Goal: Task Accomplishment & Management: Manage account settings

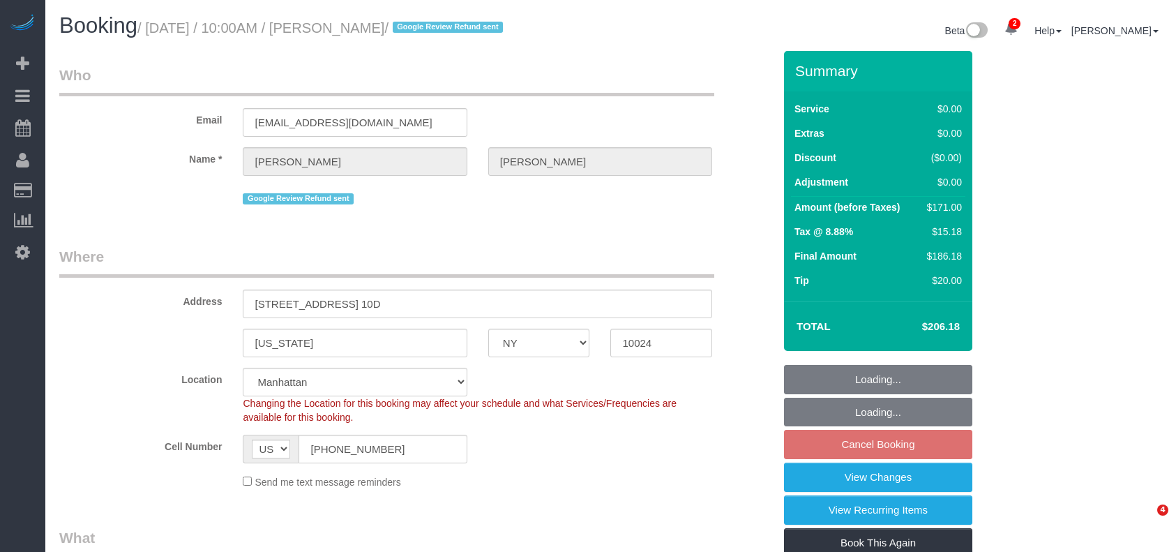
select select "NY"
select select "spot3"
select select "number:58"
select select "number:73"
select select "number:15"
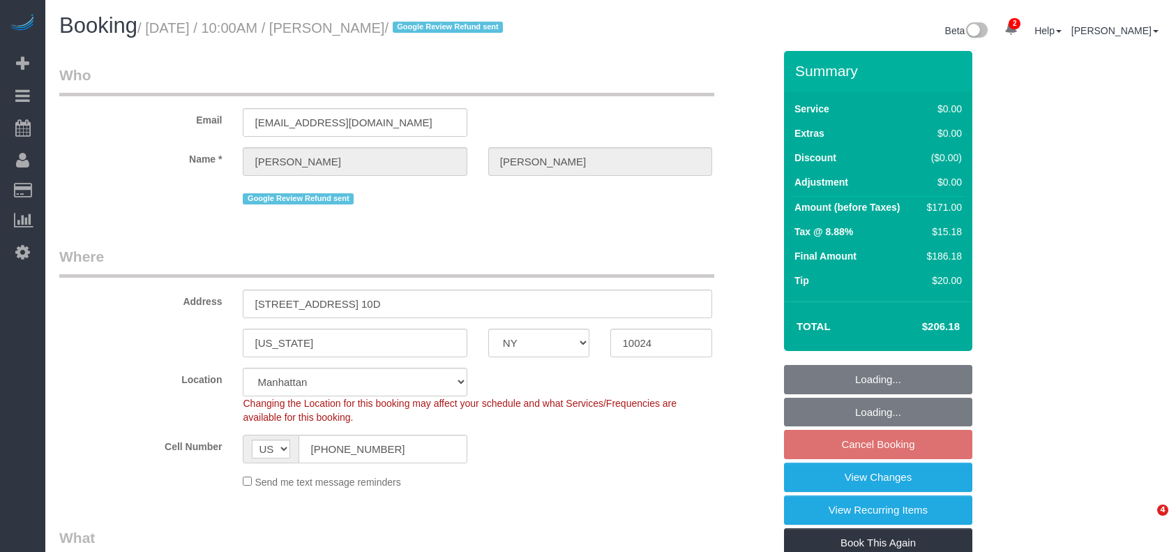
select select "number:7"
select select "object:1212"
select select "1"
select select "2"
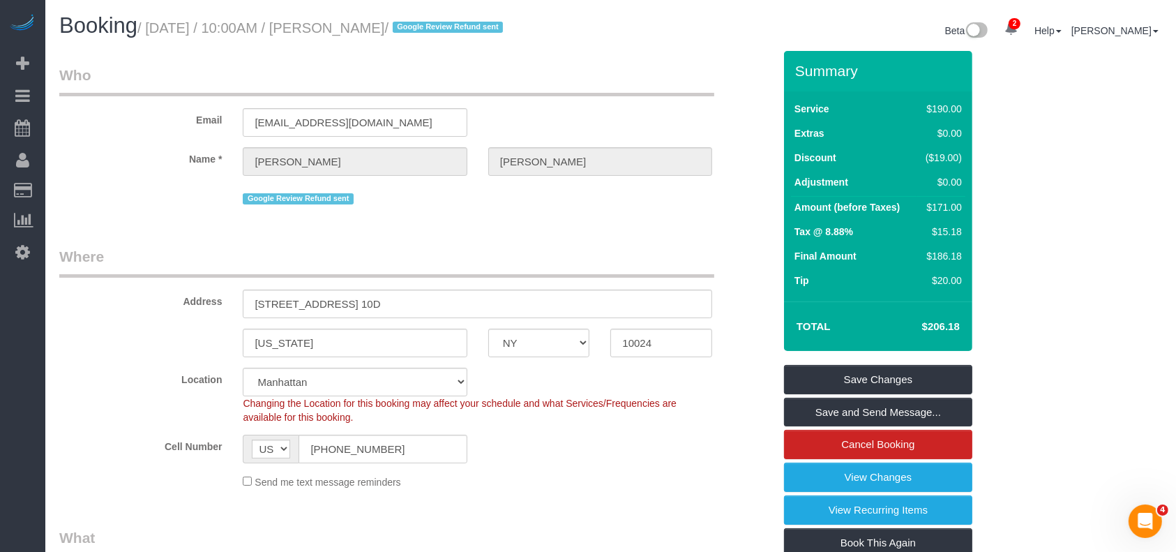
drag, startPoint x: 152, startPoint y: 24, endPoint x: 407, endPoint y: 31, distance: 255.4
click at [409, 29] on small "/ August 26, 2025 / 10:00AM / Taylor Wells / Google Review Refund sent" at bounding box center [322, 27] width 370 height 15
copy small "August 26, 2025 / 10:00AM / Taylor Wells"
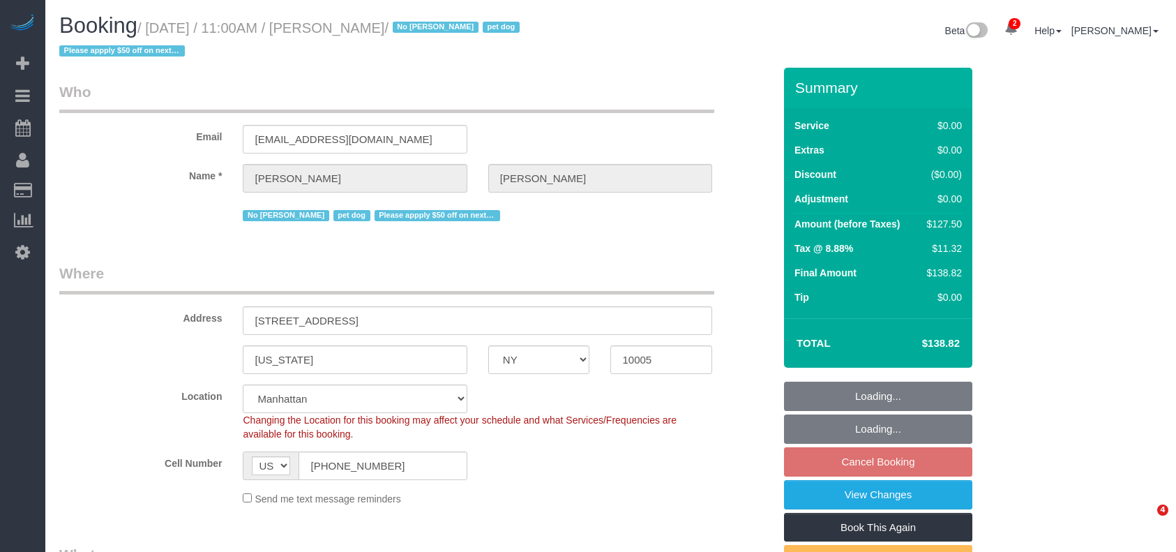
select select "NY"
select select "spot4"
select select "number:59"
select select "number:72"
select select "number:13"
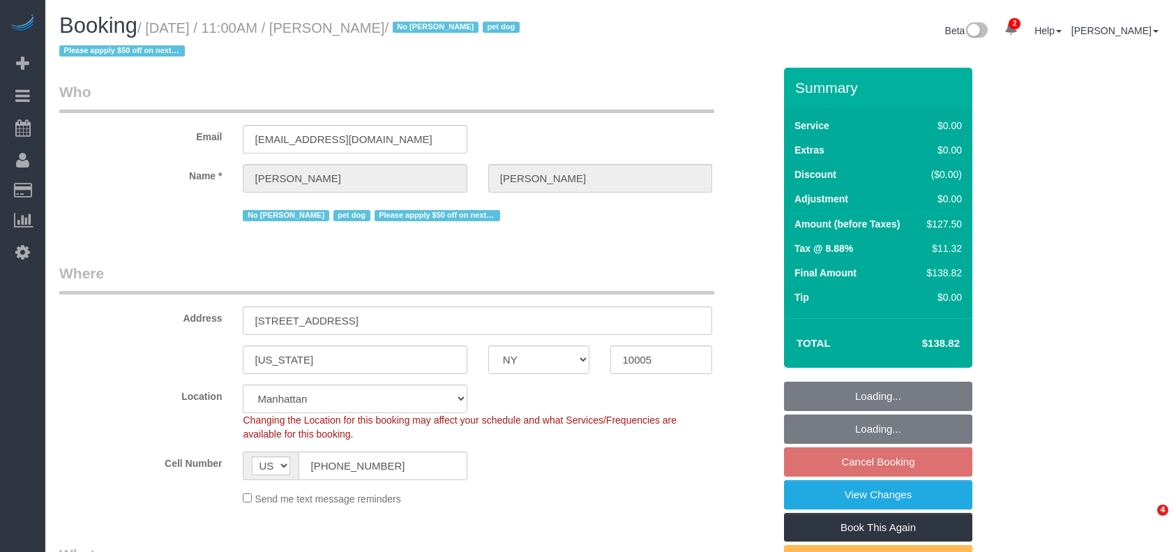
select select "number:6"
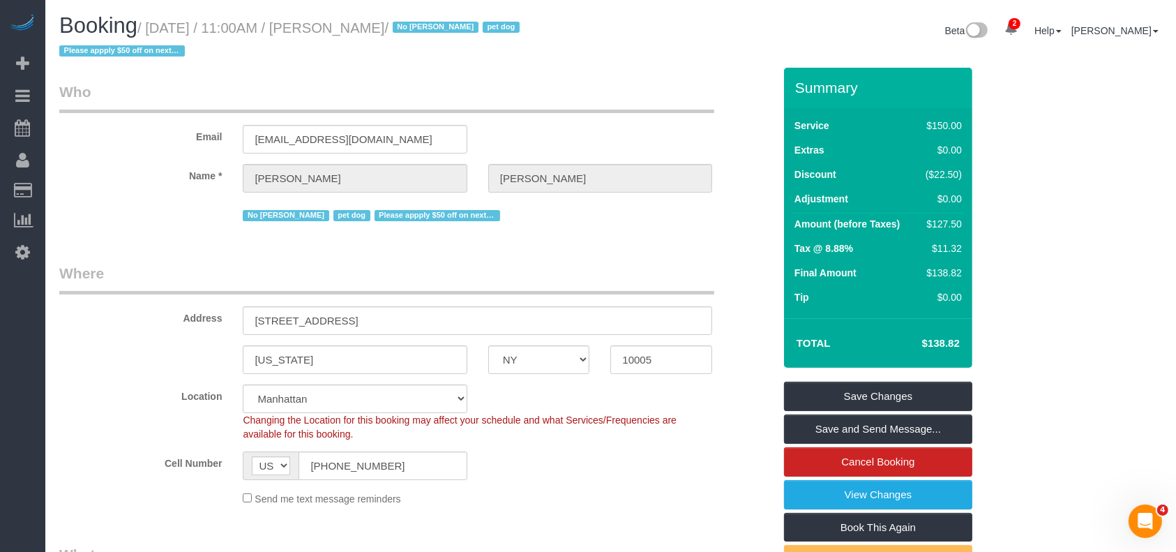
drag, startPoint x: 155, startPoint y: 25, endPoint x: 407, endPoint y: 30, distance: 252.6
click at [407, 30] on small "/ August 26, 2025 / 11:00AM / Kelly Carroll / No Mandy Williams pet dog Please …" at bounding box center [291, 39] width 465 height 39
copy small "August 26, 2025 / 11:00AM / Kelly Carroll"
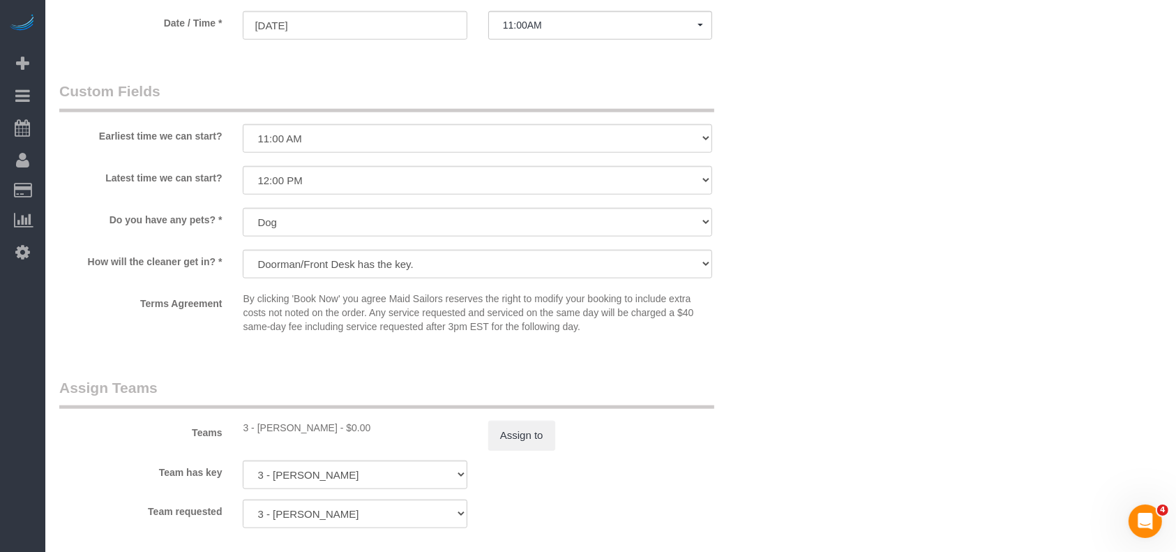
scroll to position [1674, 0]
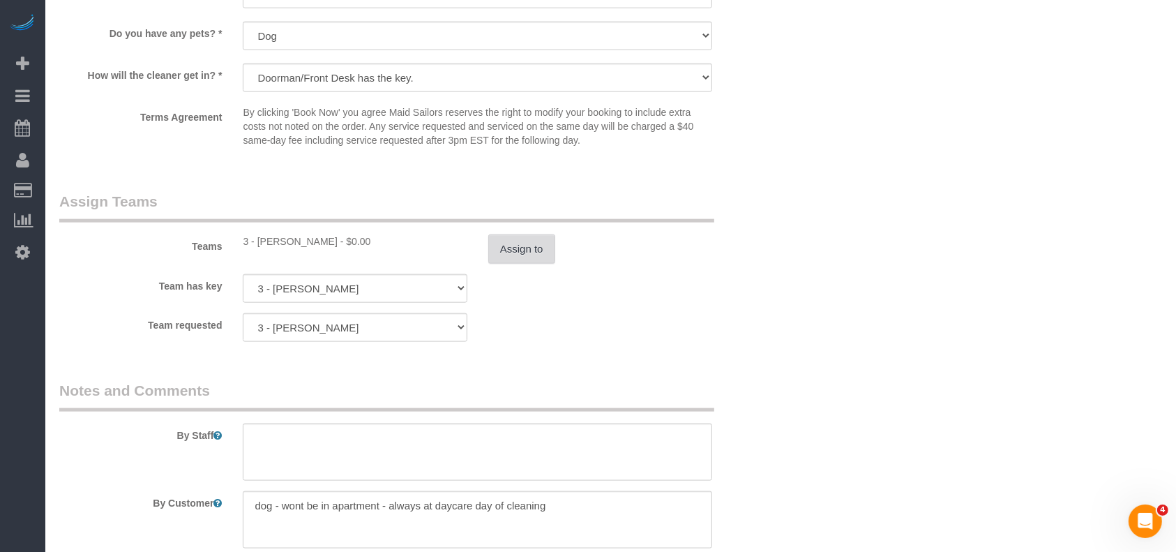
click at [513, 261] on button "Assign to" at bounding box center [521, 248] width 67 height 29
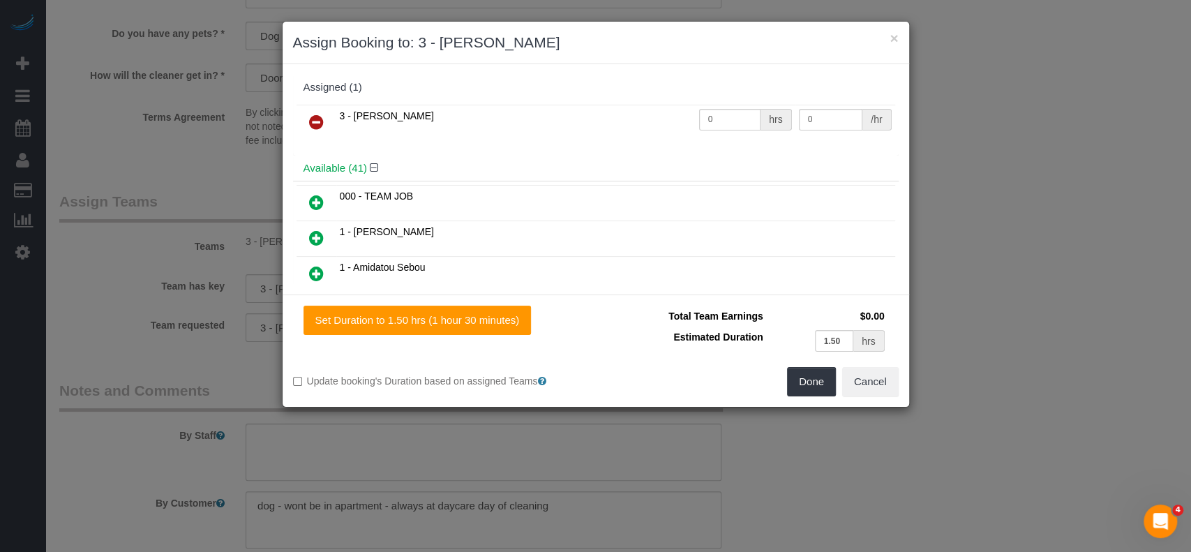
drag, startPoint x: 315, startPoint y: 116, endPoint x: 704, endPoint y: 200, distance: 397.5
click at [316, 116] on icon at bounding box center [316, 122] width 15 height 17
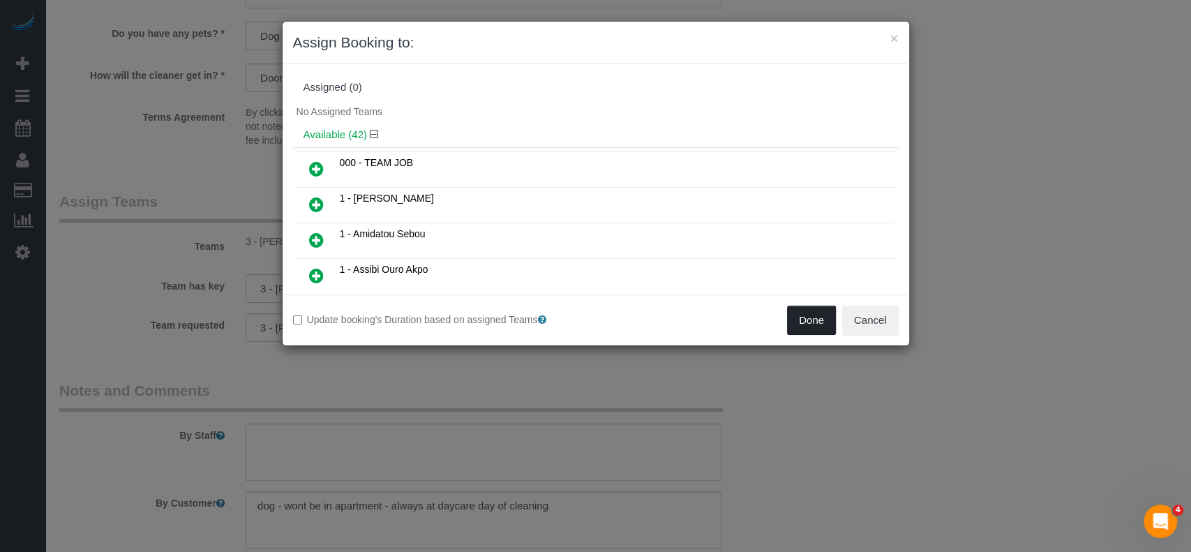
click at [799, 326] on button "Done" at bounding box center [811, 320] width 49 height 29
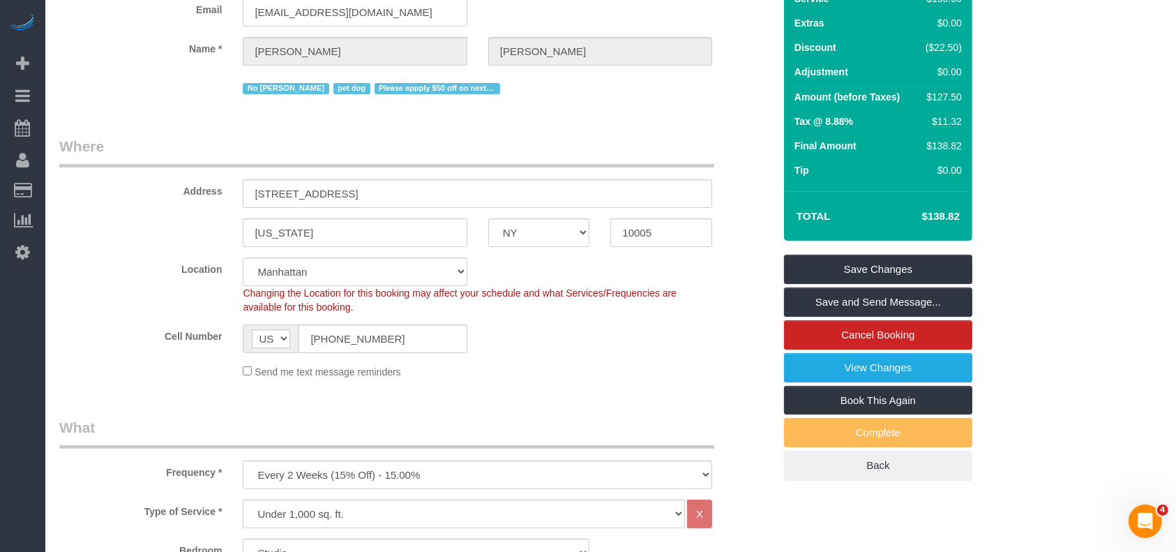
scroll to position [93, 0]
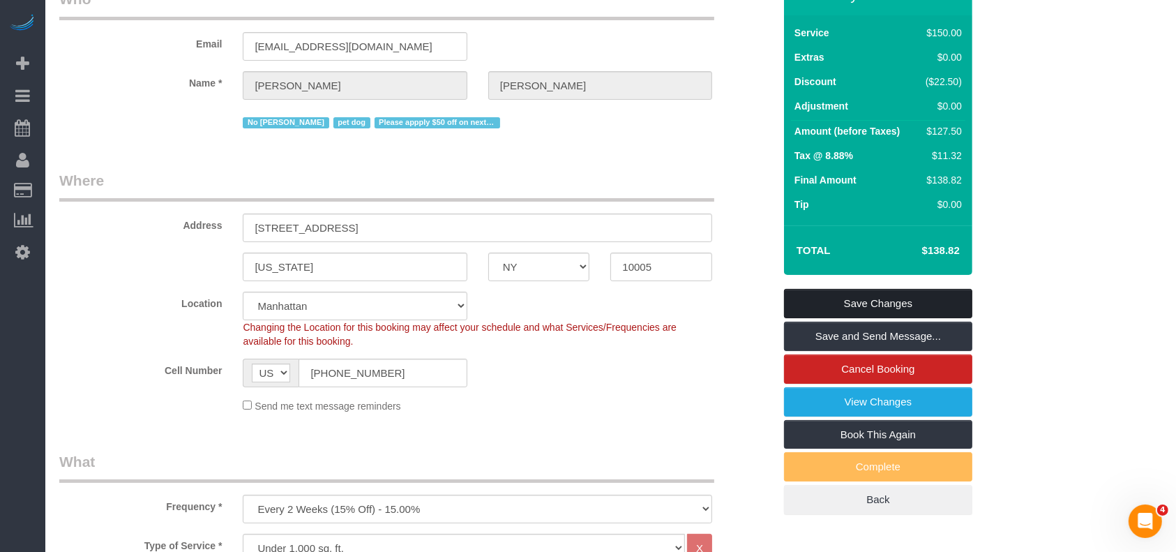
click at [877, 303] on link "Save Changes" at bounding box center [878, 303] width 188 height 29
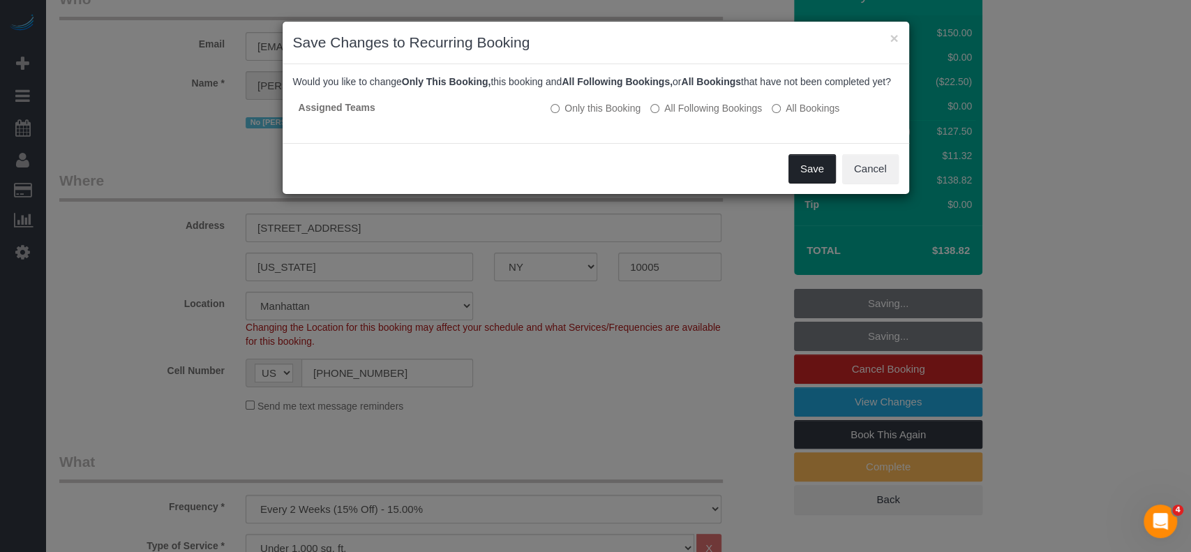
click at [811, 182] on button "Save" at bounding box center [811, 168] width 47 height 29
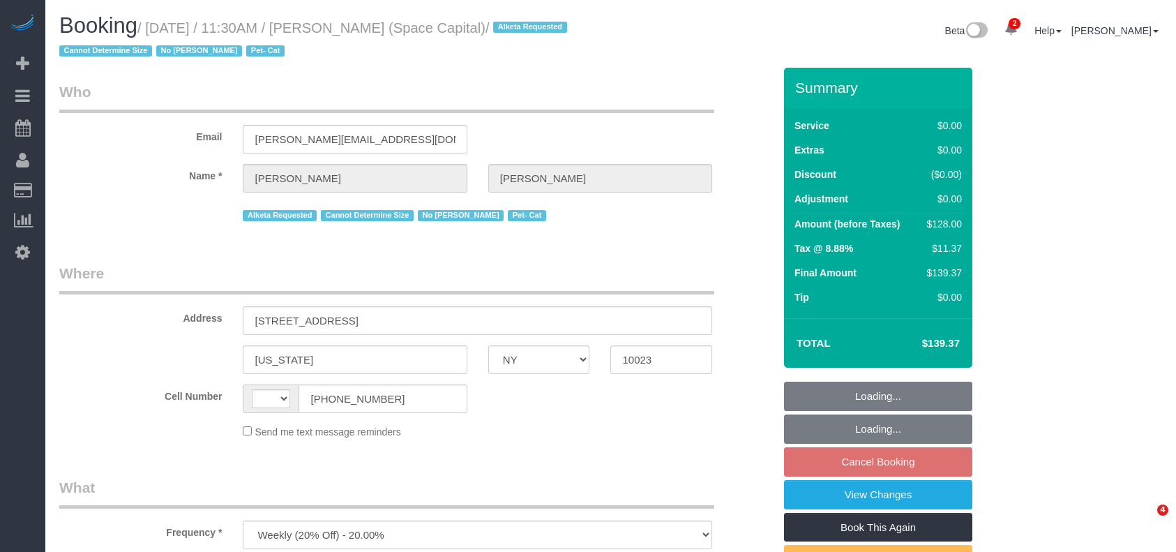
select select "NY"
select select "object:981"
select select "string:US"
select select "number:89"
select select "number:90"
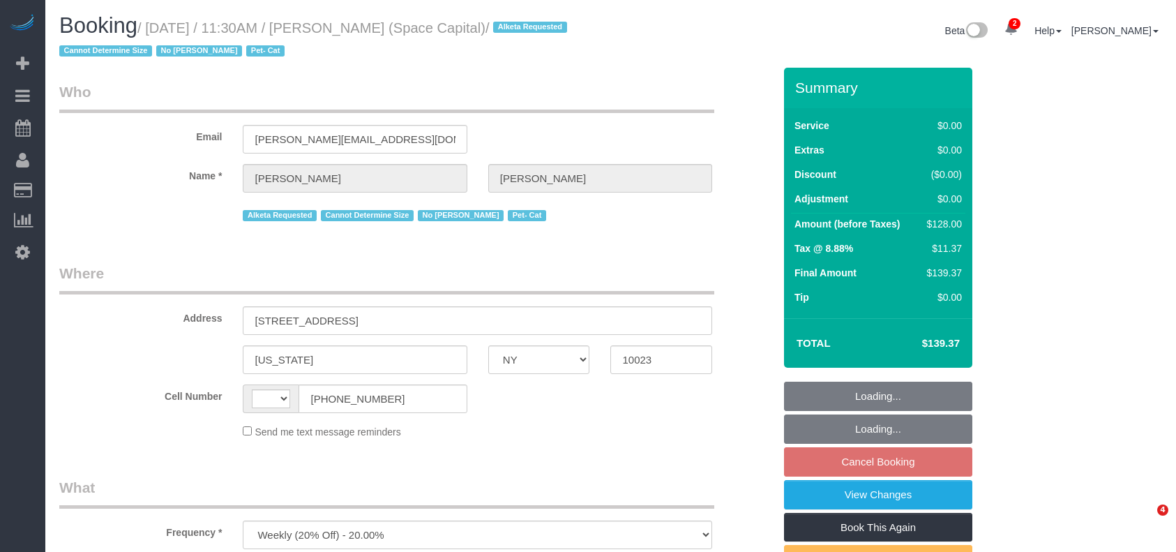
select select "number:14"
select select "number:6"
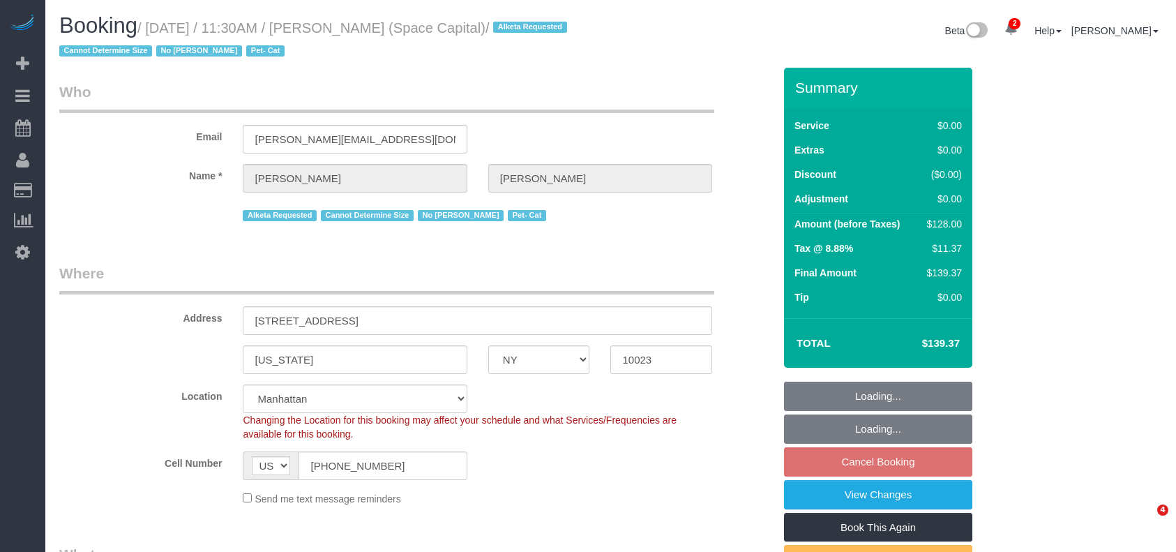
select select "1"
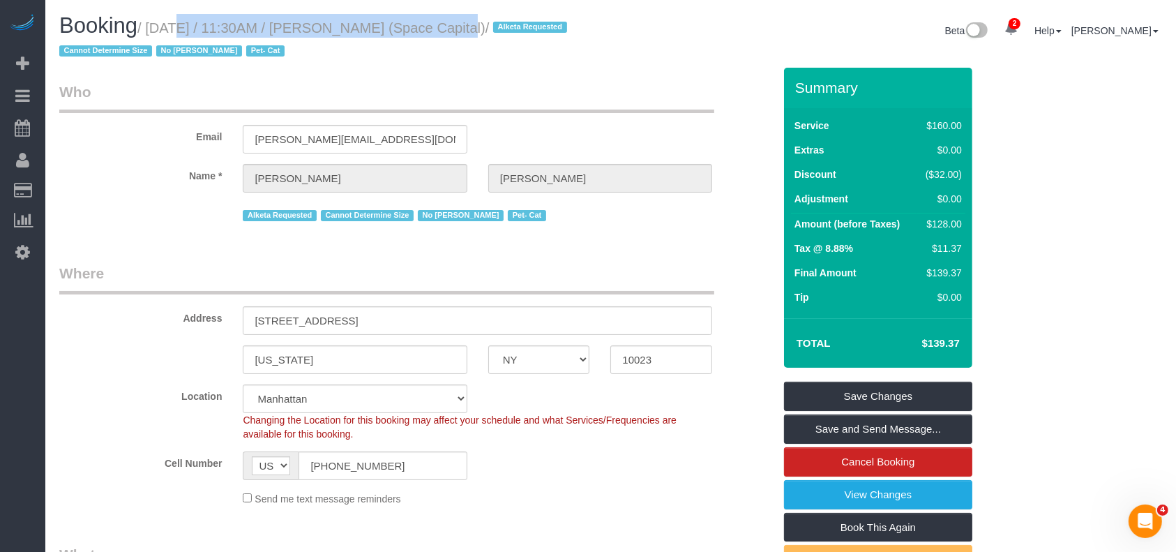
drag, startPoint x: 150, startPoint y: 25, endPoint x: 432, endPoint y: 47, distance: 283.4
click at [430, 31] on small "/ August 26, 2025 / 11:30AM / Chad Anderson (Space Capital) / Alketa Requested …" at bounding box center [315, 39] width 512 height 39
copy small "August 26, 2025 / 11:30AM / Chad Anderson"
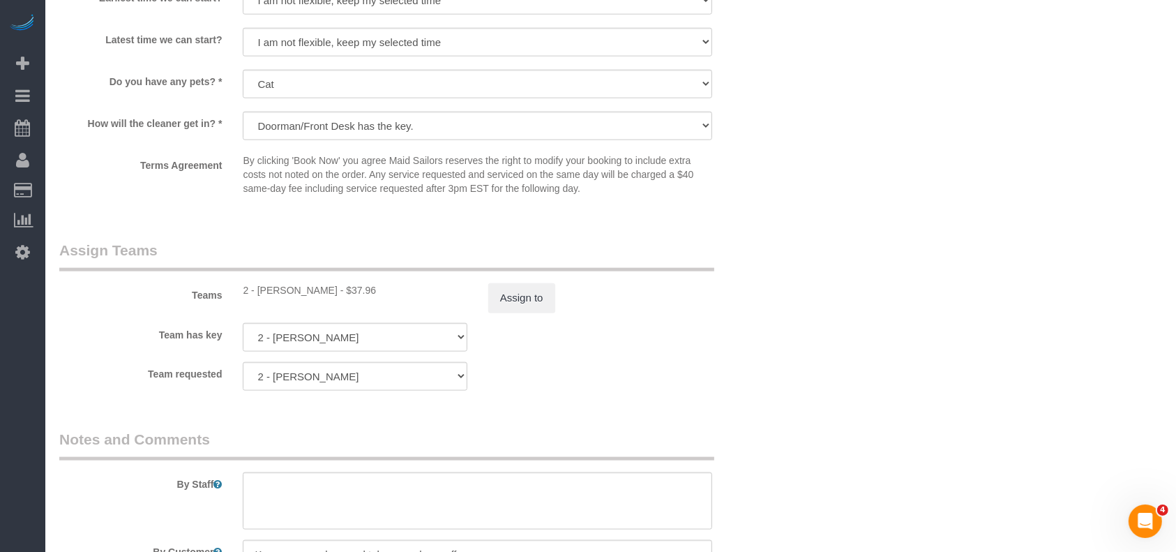
scroll to position [1860, 0]
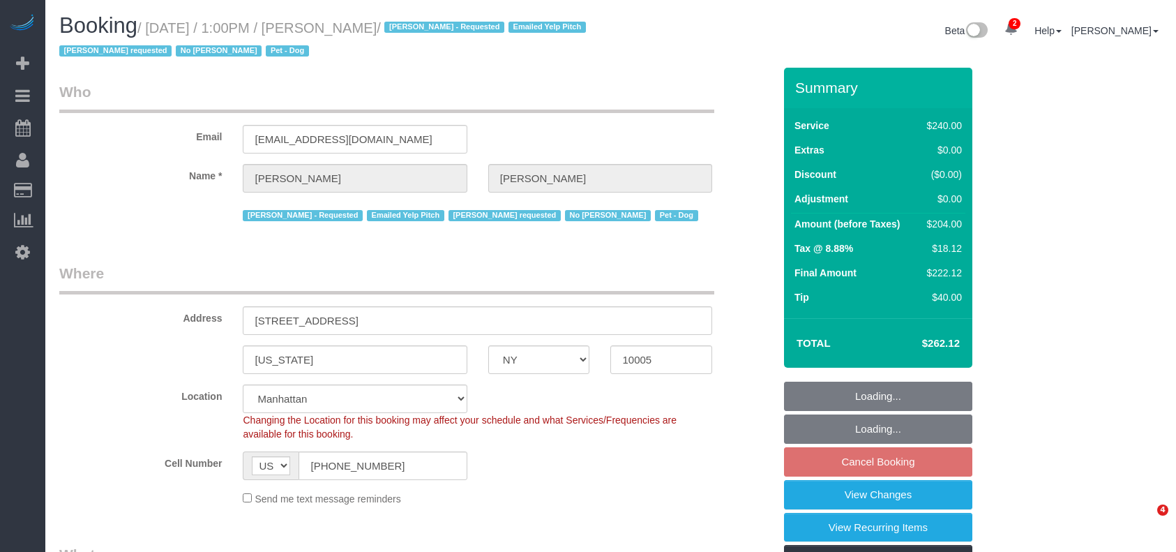
select select "NY"
select select "180"
select select "spot66"
select select "number:60"
select select "number:90"
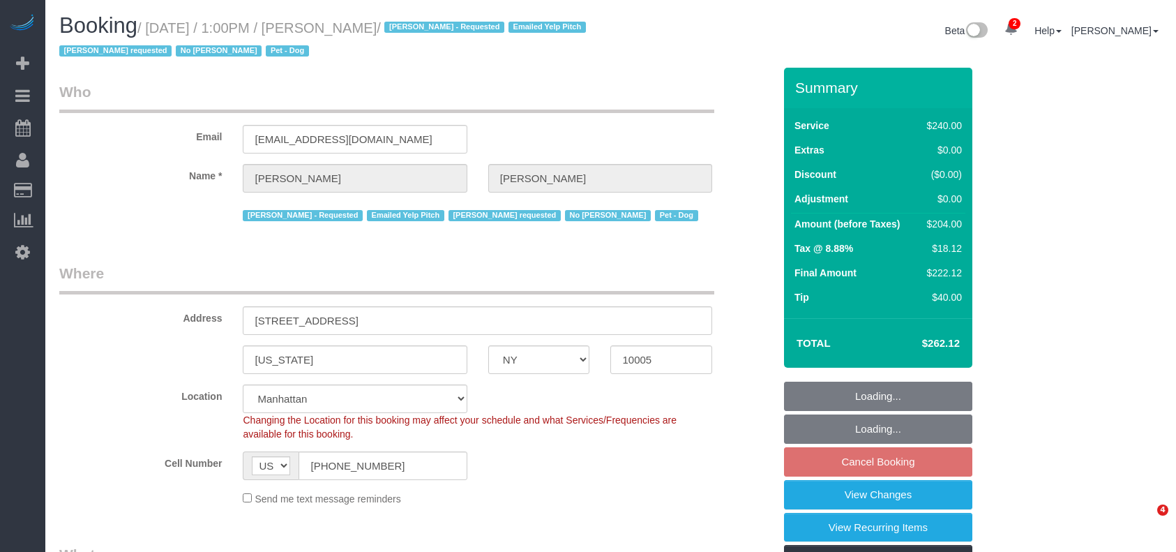
select select "number:13"
select select "number:6"
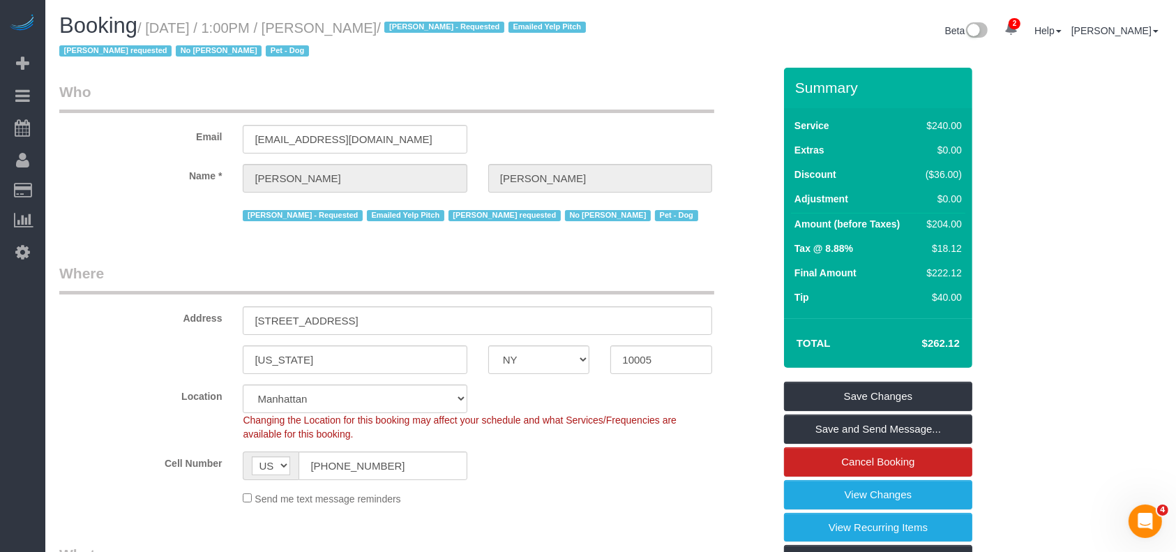
drag, startPoint x: 153, startPoint y: 26, endPoint x: 400, endPoint y: 32, distance: 247.0
click at [391, 27] on small "/ August 26, 2025 / 1:00PM / Natalie Lin / Aldery Morris - Requested Emailed Ye…" at bounding box center [324, 39] width 531 height 39
copy small "August 26, 2025 / 1:00PM / Natalie Lin"
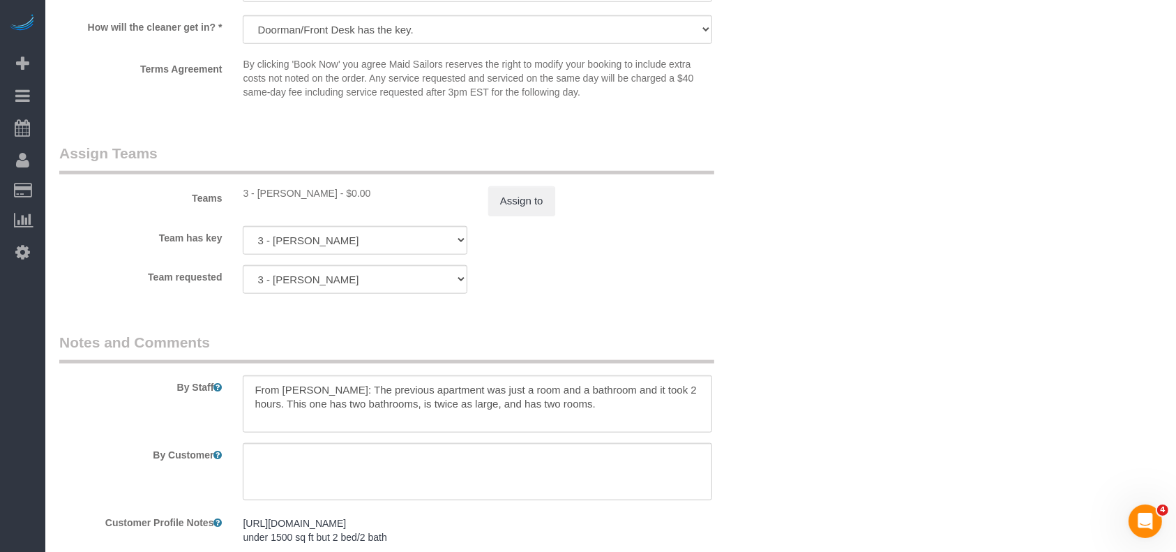
scroll to position [1581, 0]
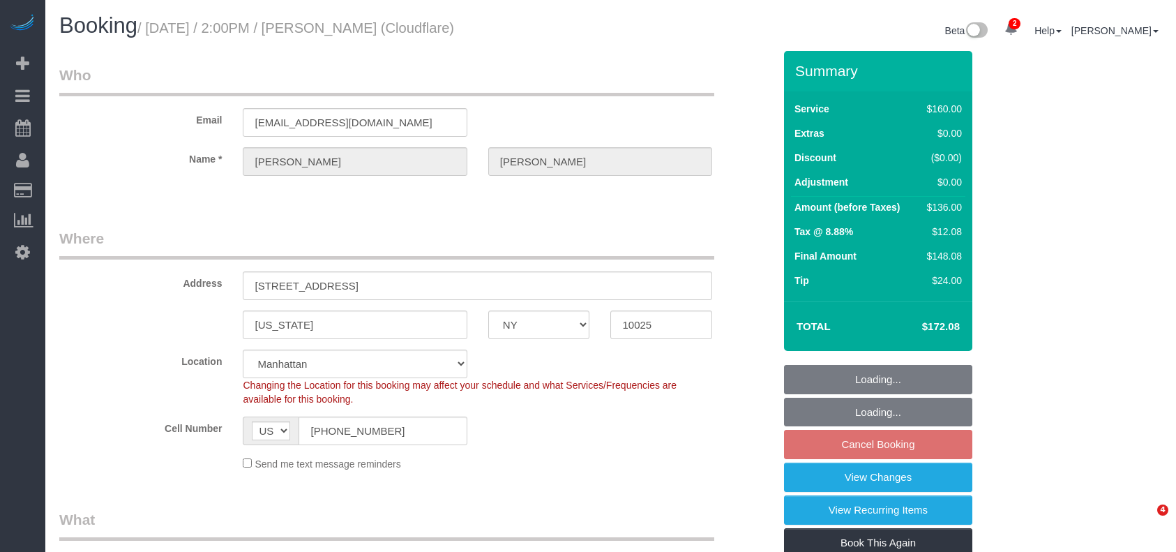
select select "NY"
select select "spot7"
select select "number:89"
select select "number:90"
select select "number:15"
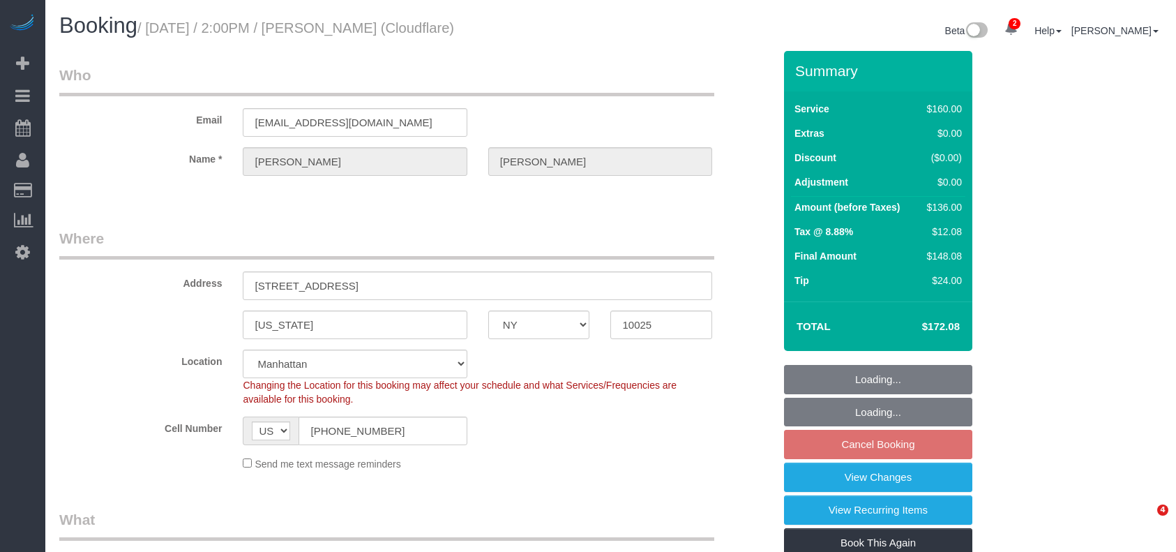
select select "number:5"
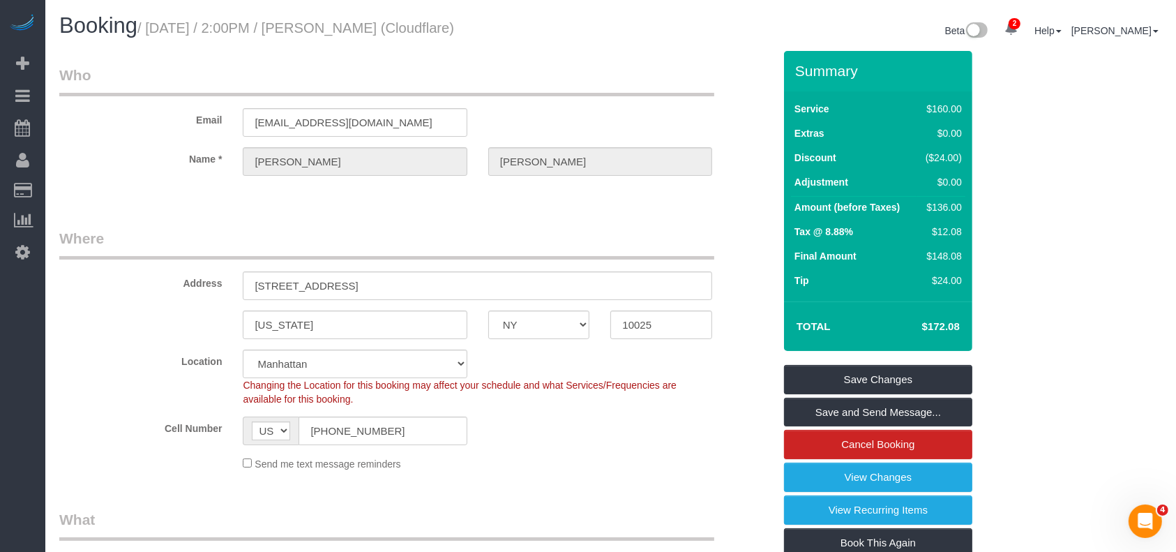
drag, startPoint x: 155, startPoint y: 31, endPoint x: 452, endPoint y: 24, distance: 297.2
click at [452, 25] on small "/ August 26, 2025 / 2:00PM / Kellam Witherington (Cloudflare)" at bounding box center [295, 27] width 317 height 15
copy small "August 26, 2025 / 2:00PM / Kellam Witherington"
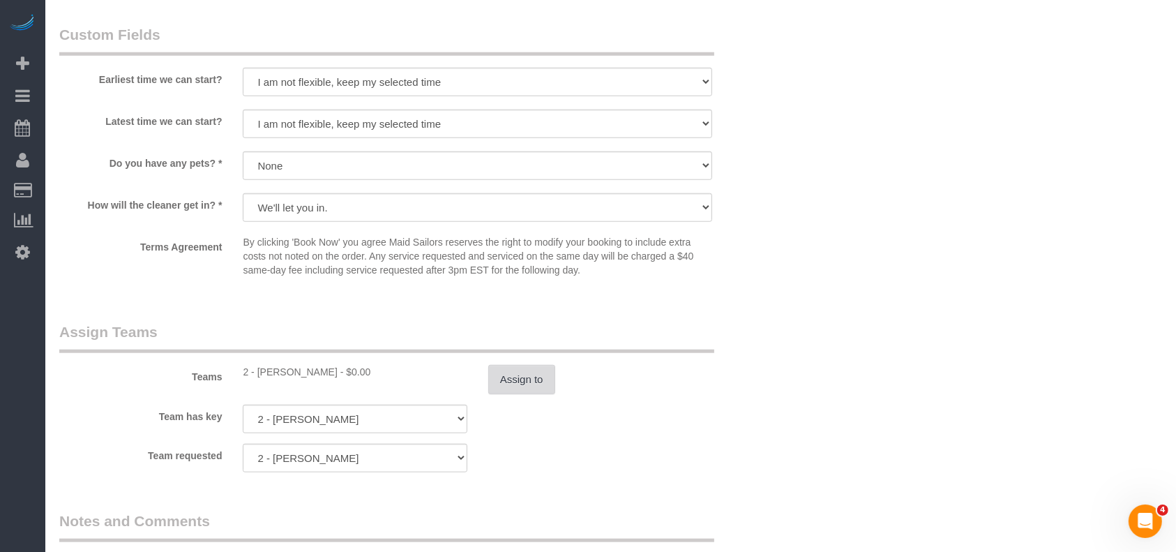
scroll to position [1395, 0]
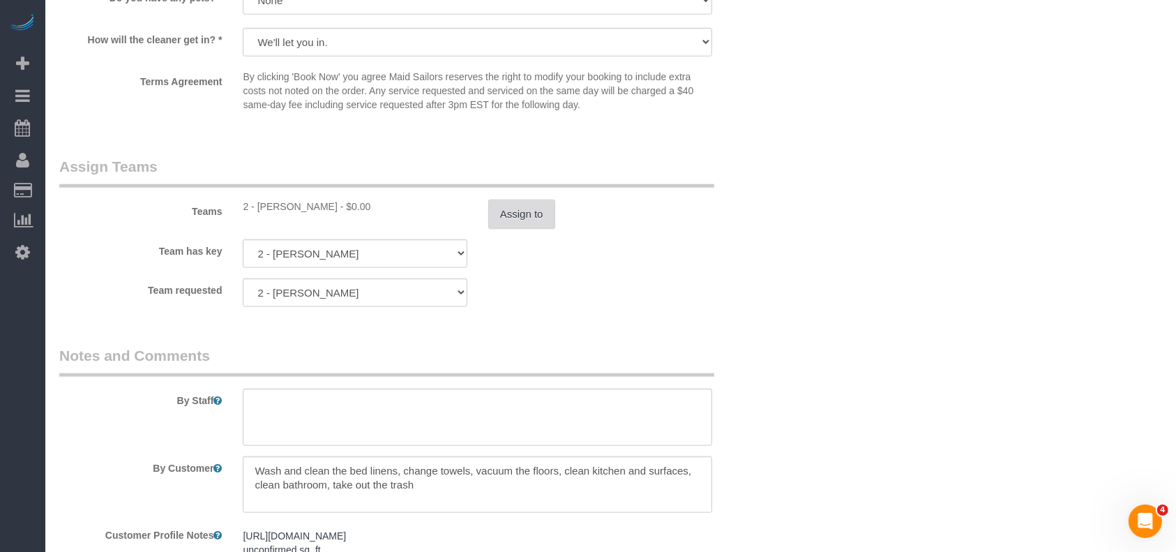
click at [517, 202] on button "Assign to" at bounding box center [521, 214] width 67 height 29
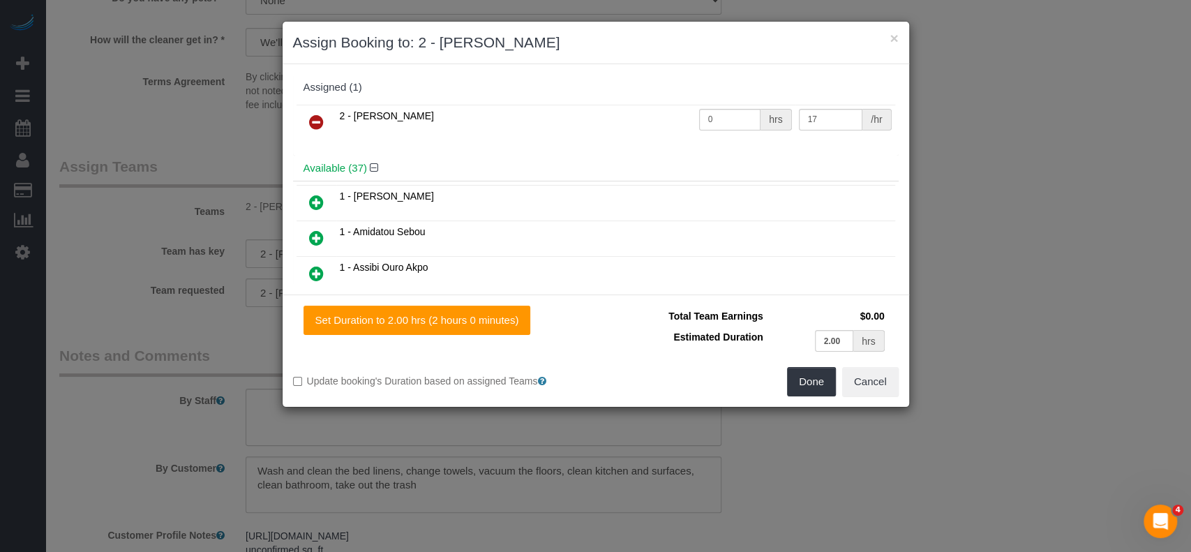
drag, startPoint x: 311, startPoint y: 116, endPoint x: 333, endPoint y: 118, distance: 22.4
click at [311, 115] on icon at bounding box center [316, 122] width 15 height 17
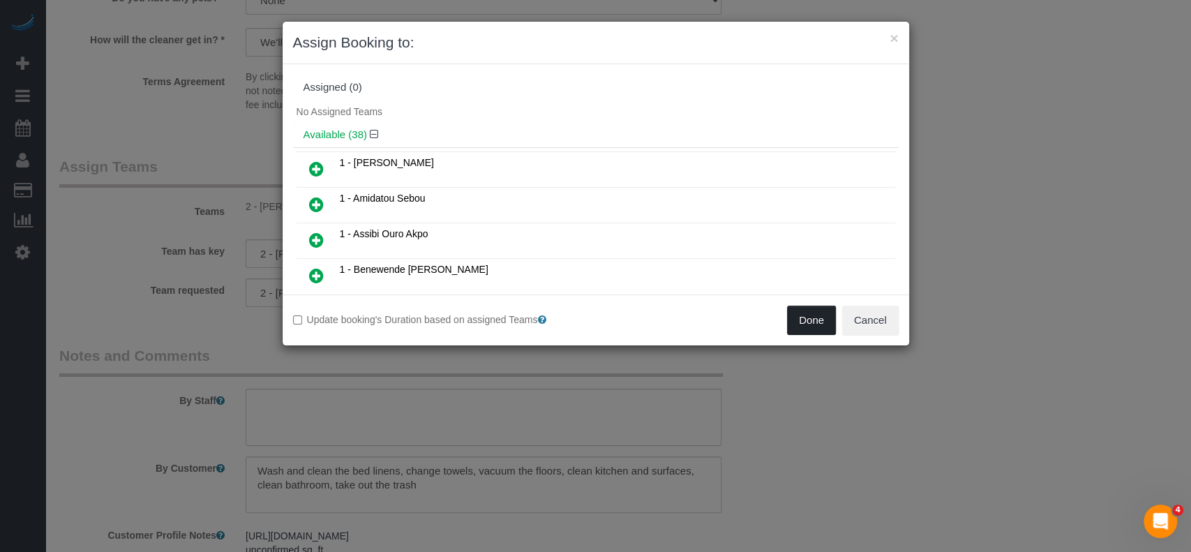
click at [799, 319] on button "Done" at bounding box center [811, 320] width 49 height 29
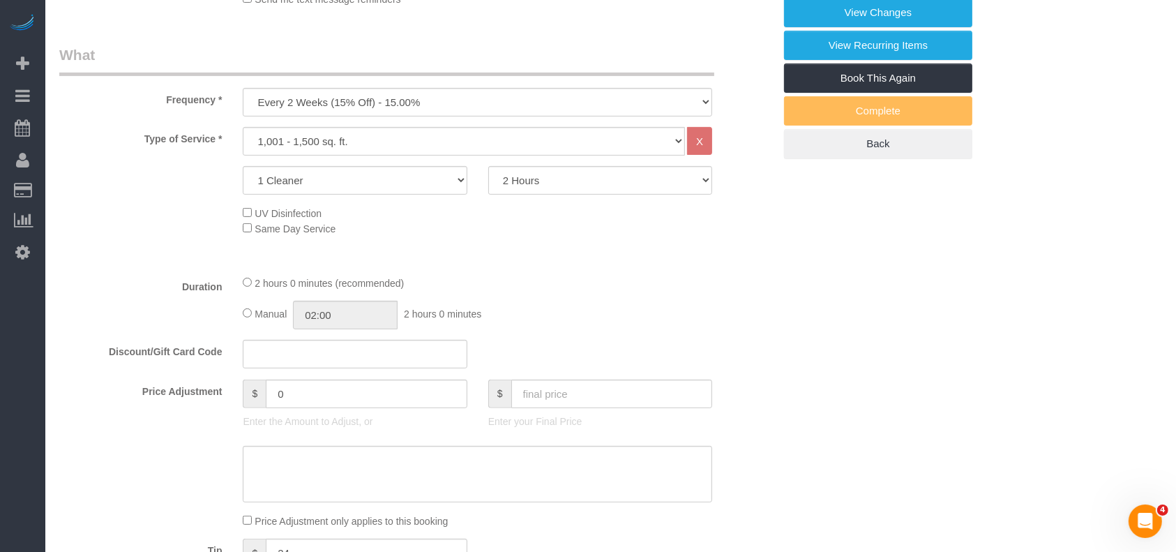
scroll to position [0, 0]
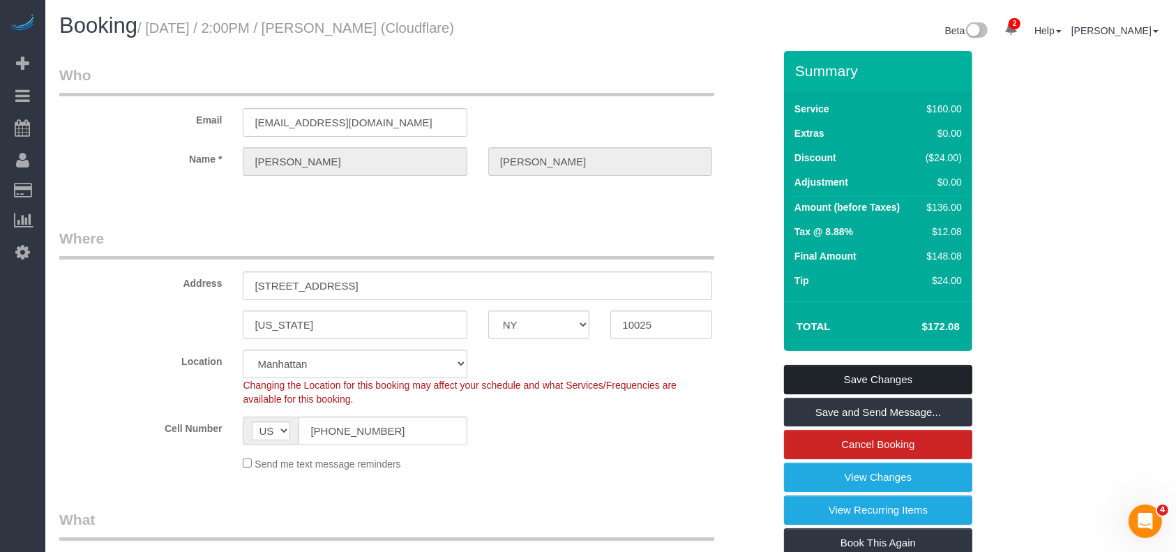
click at [921, 366] on div "Summary Service $160.00 Extras $0.00 Discount ($24.00) Adjustment $0.00 Amount …" at bounding box center [878, 337] width 188 height 573
click at [917, 368] on link "Save Changes" at bounding box center [878, 379] width 188 height 29
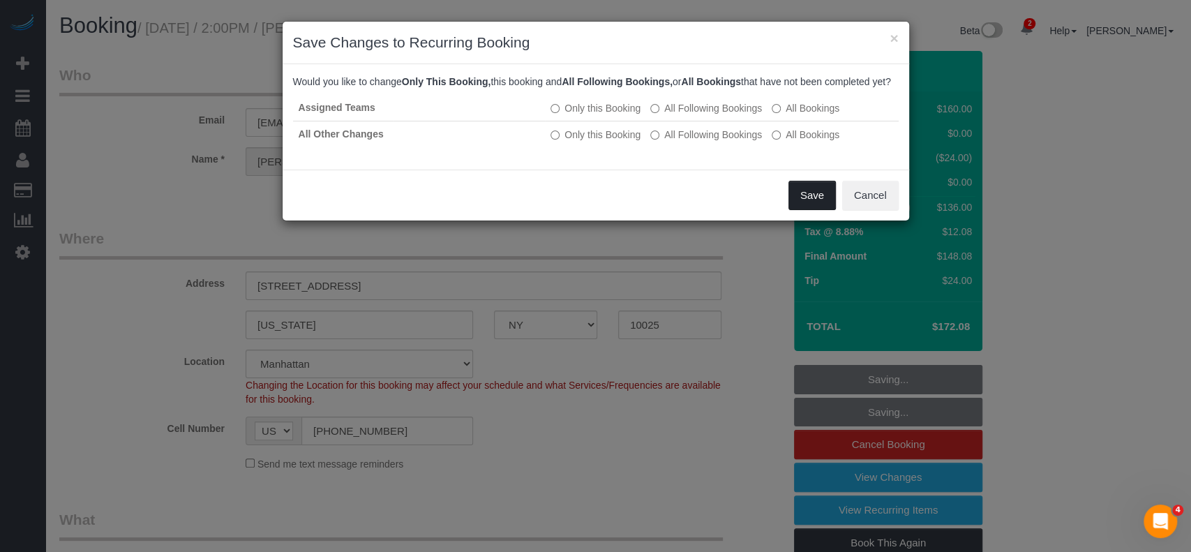
click at [804, 208] on button "Save" at bounding box center [811, 195] width 47 height 29
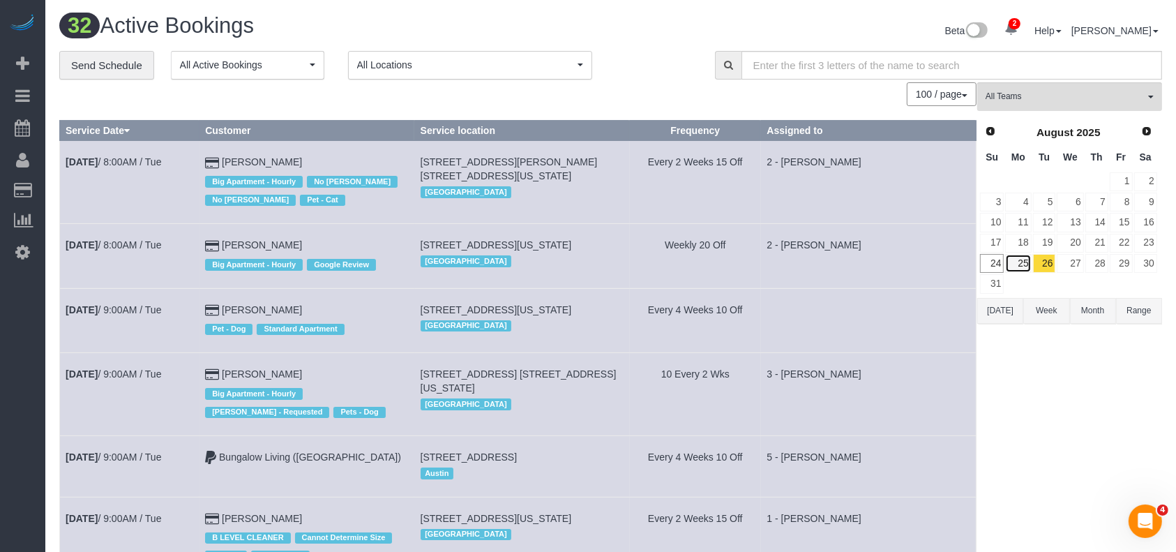
click at [1018, 258] on link "25" at bounding box center [1018, 263] width 26 height 19
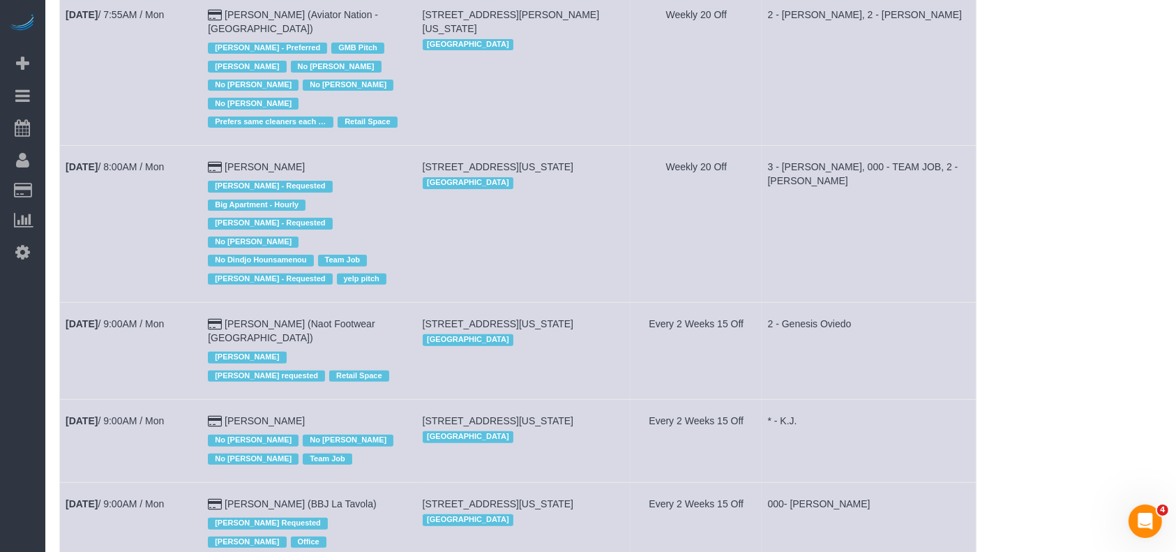
scroll to position [2272, 0]
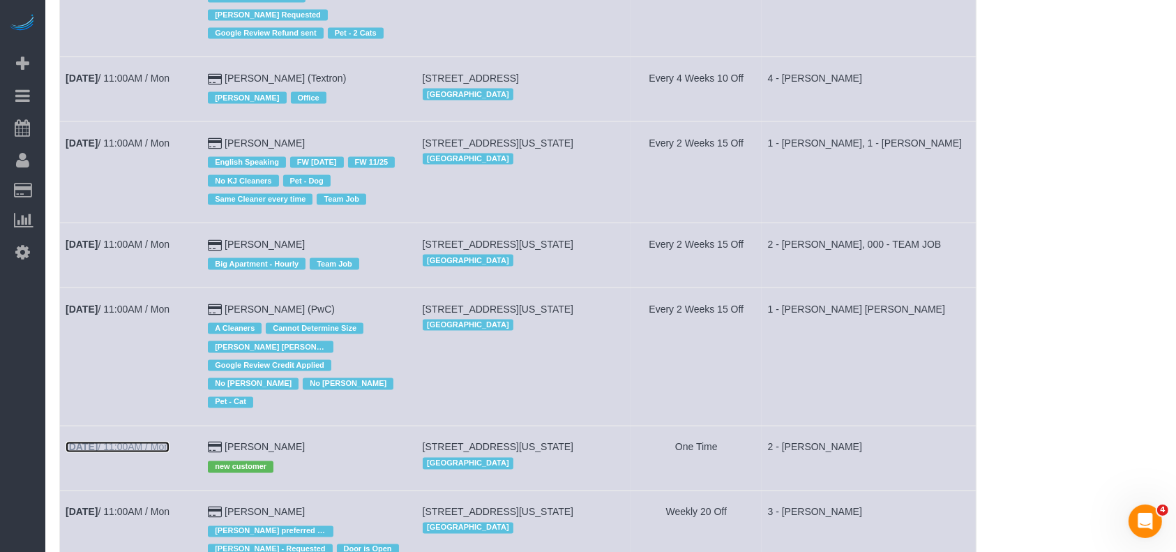
click at [149, 442] on link "Aug 25th / 11:00AM / Mon" at bounding box center [118, 447] width 104 height 11
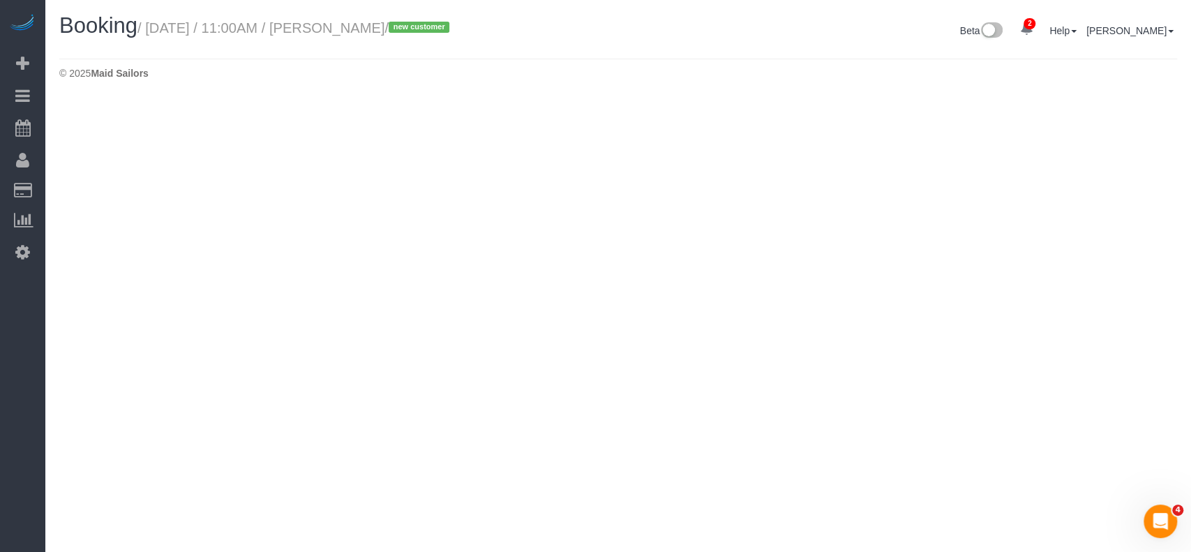
select select "NY"
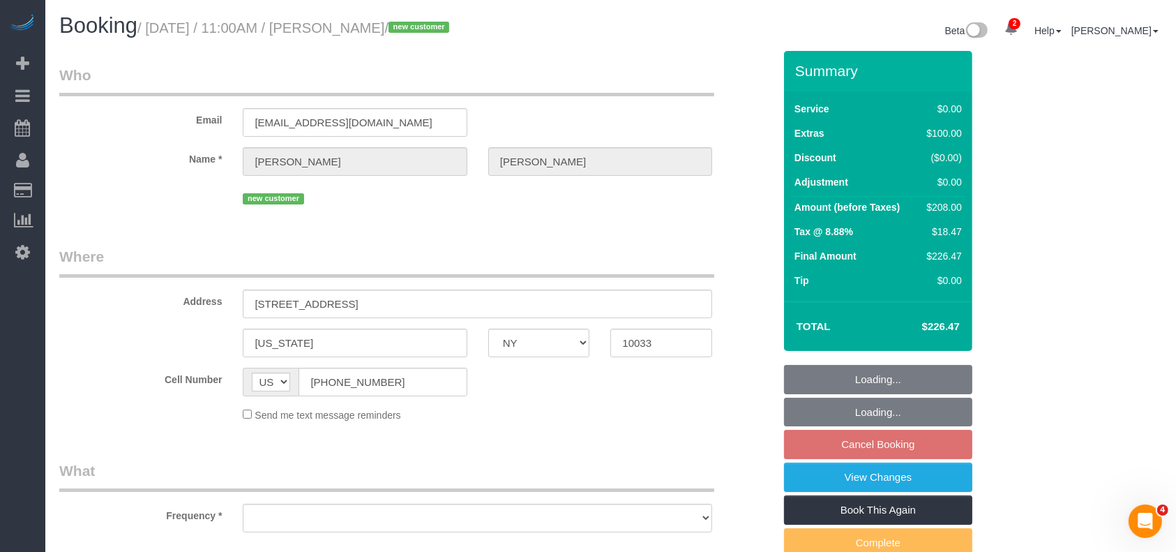
select select "spot61"
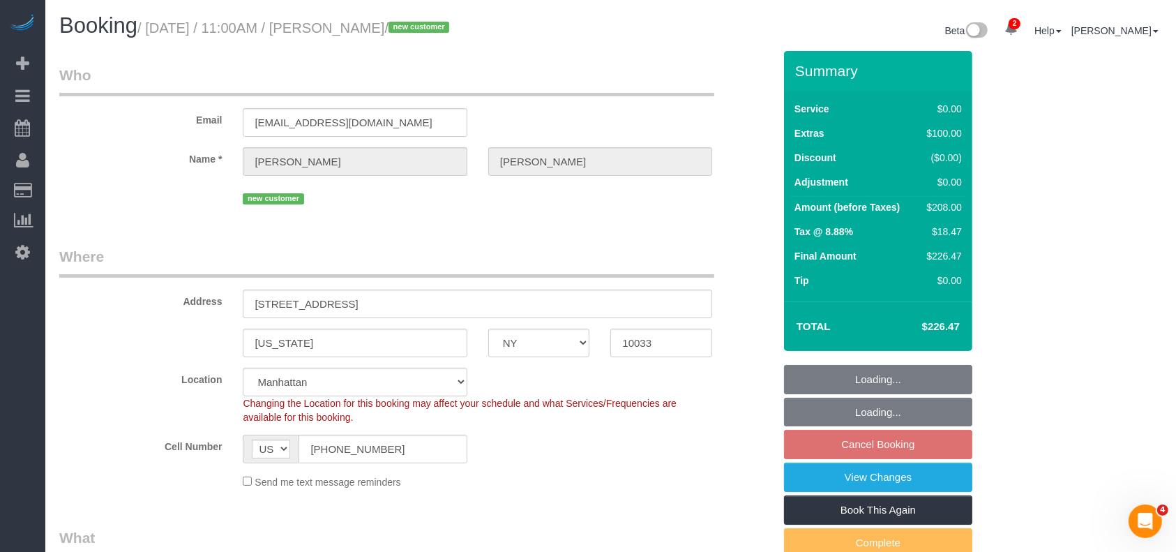
select select "object:6073"
select select "string:stripe-pm_1RwSZ34VGloSiKo7lxjxQ5IQ"
select select "number:89"
select select "number:90"
select select "number:15"
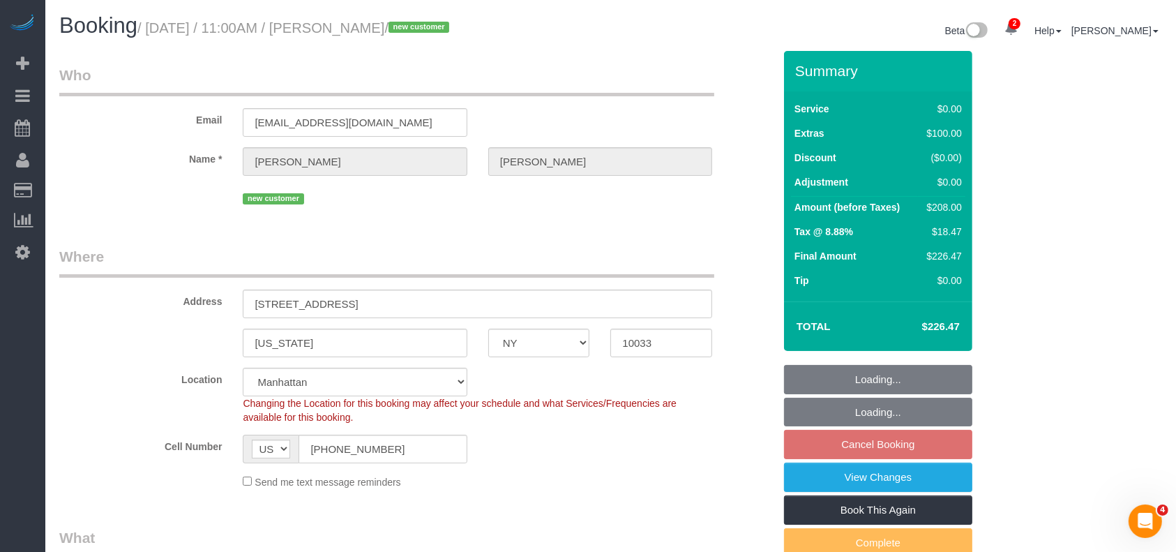
select select "number:5"
select select "1"
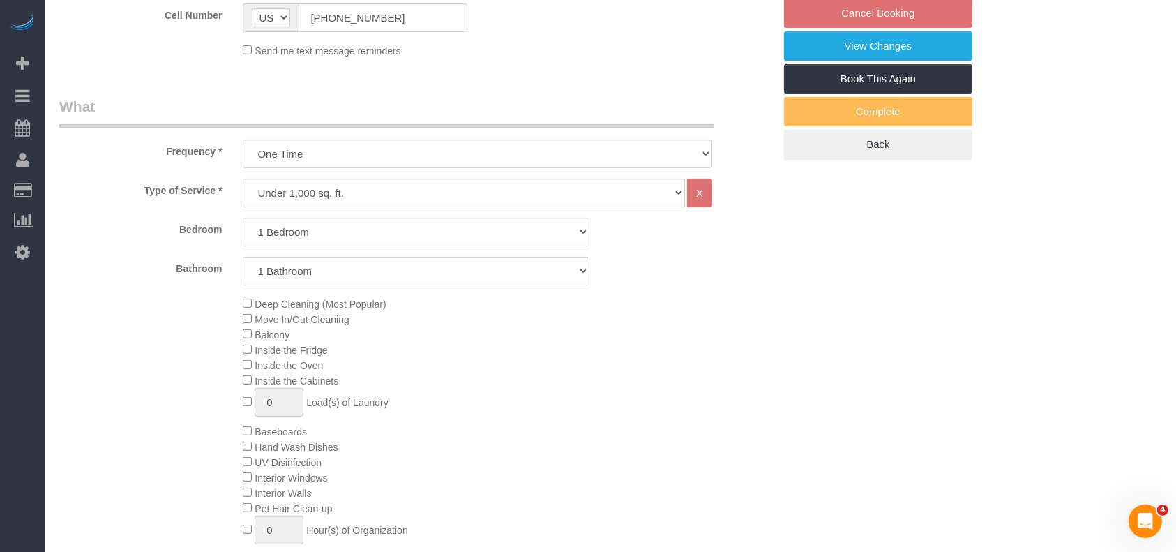
select select "object:6738"
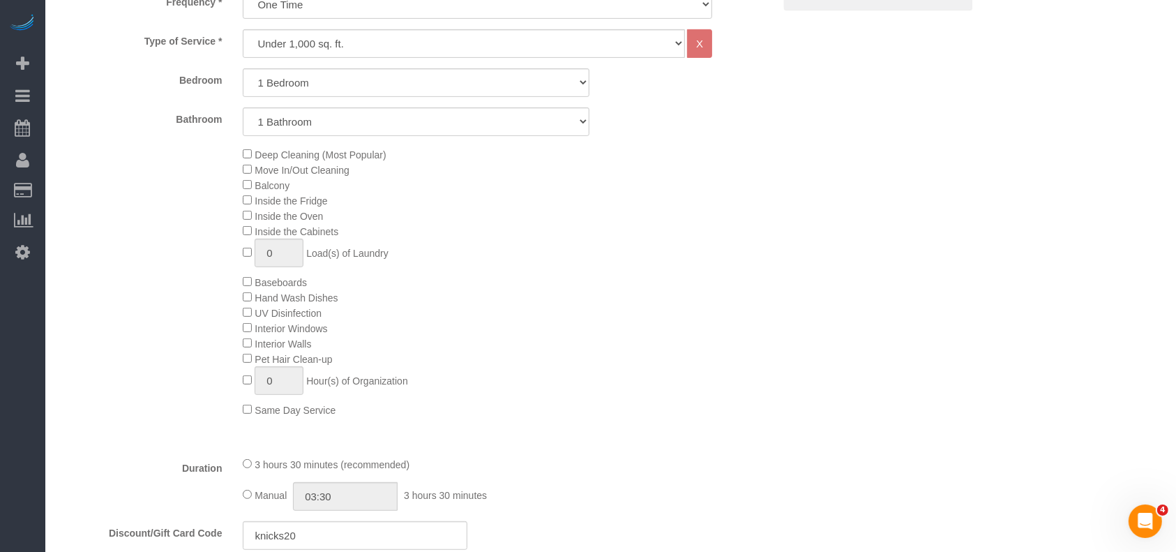
select select "1"
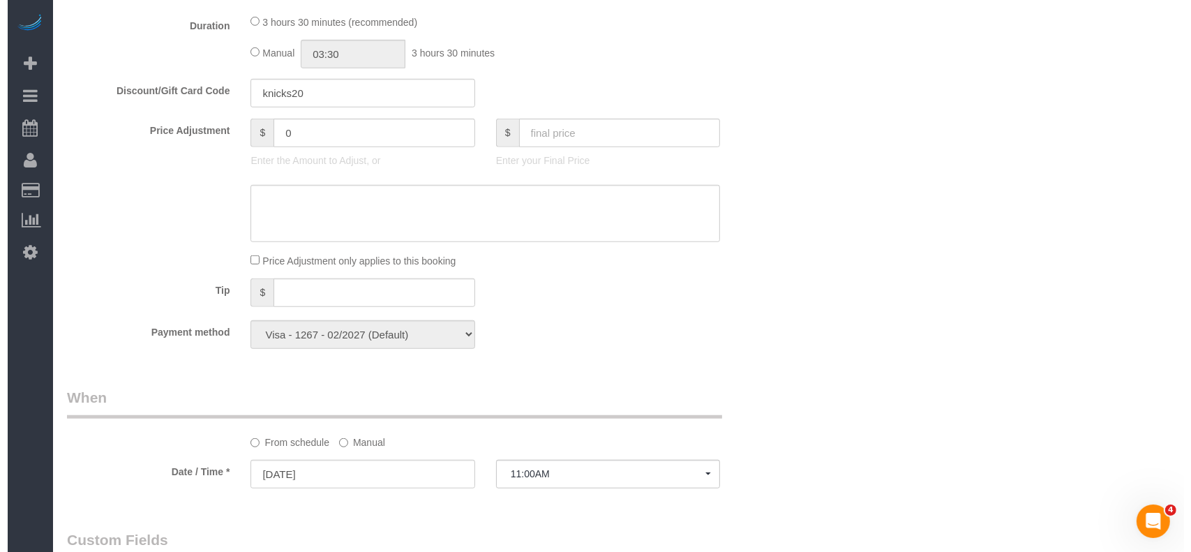
scroll to position [1488, 0]
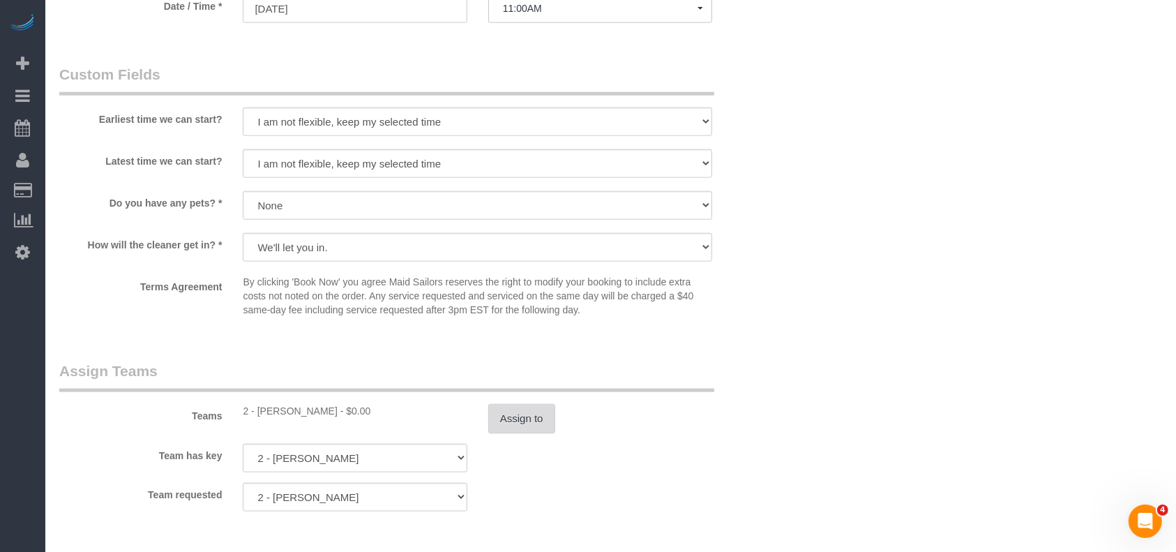
click at [545, 423] on button "Assign to" at bounding box center [521, 418] width 67 height 29
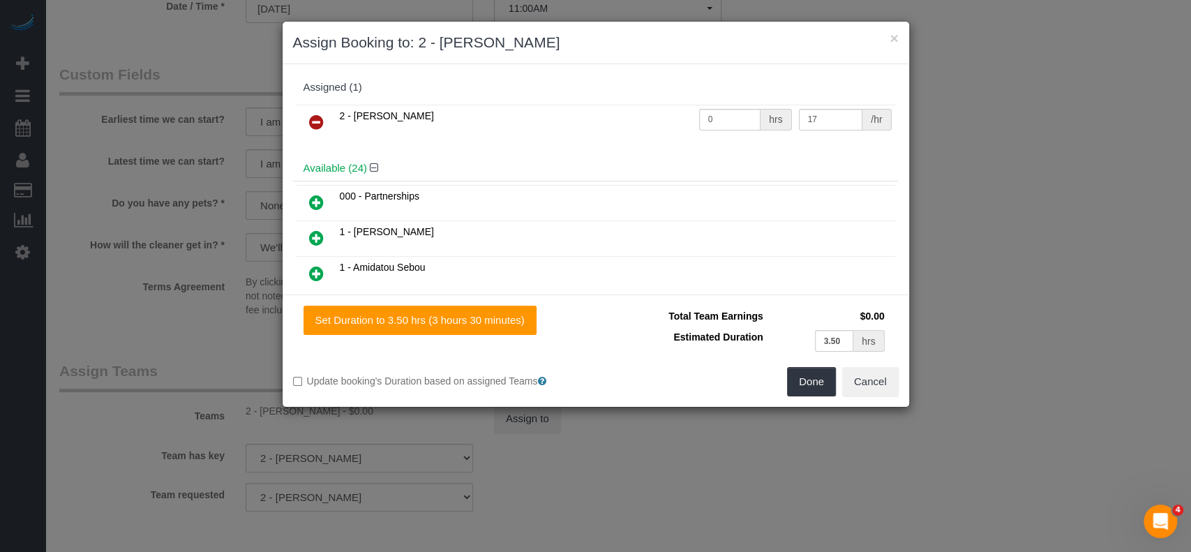
click at [315, 122] on icon at bounding box center [316, 122] width 15 height 17
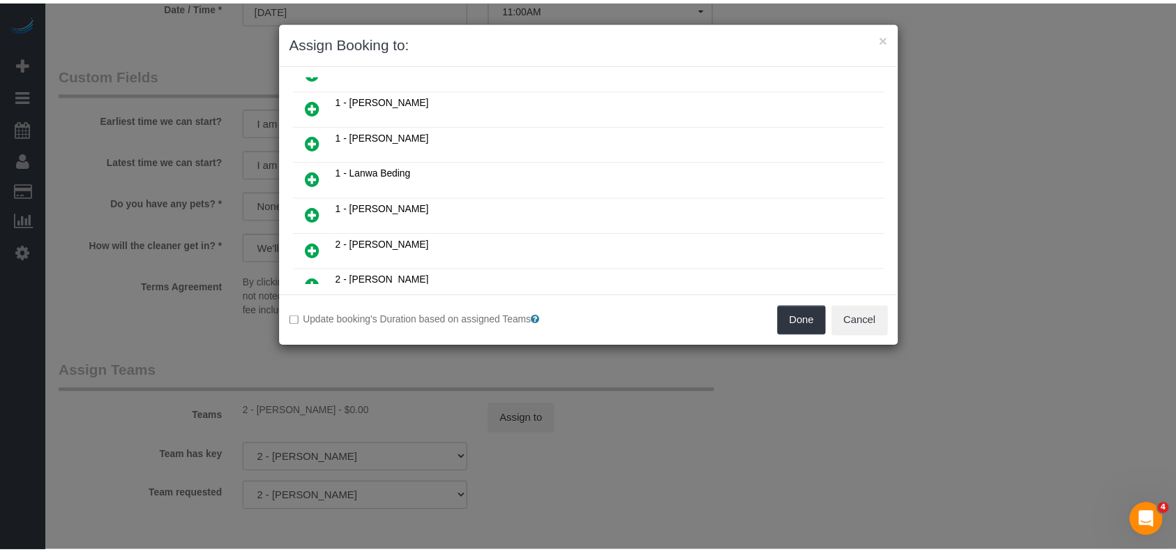
scroll to position [465, 0]
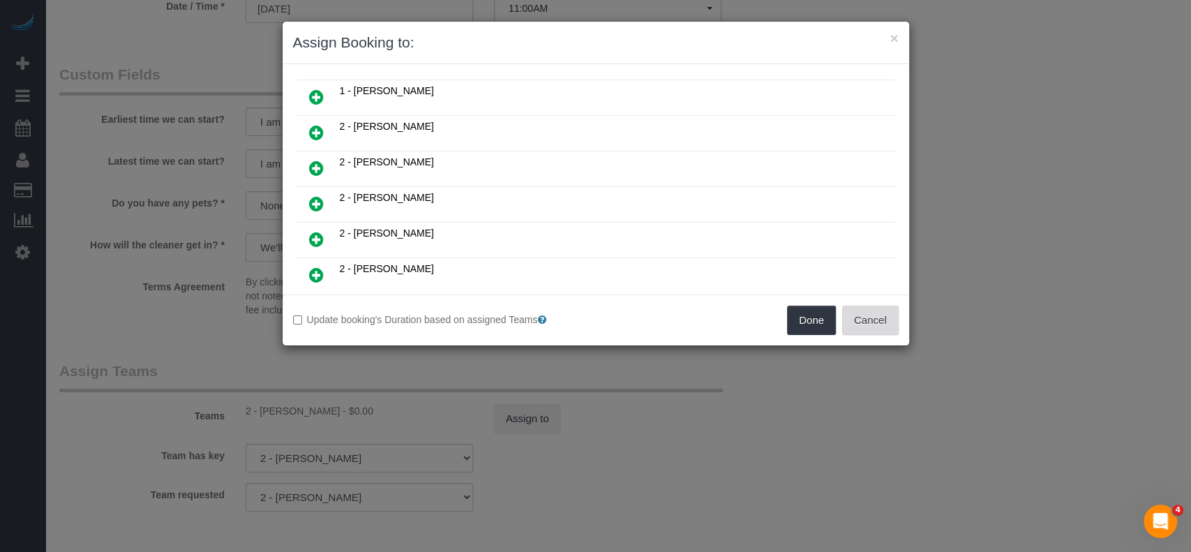
click at [882, 318] on button "Cancel" at bounding box center [870, 320] width 57 height 29
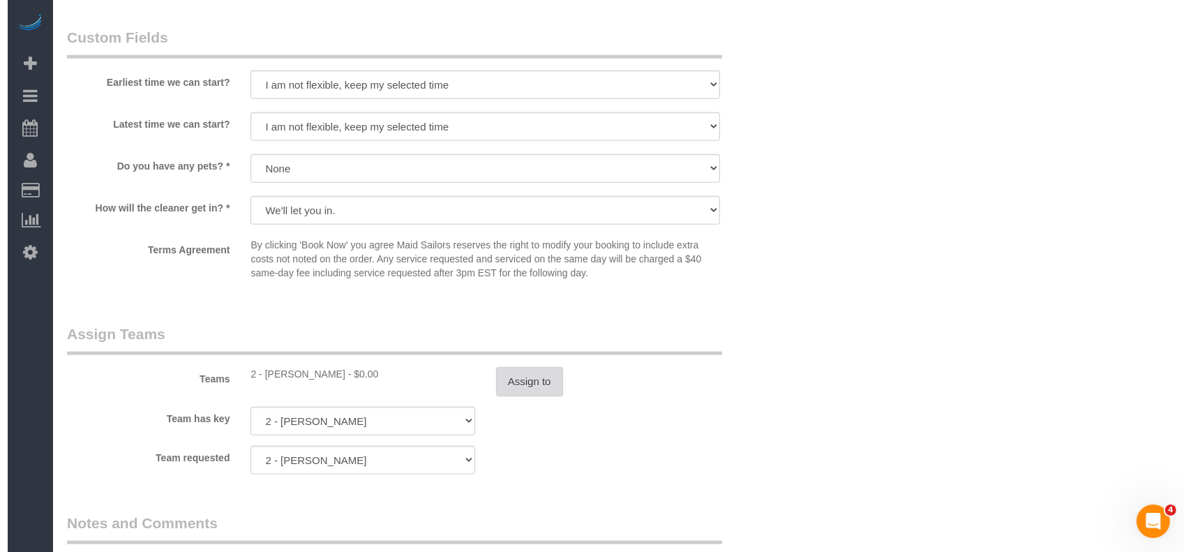
scroll to position [1581, 0]
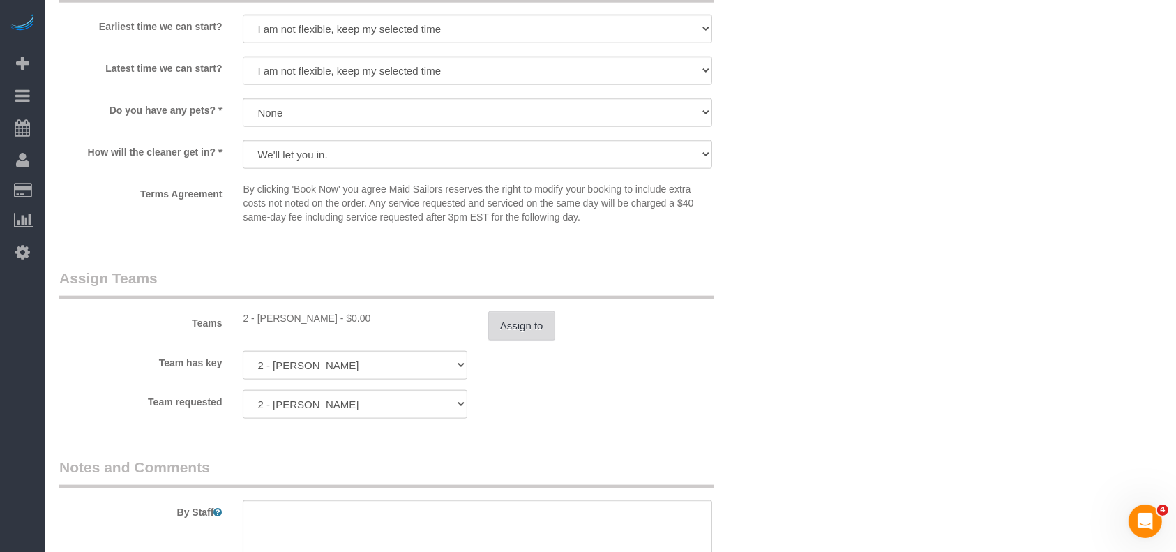
click at [530, 321] on button "Assign to" at bounding box center [521, 325] width 67 height 29
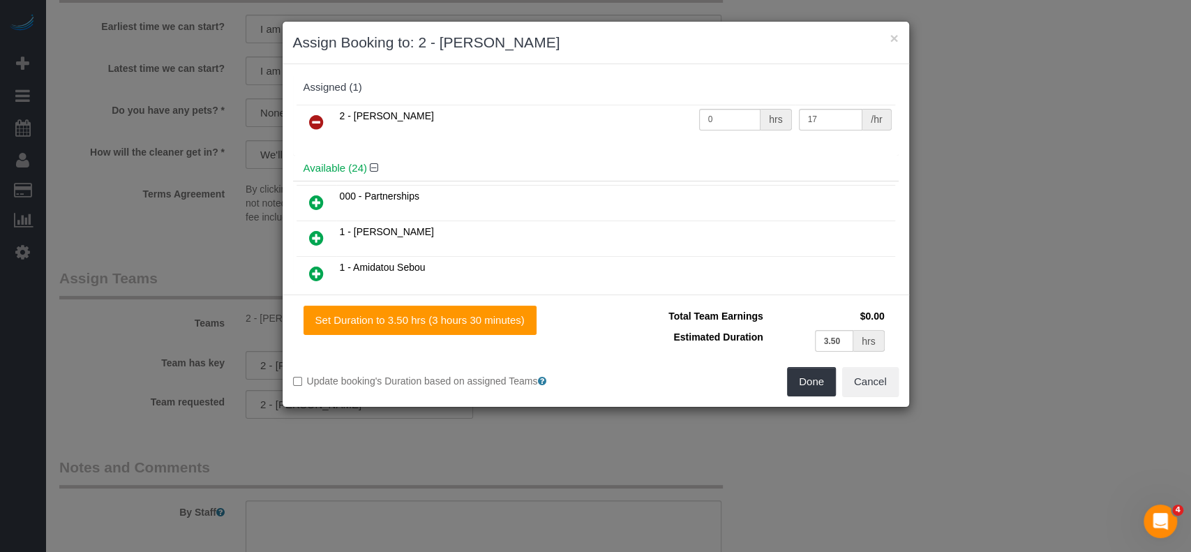
click at [309, 126] on icon at bounding box center [316, 122] width 15 height 17
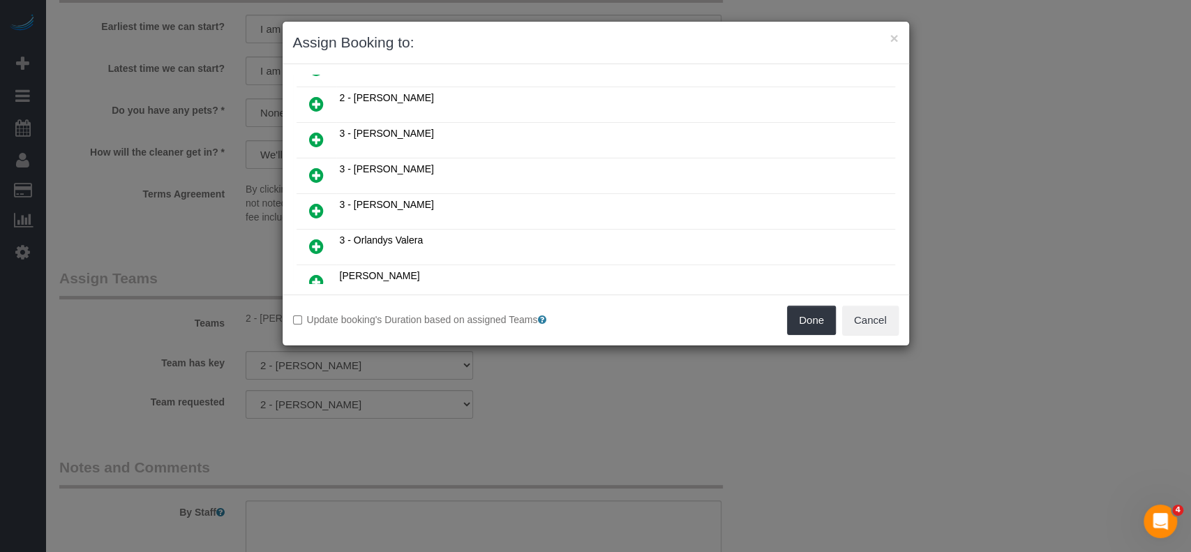
scroll to position [796, 0]
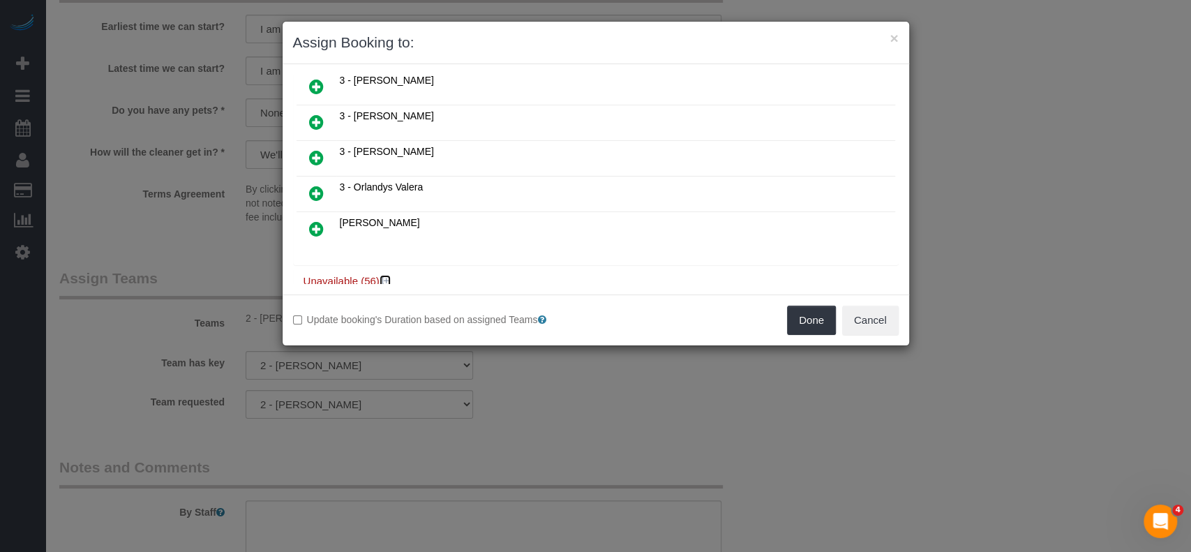
click at [390, 276] on icon at bounding box center [386, 281] width 8 height 10
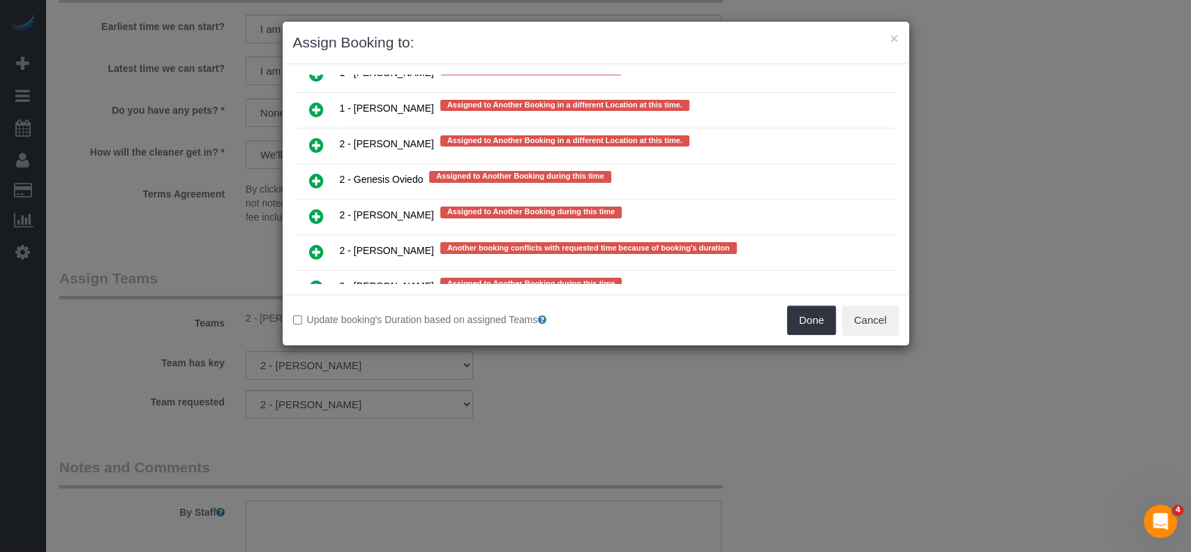
scroll to position [2656, 0]
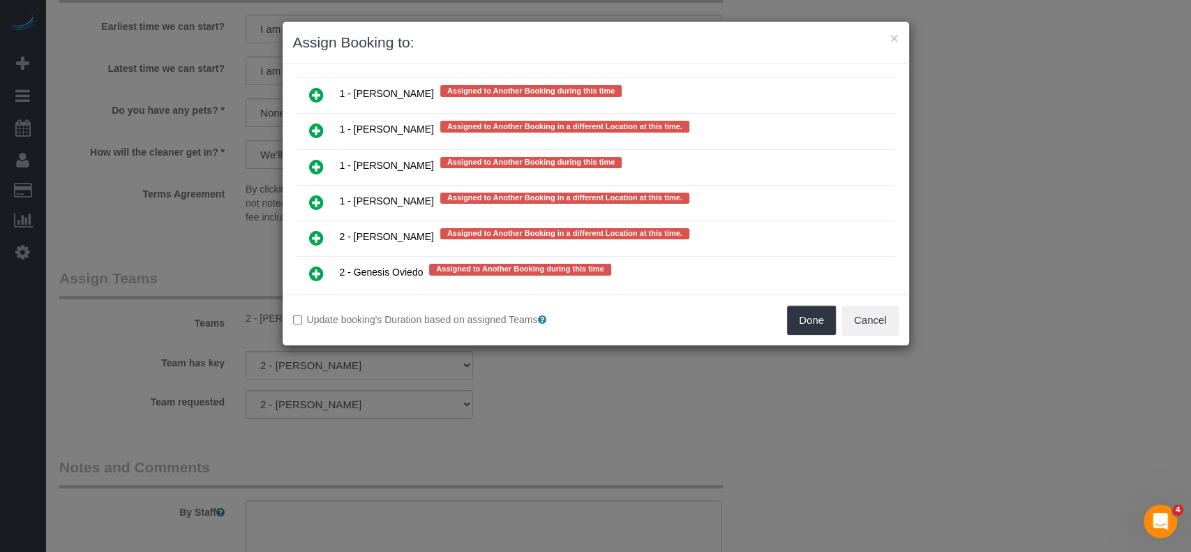
click at [322, 229] on icon at bounding box center [316, 237] width 15 height 17
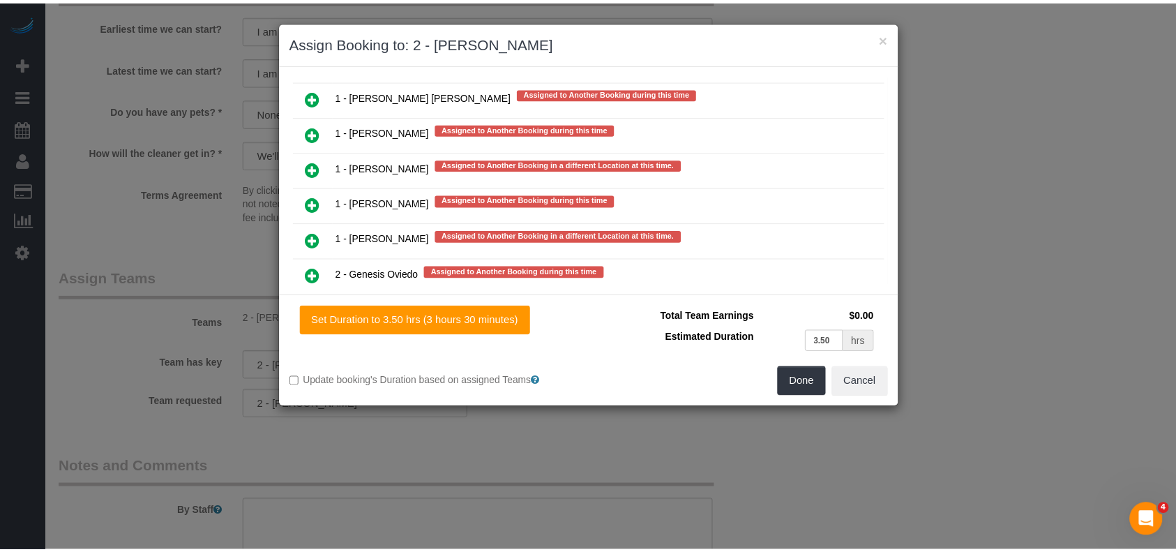
scroll to position [2689, 0]
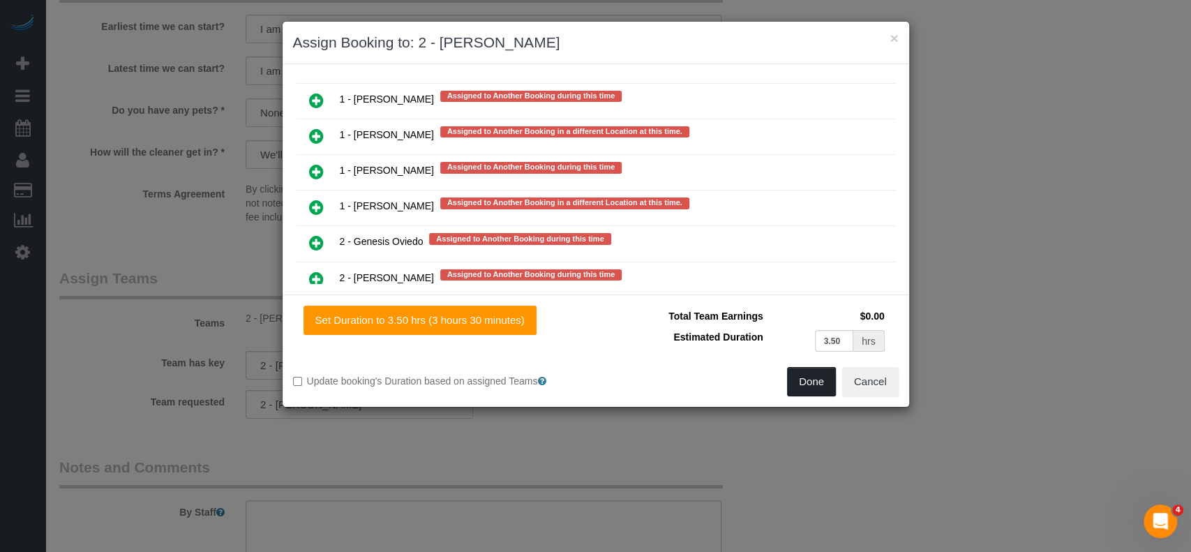
click at [816, 382] on button "Done" at bounding box center [811, 381] width 49 height 29
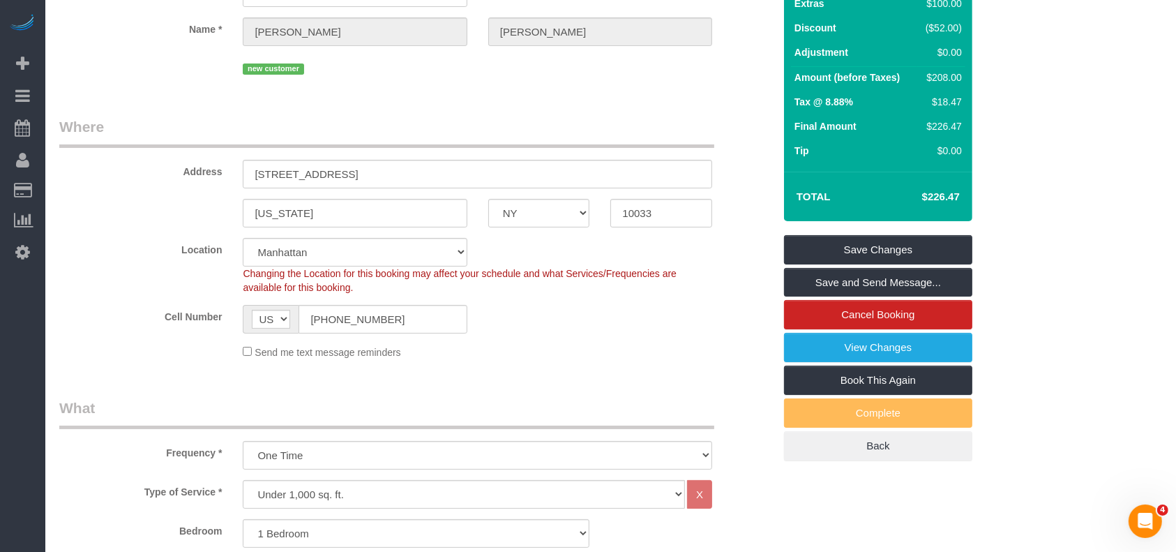
scroll to position [0, 0]
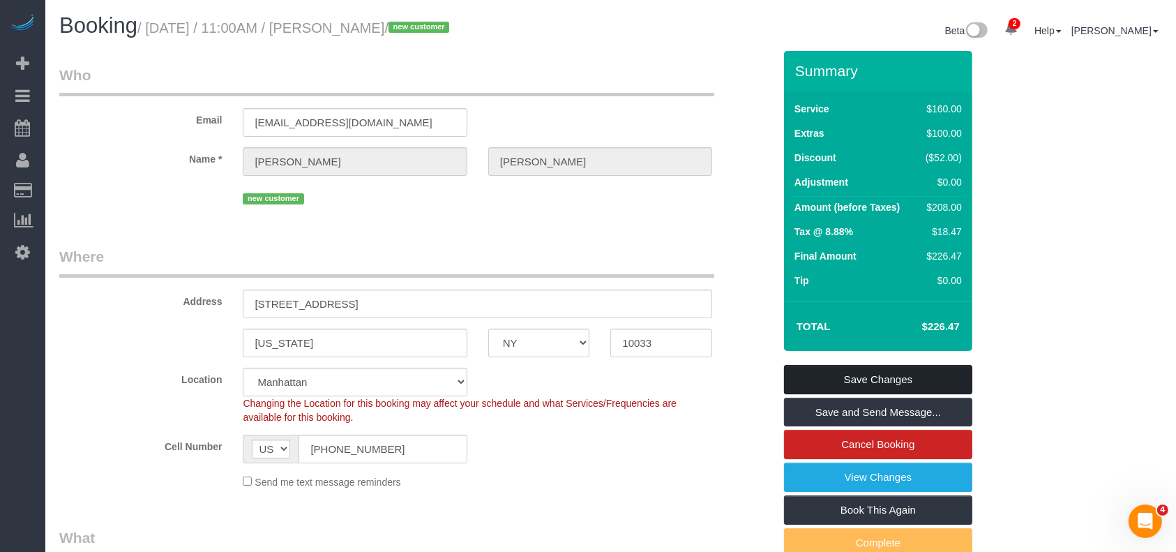
click at [912, 379] on link "Save Changes" at bounding box center [878, 379] width 188 height 29
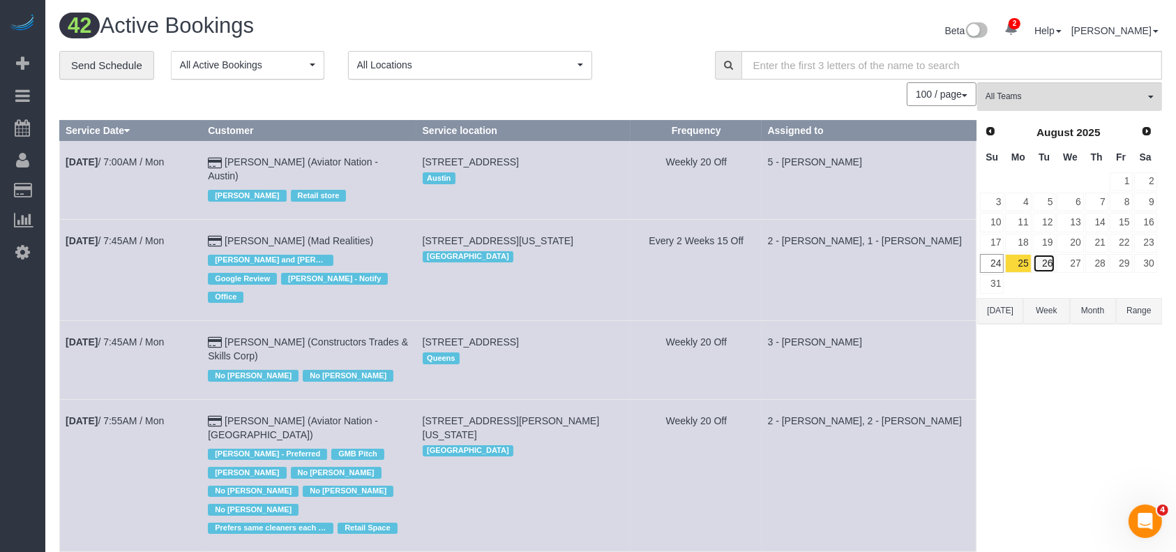
click at [1054, 263] on link "26" at bounding box center [1044, 263] width 23 height 19
click at [1054, 262] on link "26" at bounding box center [1044, 263] width 23 height 19
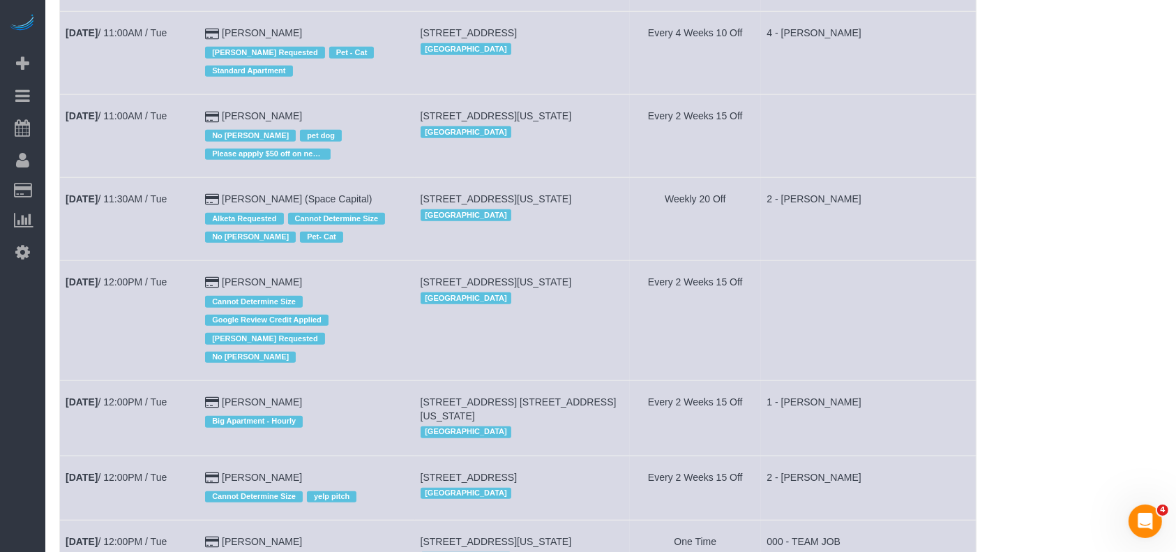
scroll to position [1674, 0]
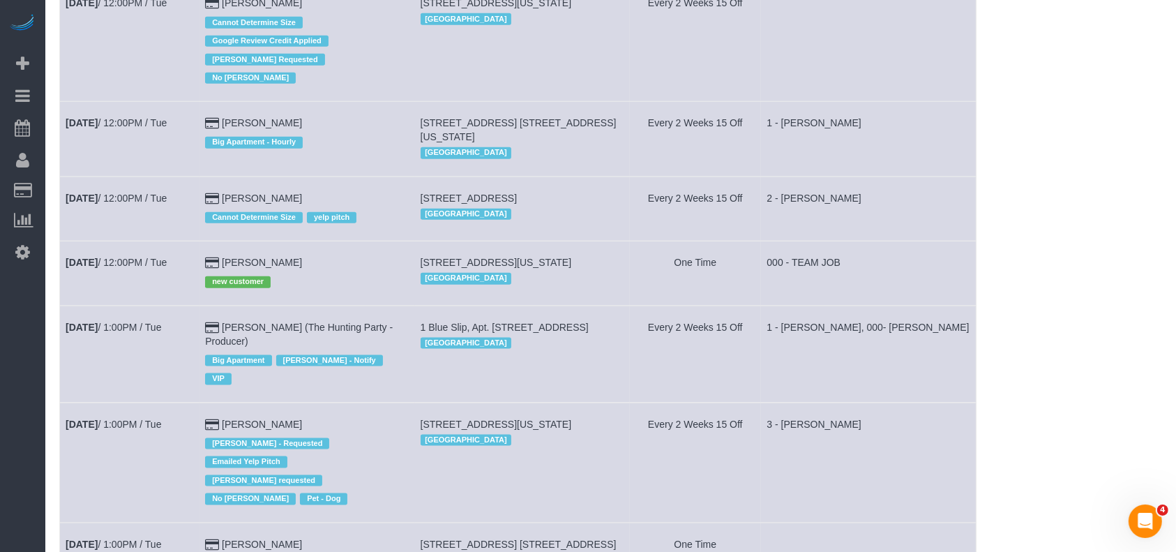
drag, startPoint x: 144, startPoint y: 307, endPoint x: 112, endPoint y: 326, distance: 37.8
click at [106, 336] on td "Aug 26th / 1:00PM / Tue" at bounding box center [130, 354] width 140 height 97
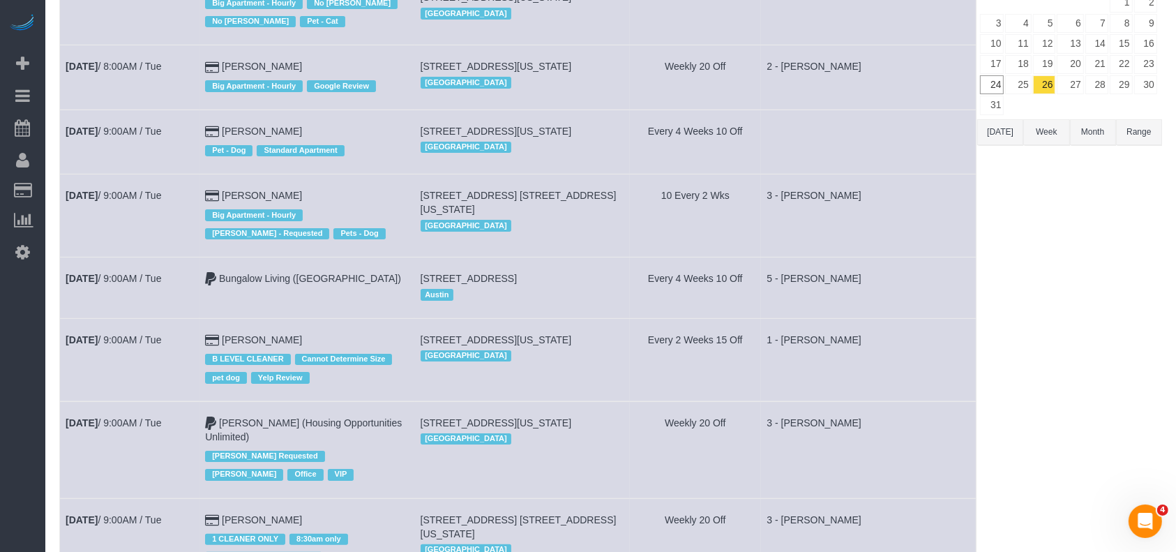
scroll to position [0, 0]
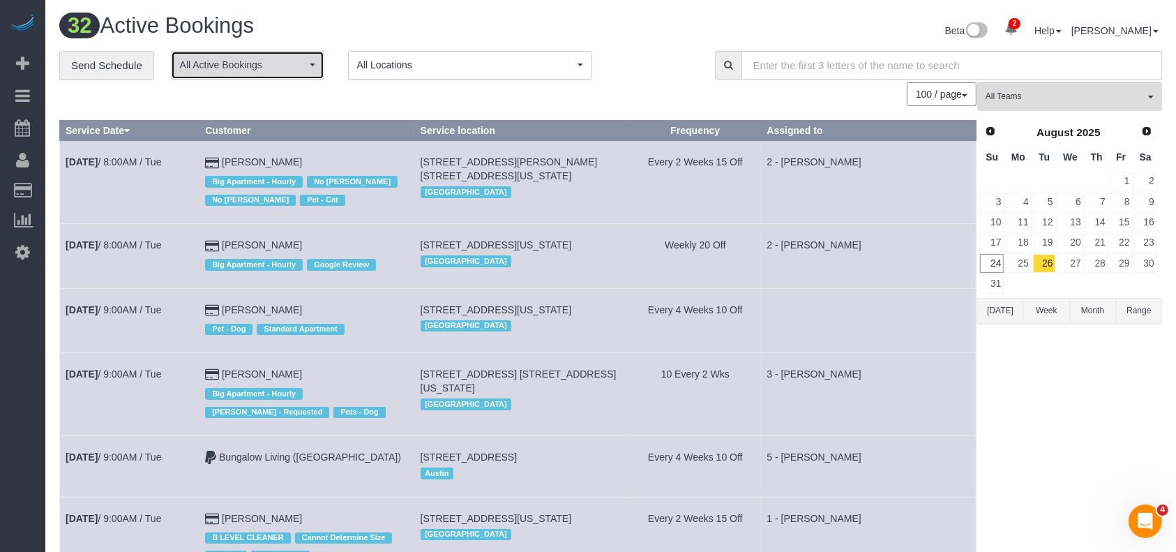
click at [302, 59] on span "All Active Bookings" at bounding box center [243, 65] width 126 height 14
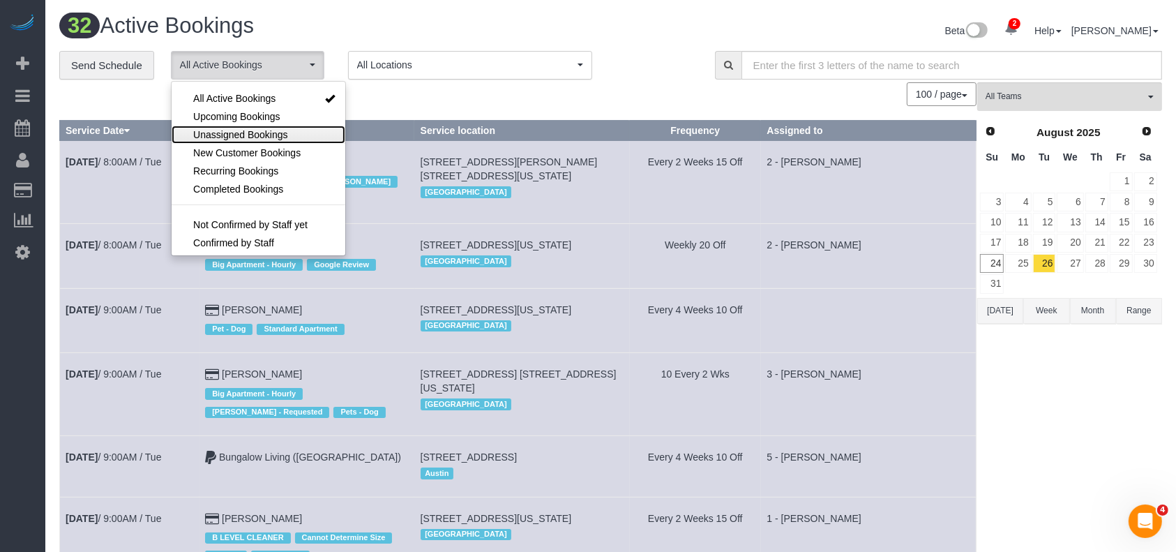
click at [277, 137] on span "Unassigned Bookings" at bounding box center [240, 135] width 94 height 14
select select "**********"
click at [438, 105] on div "100 / page 10 / page 20 / page 30 / page 40 / page 50 / page 100 / page" at bounding box center [517, 94] width 917 height 24
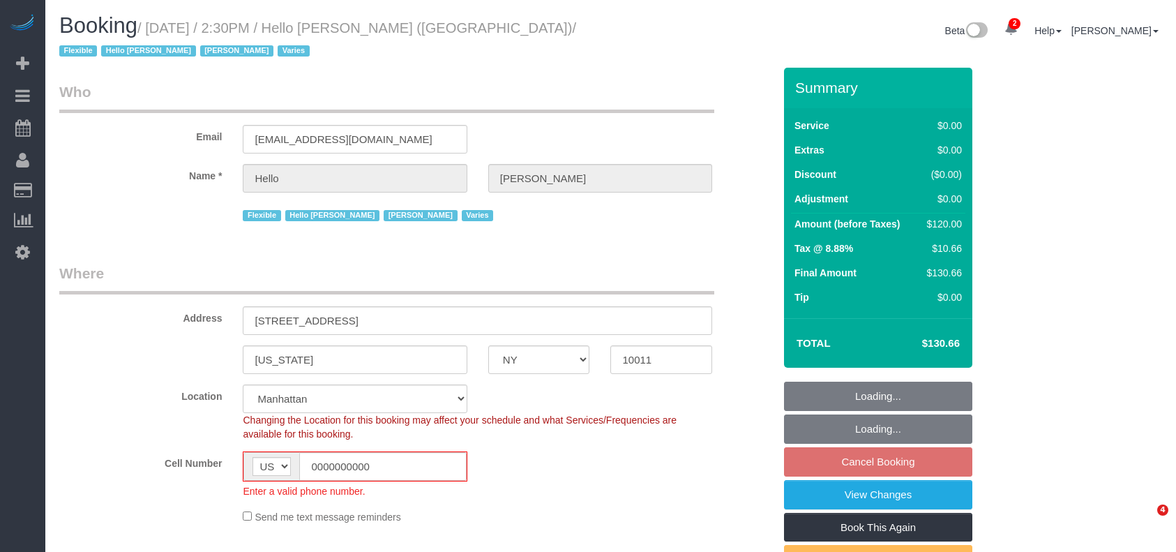
select select "NY"
select select "number:89"
select select "number:90"
select select "number:15"
select select "number:6"
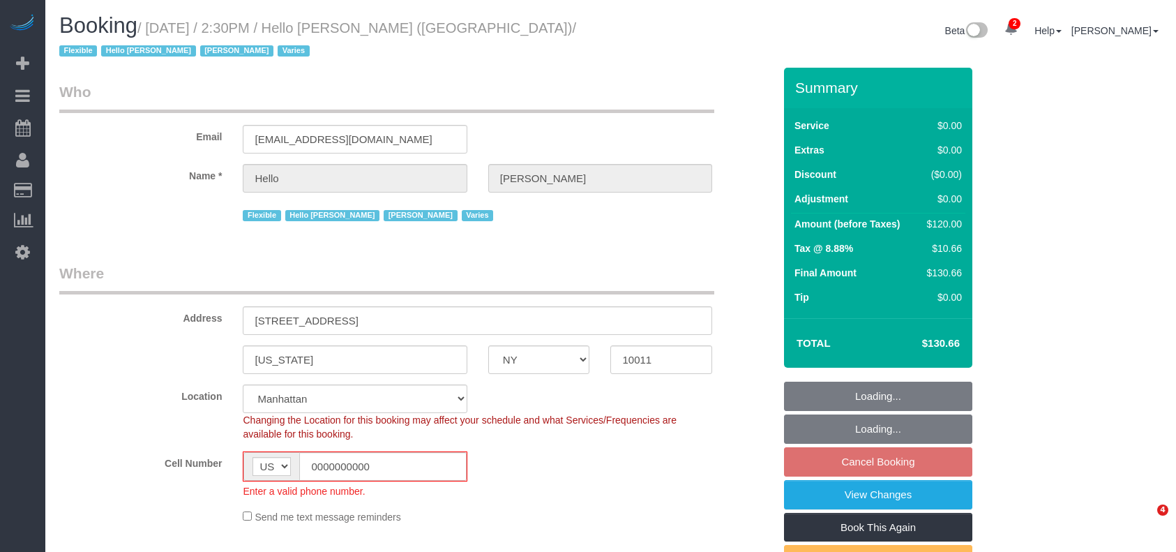
select select "number:21"
select select "22348"
select select "1"
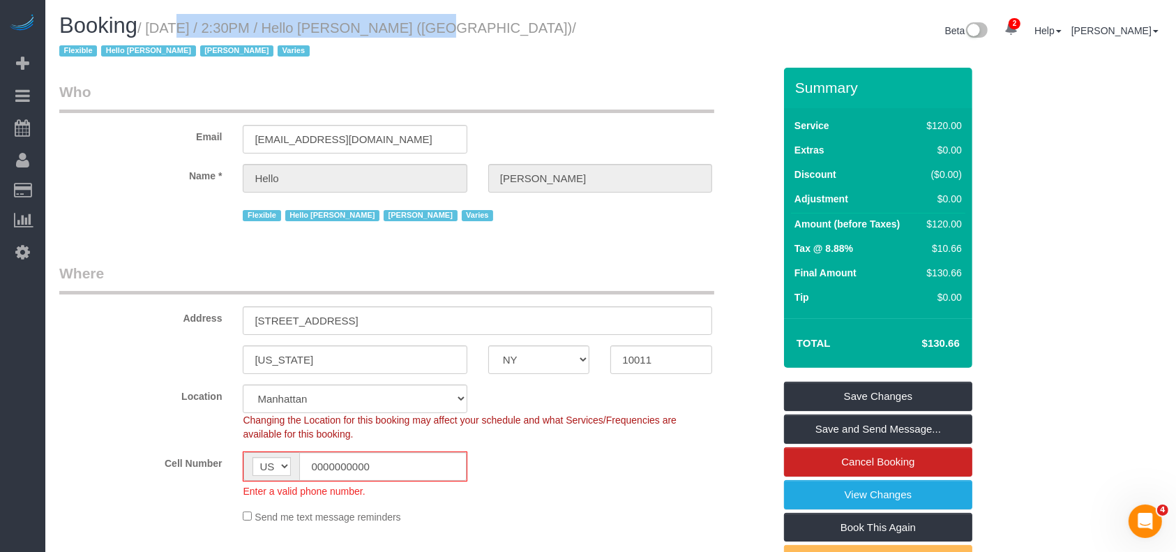
drag, startPoint x: 153, startPoint y: 26, endPoint x: 409, endPoint y: 37, distance: 256.2
click at [398, 26] on small "/ [DATE] / 2:30PM / Hello [PERSON_NAME] ([GEOGRAPHIC_DATA]) / Flexible Hello [P…" at bounding box center [317, 39] width 517 height 39
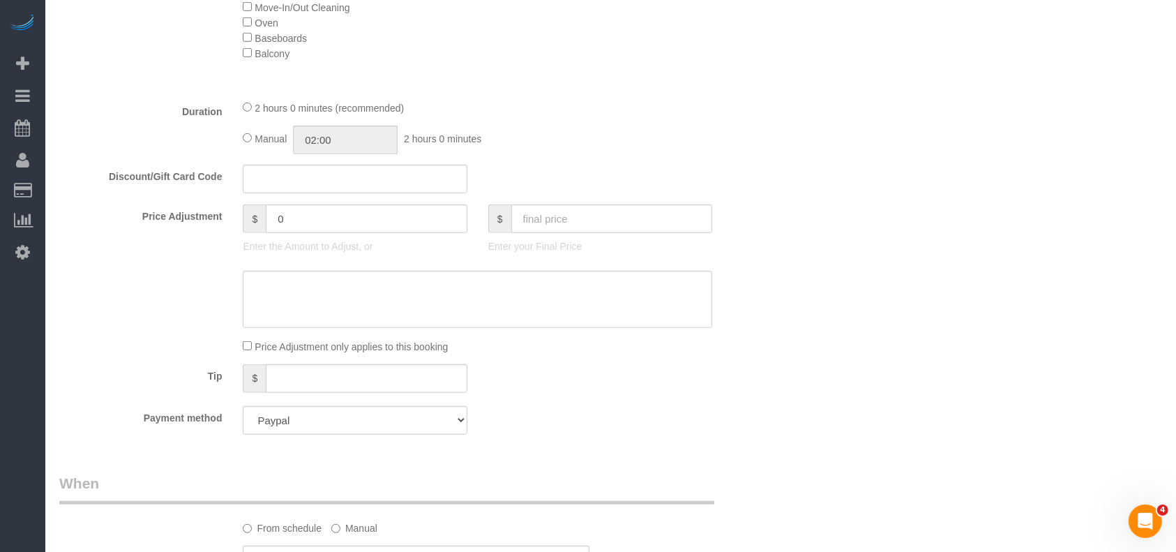
scroll to position [1023, 0]
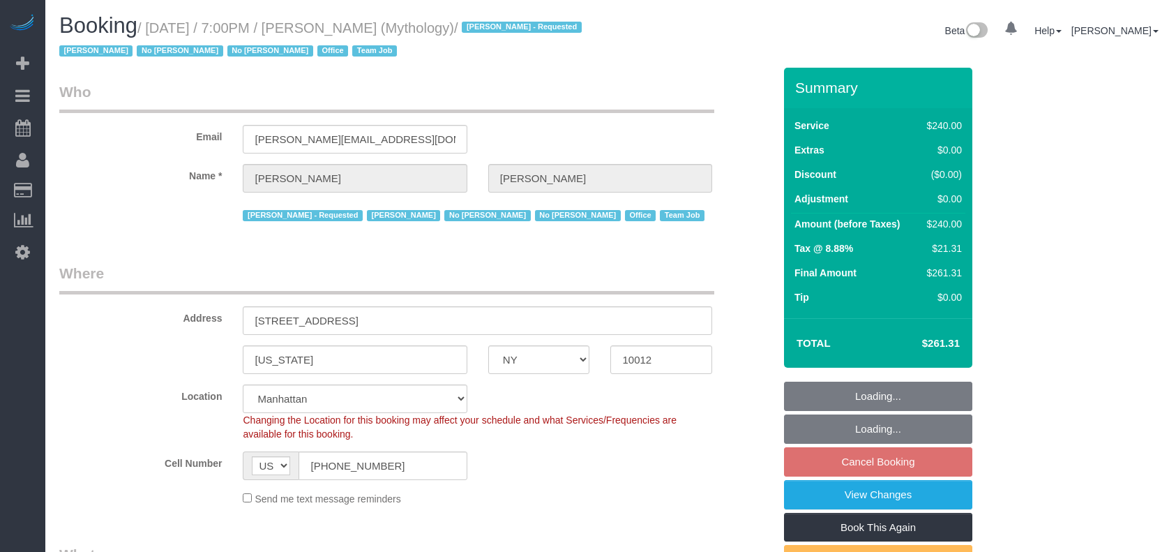
select select "NY"
select select "number:89"
select select "number:90"
select select "number:15"
select select "number:7"
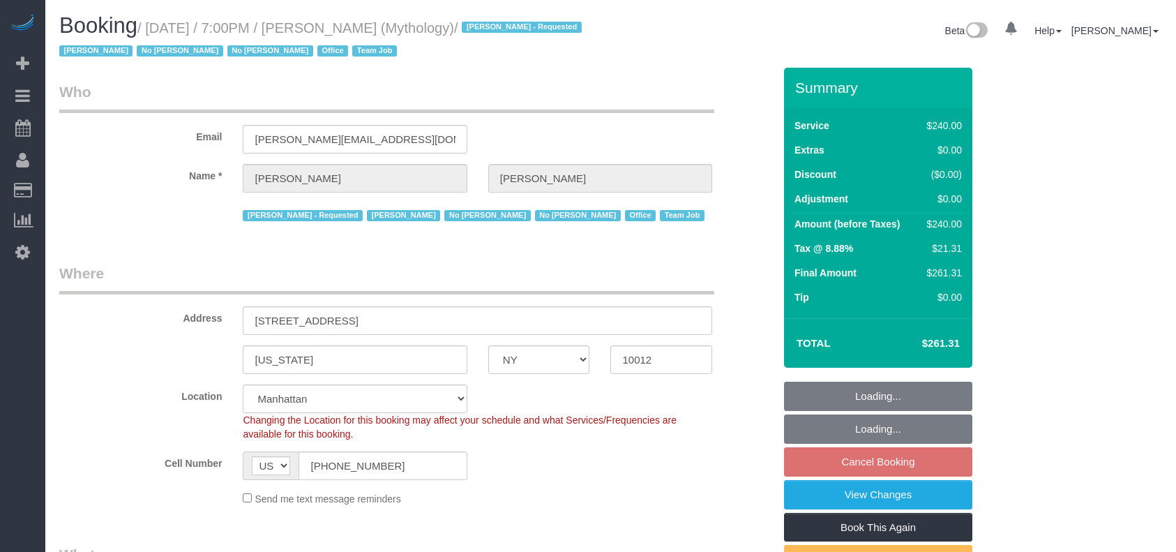
select select "object:1233"
select select "spot12"
select select "2"
select select "120"
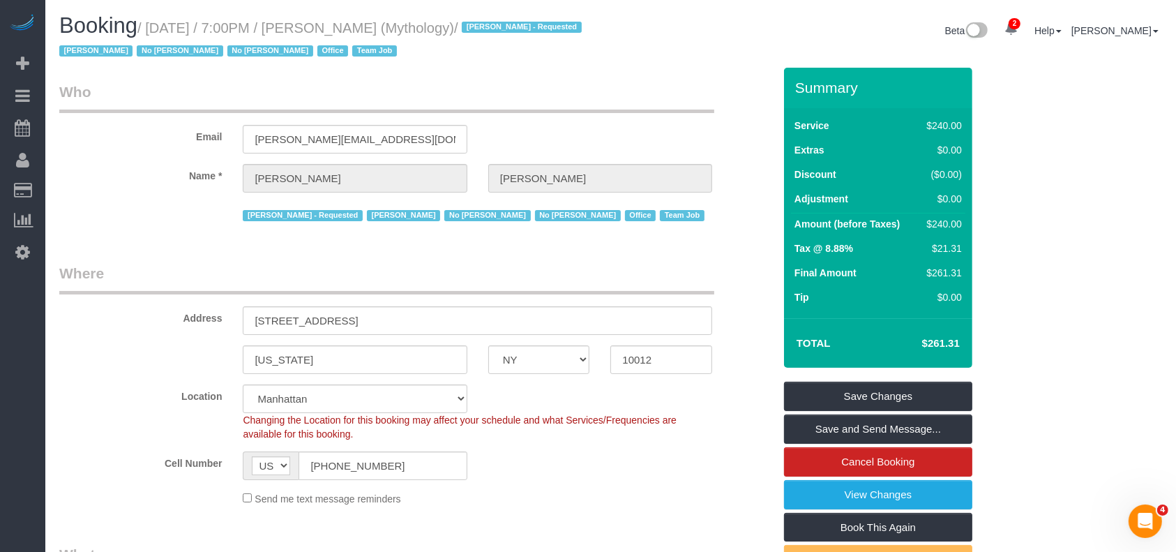
drag, startPoint x: 151, startPoint y: 24, endPoint x: 478, endPoint y: 82, distance: 332.2
click at [419, 26] on small "/ August 26, 2025 / 7:00PM / Elaine Pugsley (Mythology) / Ebony Howard - Reques…" at bounding box center [322, 39] width 527 height 39
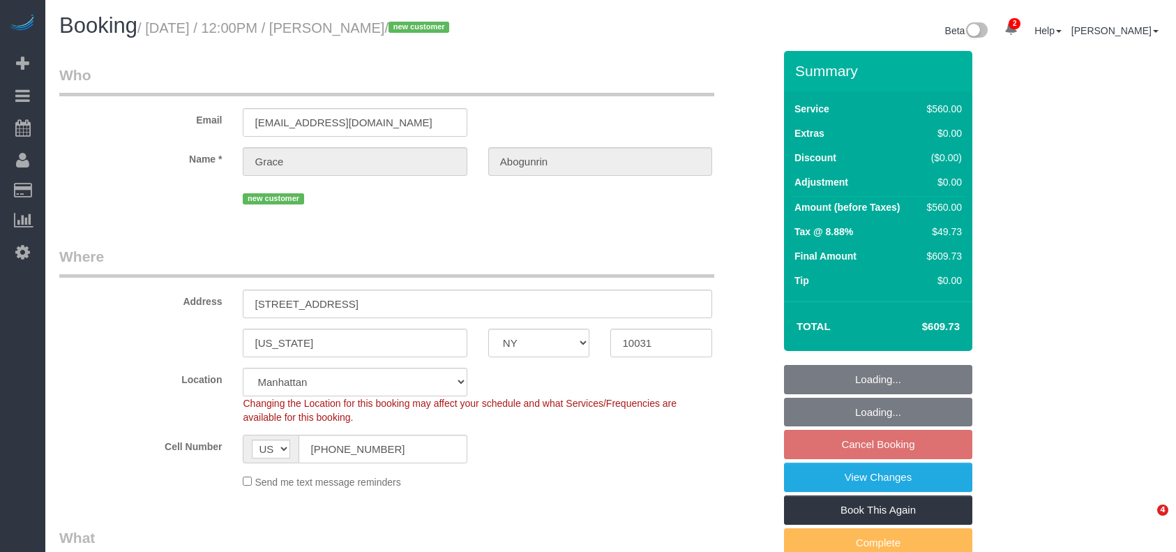
select select "NY"
select select "2"
select select "210"
select select "number:60"
select select "number:75"
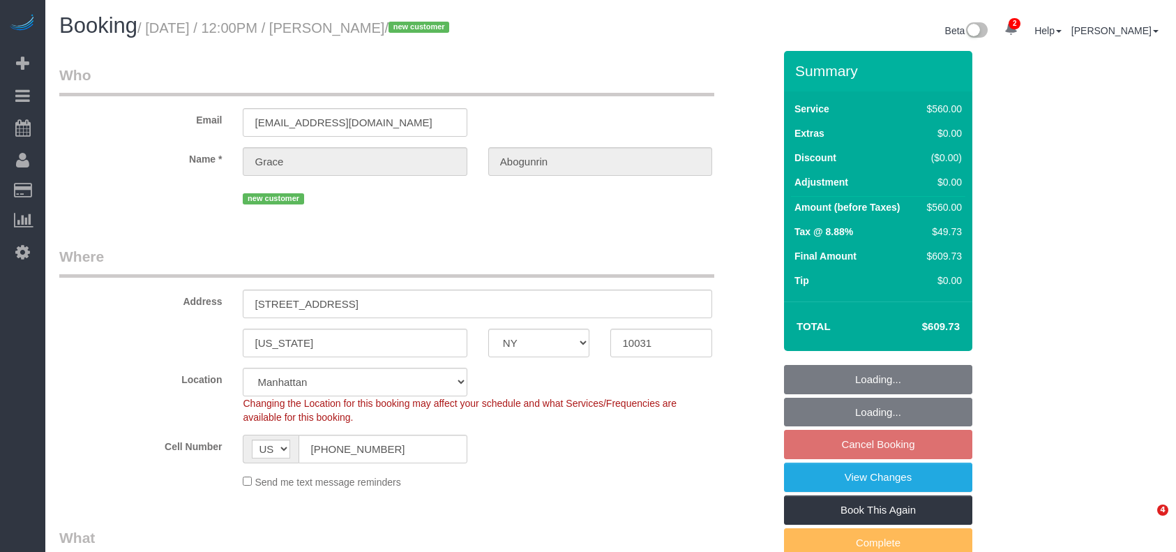
select select "number:15"
select select "number:5"
select select "object:1336"
select select "spot5"
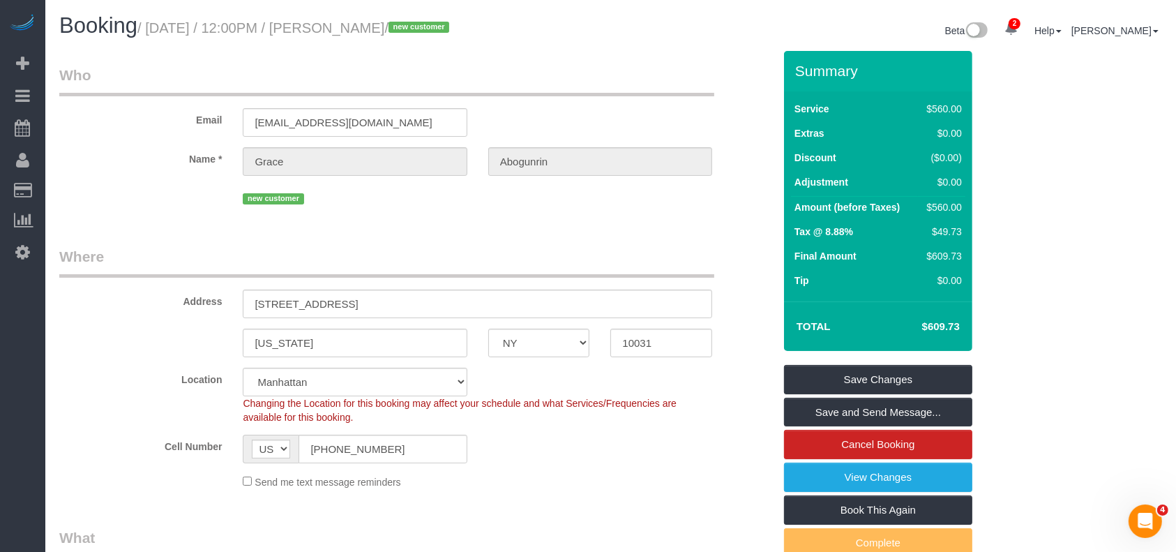
drag, startPoint x: 145, startPoint y: 33, endPoint x: 444, endPoint y: 27, distance: 299.3
click at [442, 29] on small "/ August 26, 2025 / 12:00PM / Grace Abogunrin / new customer" at bounding box center [295, 27] width 316 height 15
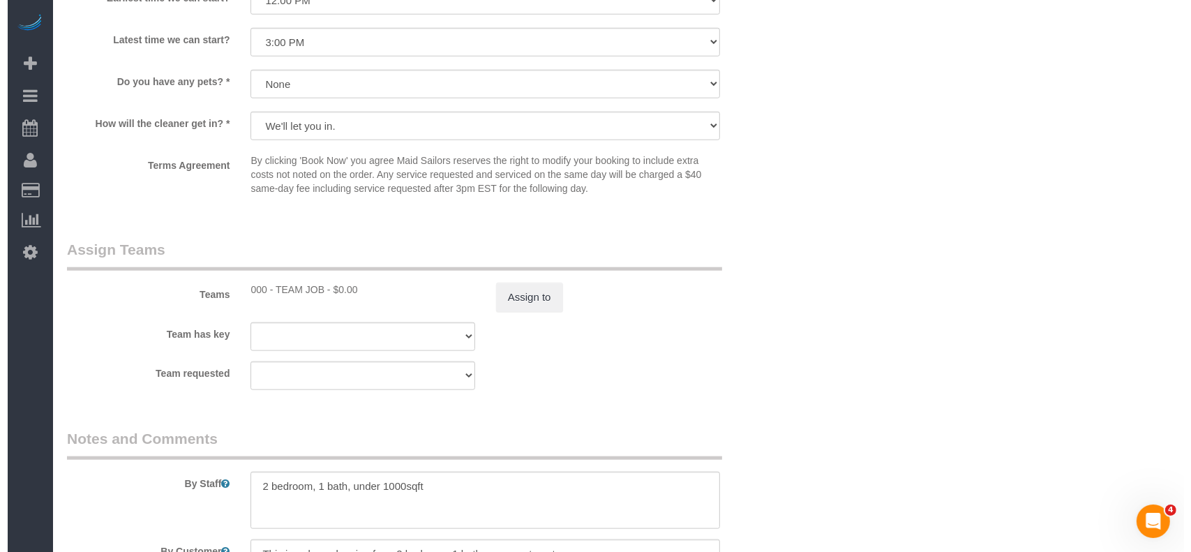
scroll to position [1395, 0]
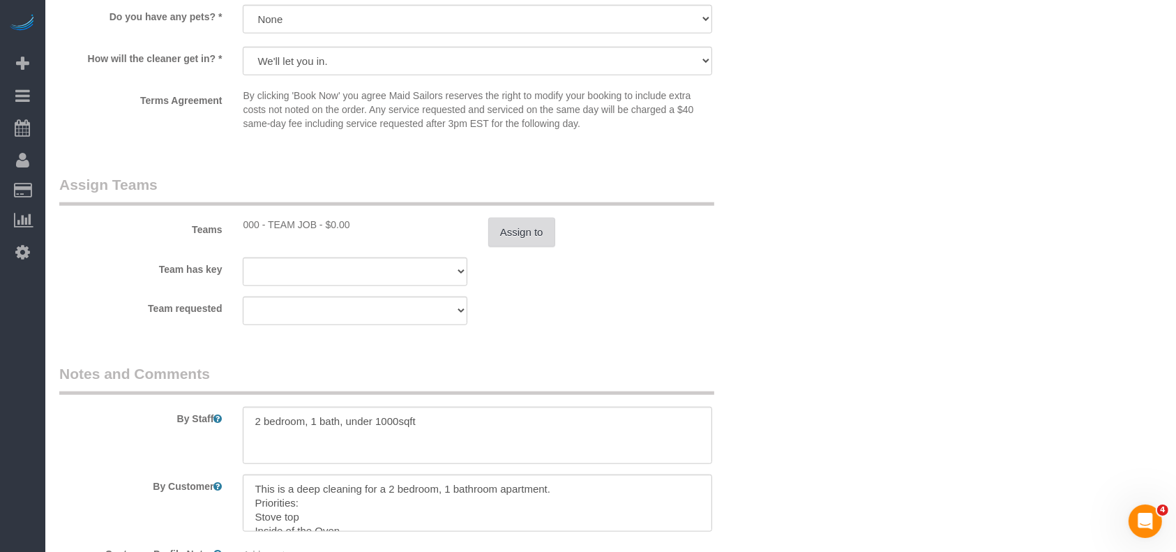
click at [531, 222] on button "Assign to" at bounding box center [521, 232] width 67 height 29
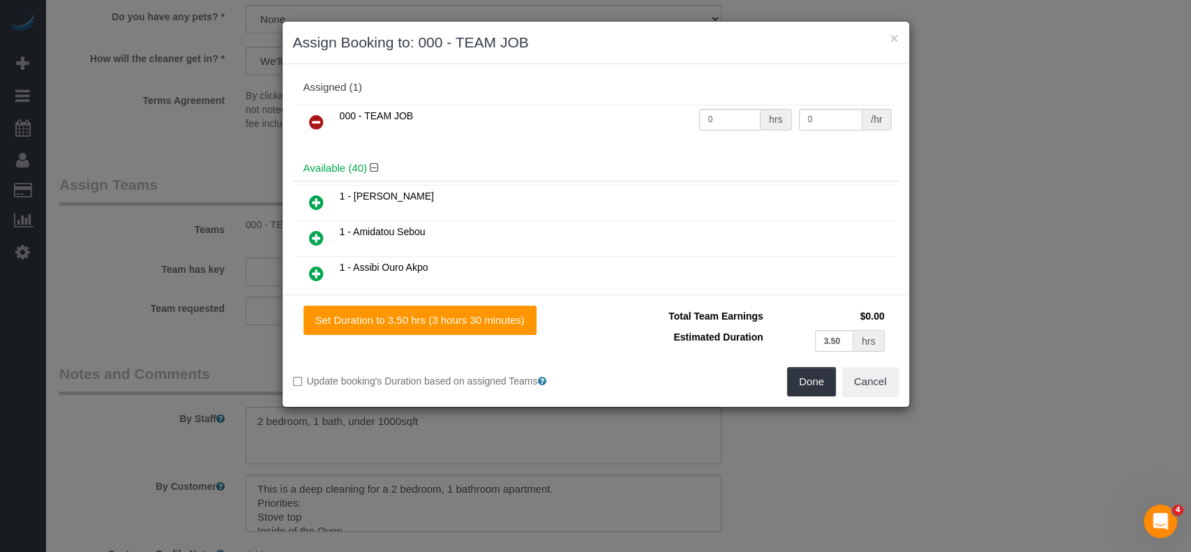
drag, startPoint x: 316, startPoint y: 119, endPoint x: 339, endPoint y: 119, distance: 23.0
click at [317, 119] on icon at bounding box center [316, 122] width 15 height 17
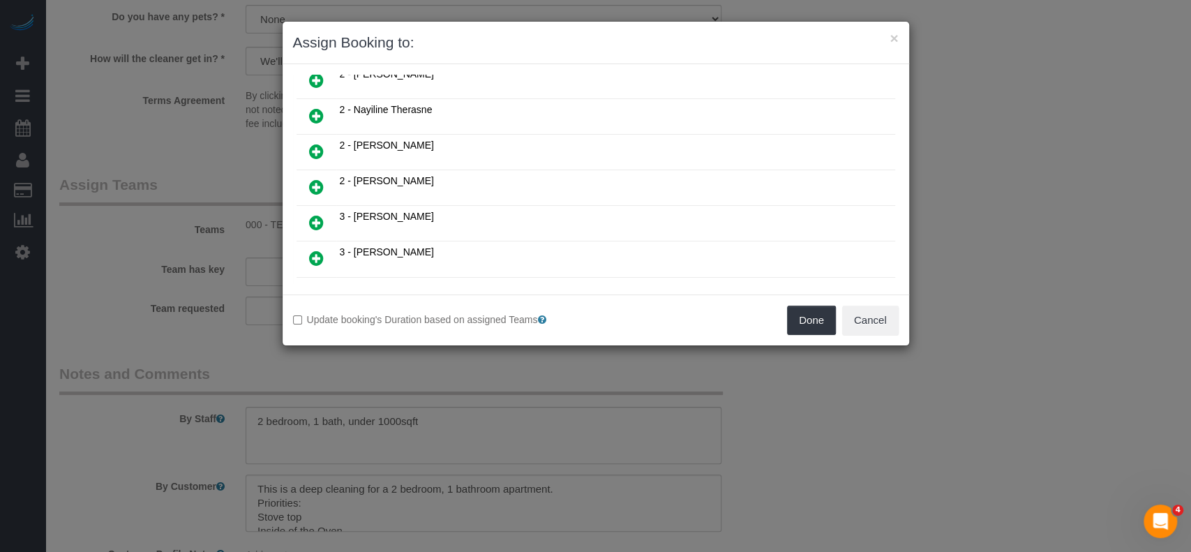
scroll to position [1116, 0]
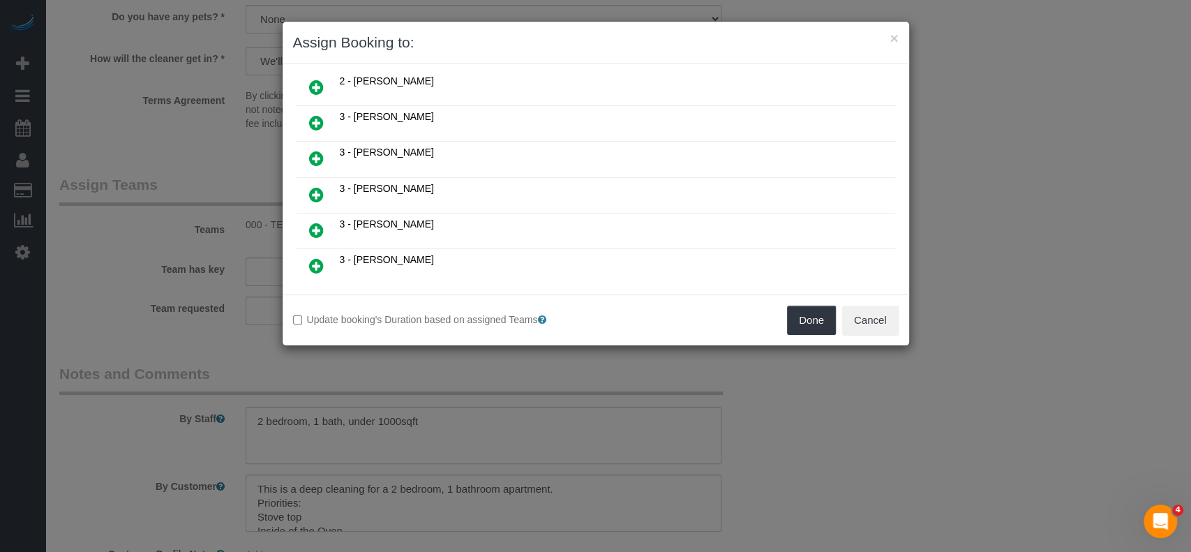
drag, startPoint x: 313, startPoint y: 193, endPoint x: 309, endPoint y: 170, distance: 22.6
click at [313, 222] on icon at bounding box center [316, 230] width 15 height 17
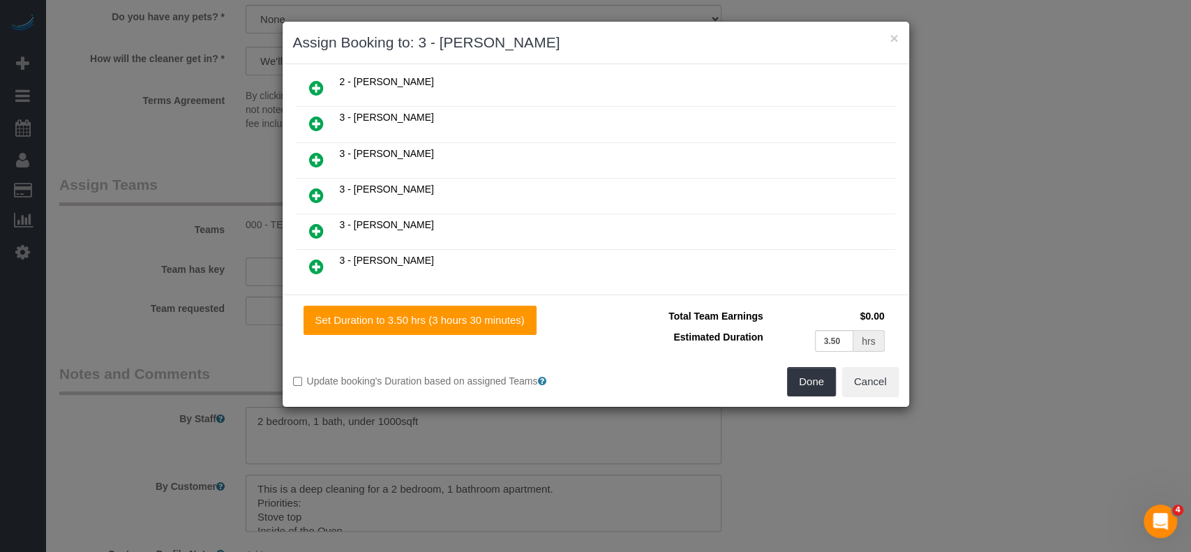
click at [310, 187] on icon at bounding box center [316, 195] width 15 height 17
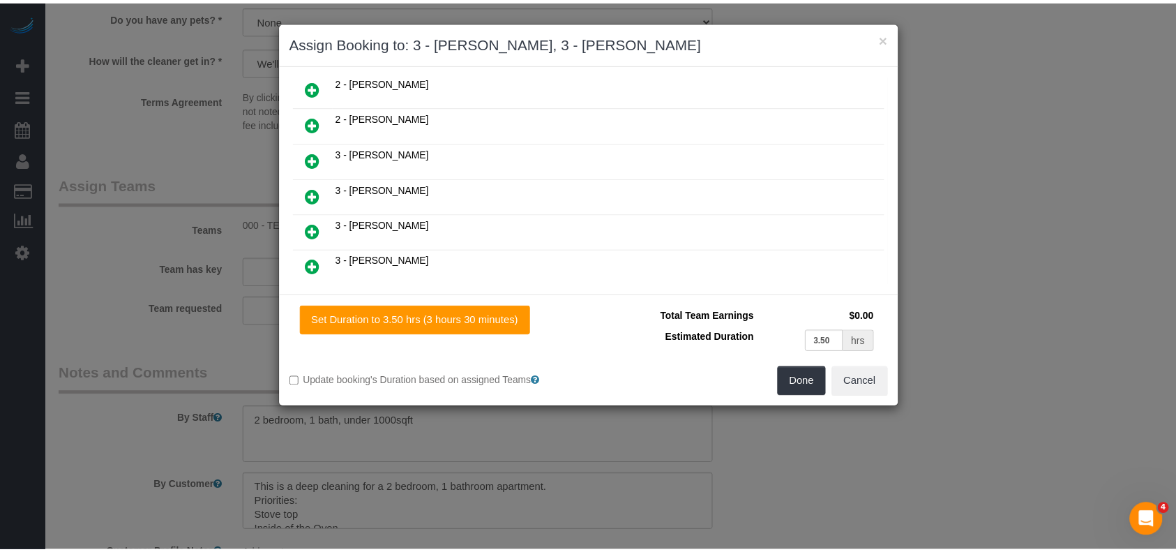
scroll to position [1183, 0]
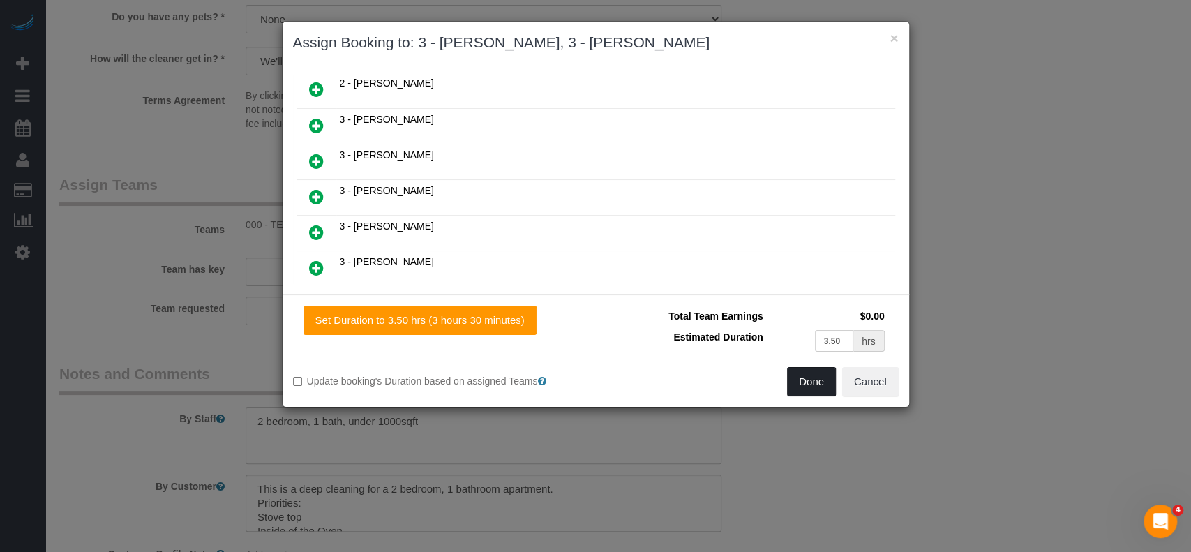
click at [808, 384] on button "Done" at bounding box center [811, 381] width 49 height 29
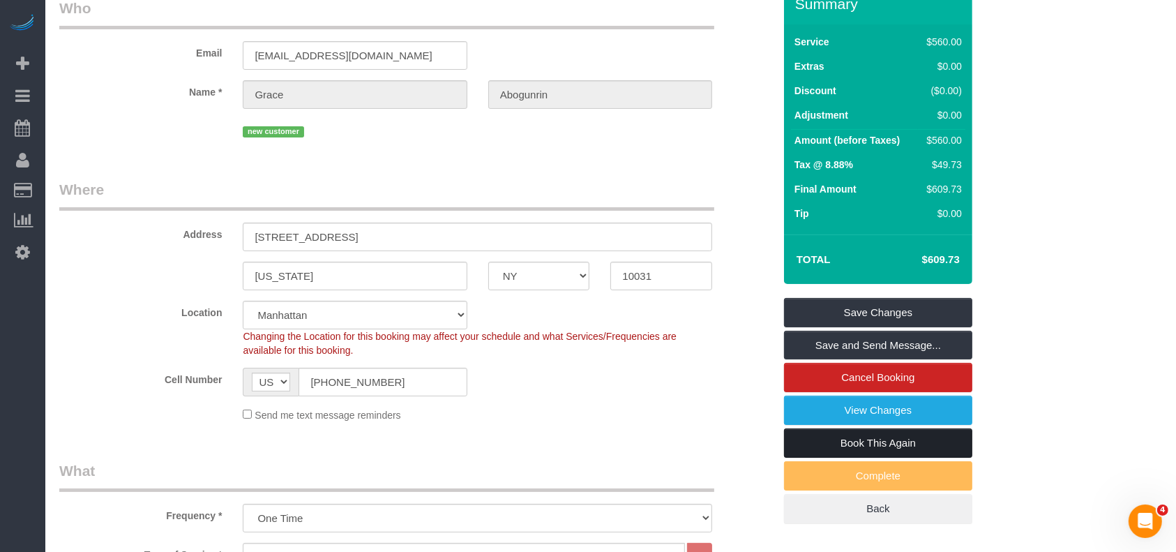
scroll to position [0, 0]
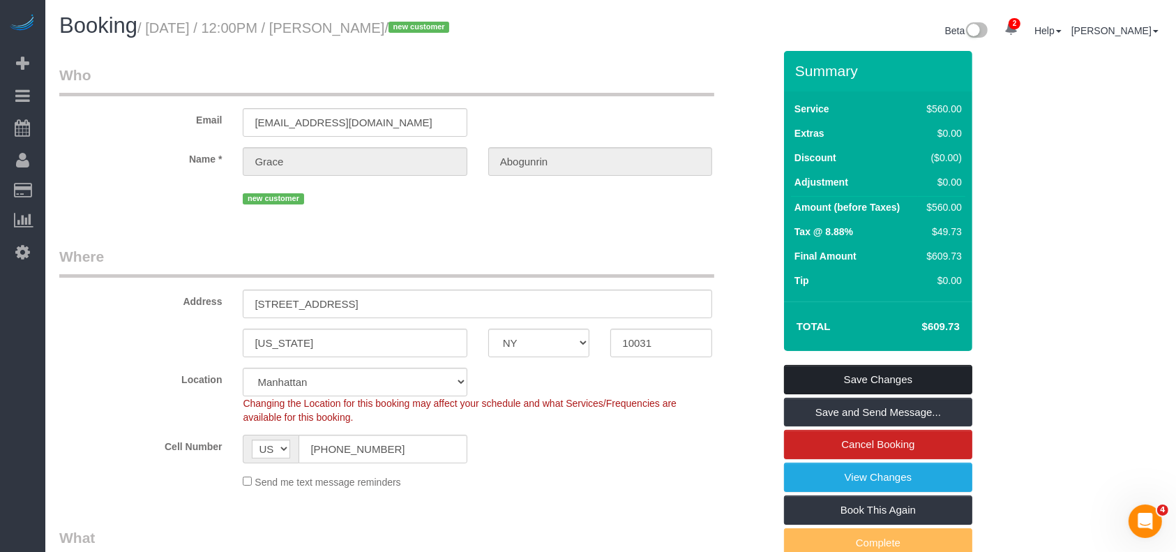
click at [916, 374] on link "Save Changes" at bounding box center [878, 379] width 188 height 29
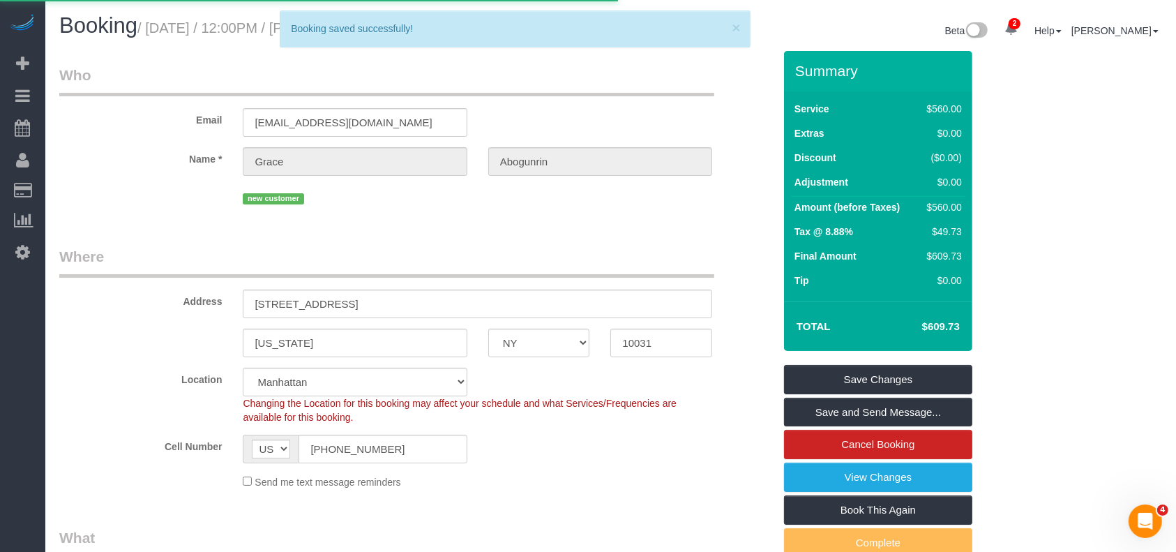
select select "**********"
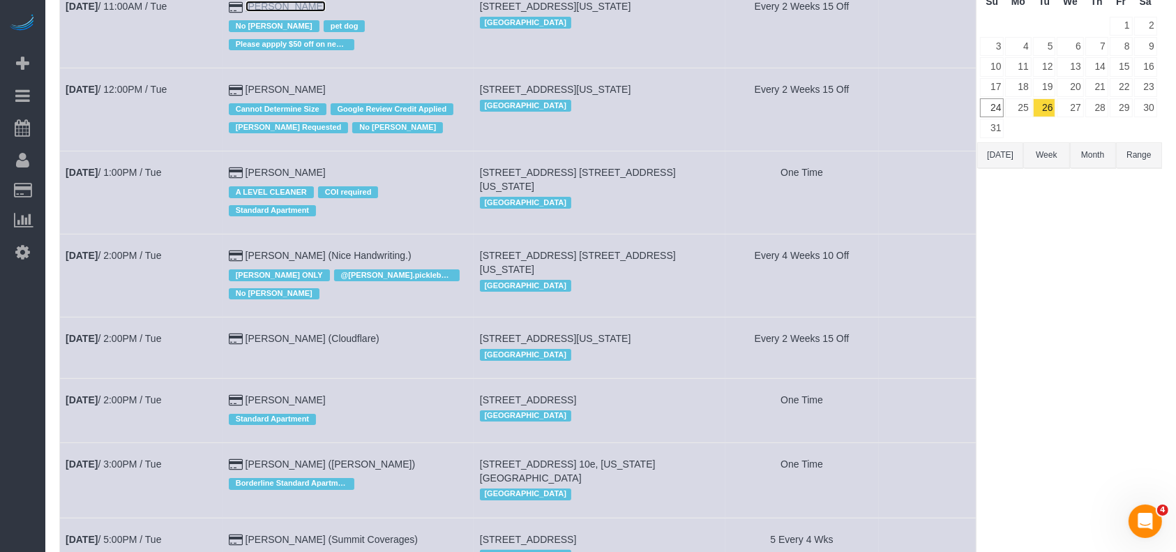
scroll to position [186, 0]
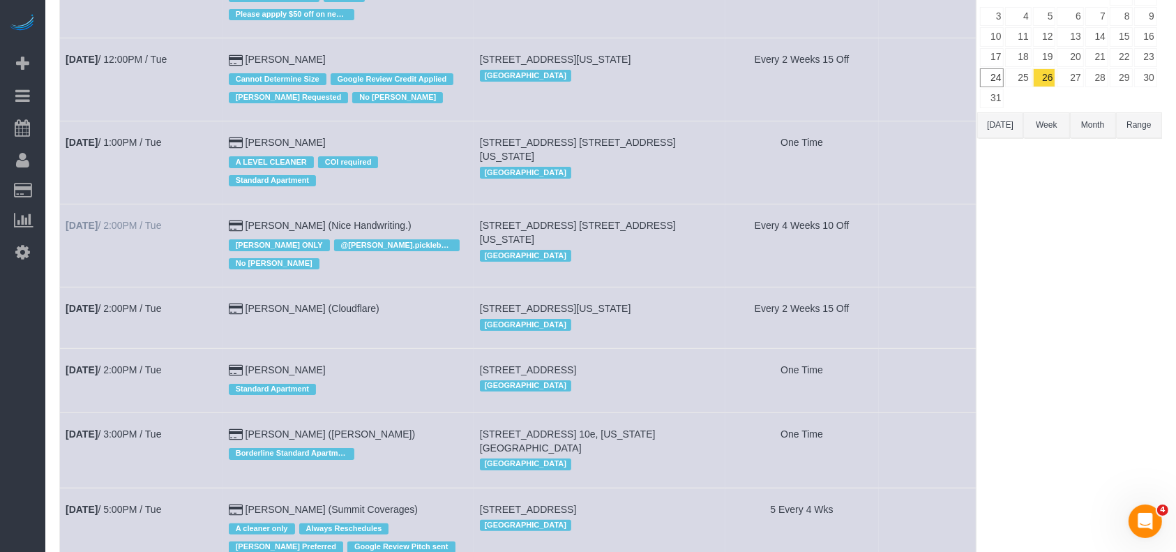
drag, startPoint x: 155, startPoint y: 221, endPoint x: 119, endPoint y: 229, distance: 36.5
click at [107, 269] on td "Aug 26th / 2:00PM / Tue" at bounding box center [141, 245] width 163 height 83
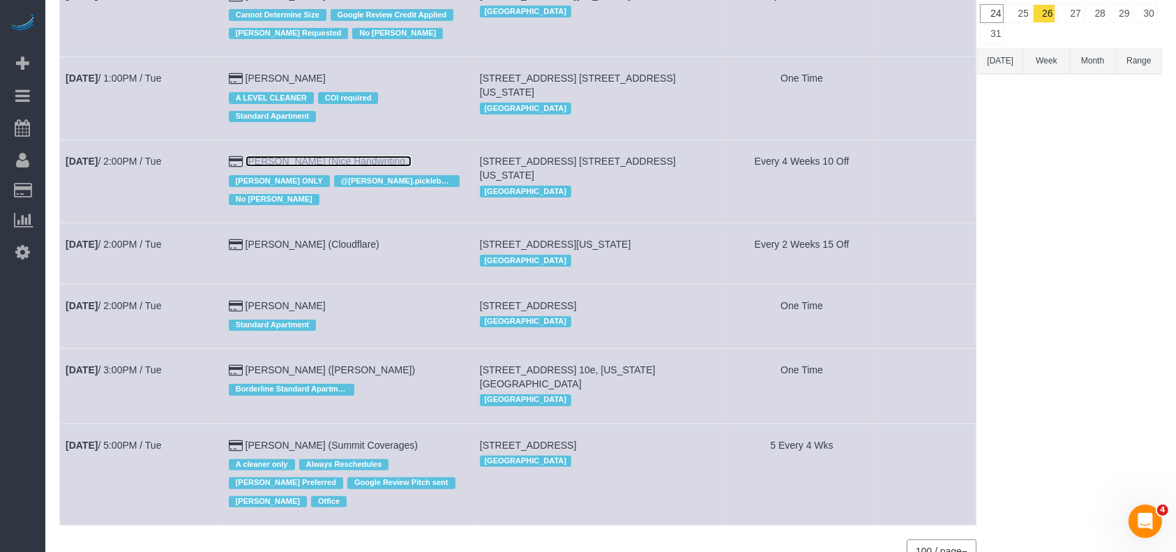
scroll to position [279, 0]
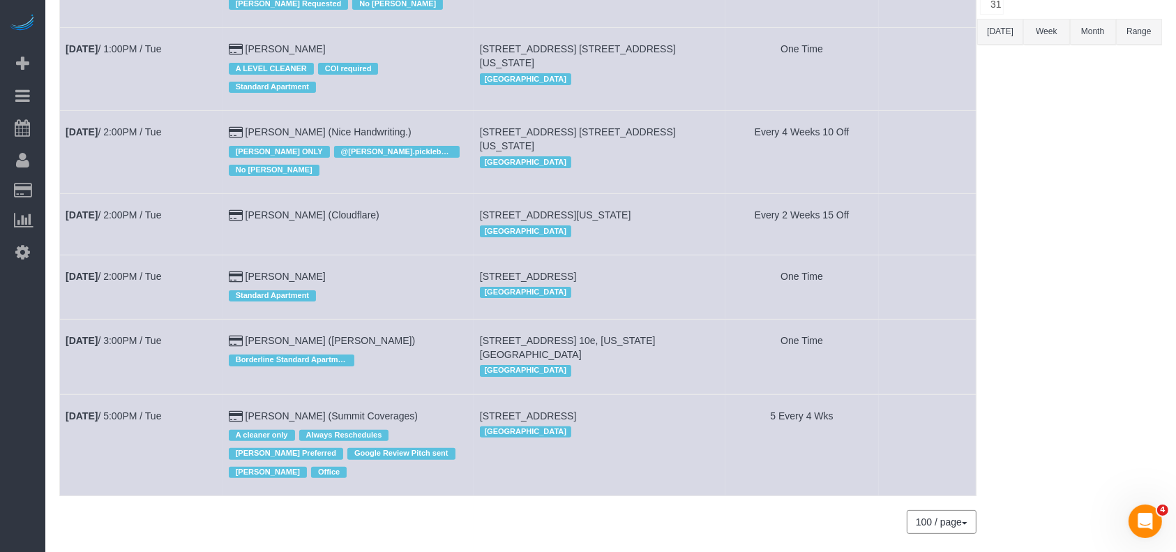
drag, startPoint x: 151, startPoint y: 414, endPoint x: 116, endPoint y: 386, distance: 45.1
click at [116, 386] on td "Aug 26th / 3:00PM / Tue" at bounding box center [141, 356] width 163 height 75
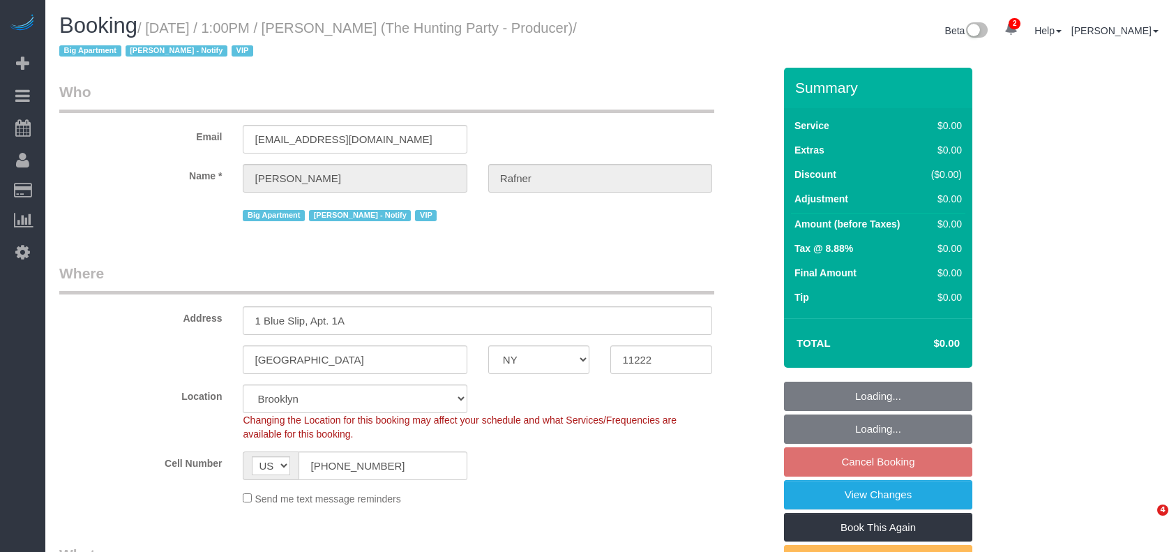
select select "NY"
select select "object:1341"
select select "string:stripe-pm_1Rtzof4VGloSiKo7440tZ5Fk"
select select "2"
select select "120"
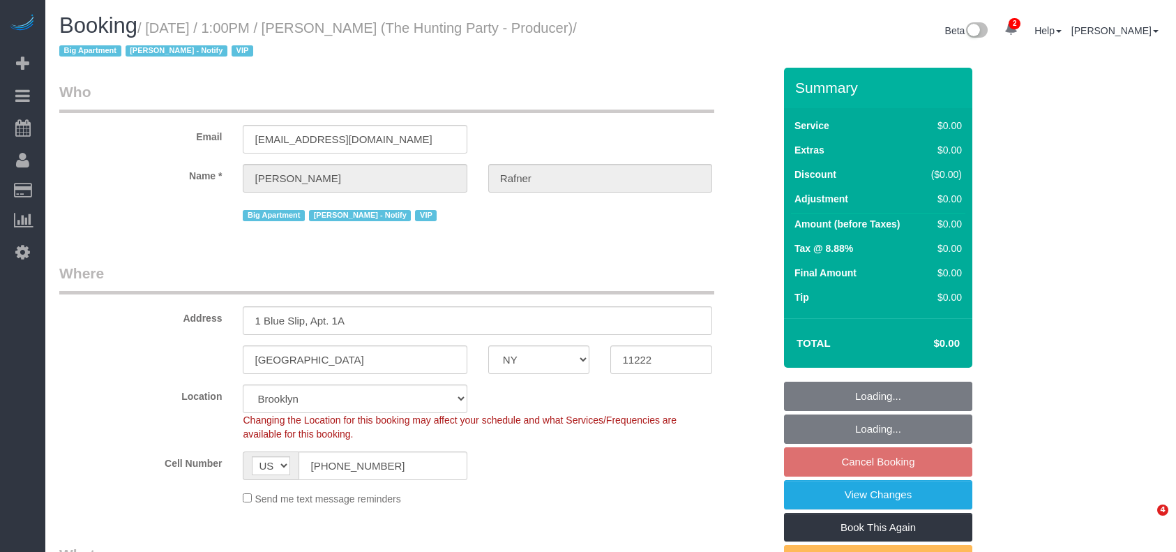
select select "spot6"
select select "number:58"
select select "number:76"
select select "number:15"
select select "number:5"
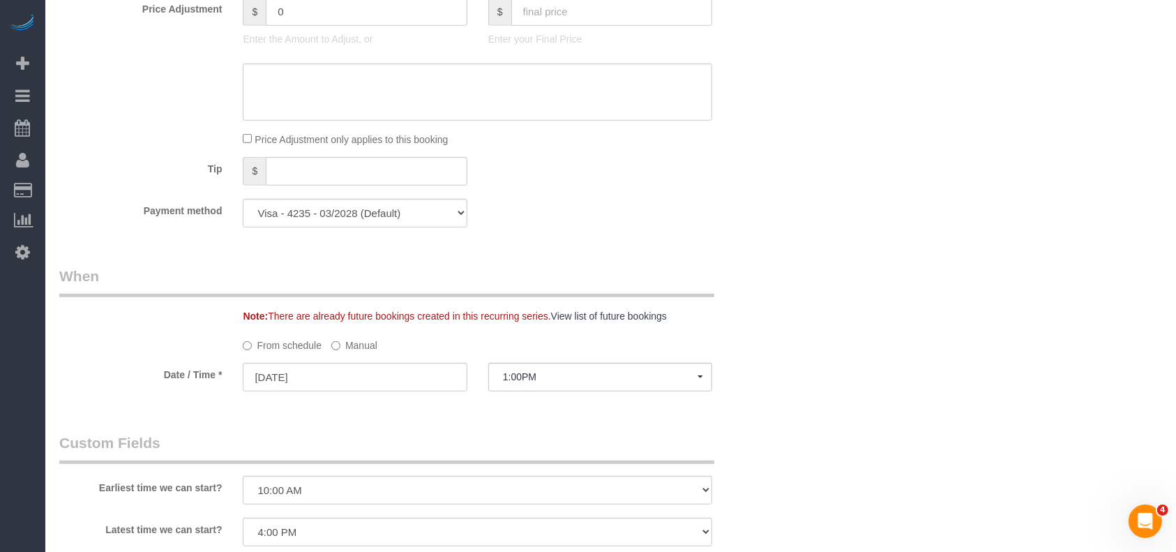
scroll to position [744, 0]
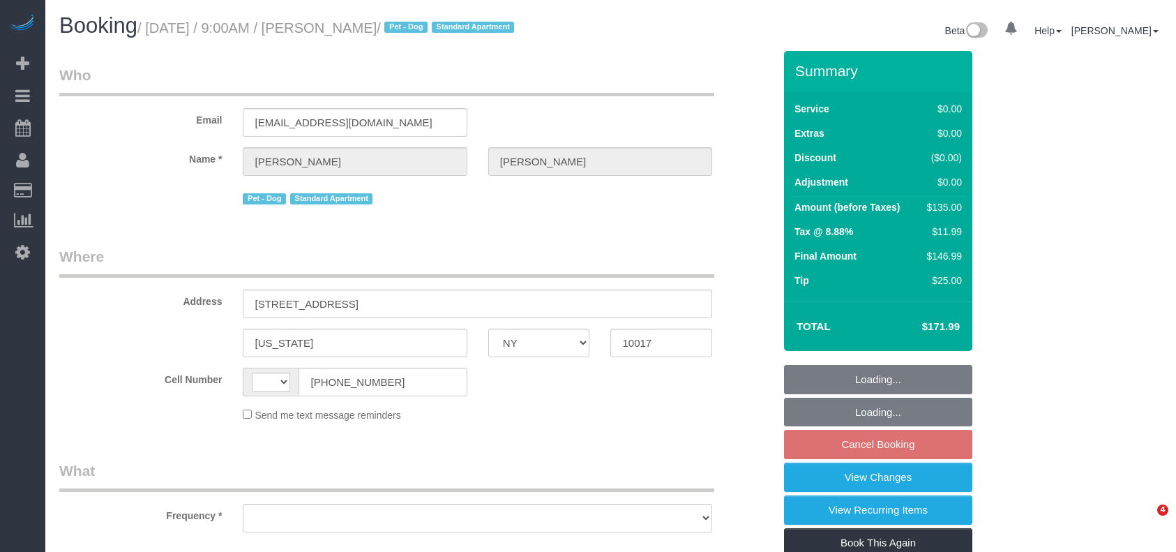
select select "NY"
select select "string:[GEOGRAPHIC_DATA]"
select select "object:638"
select select "number:89"
select select "number:90"
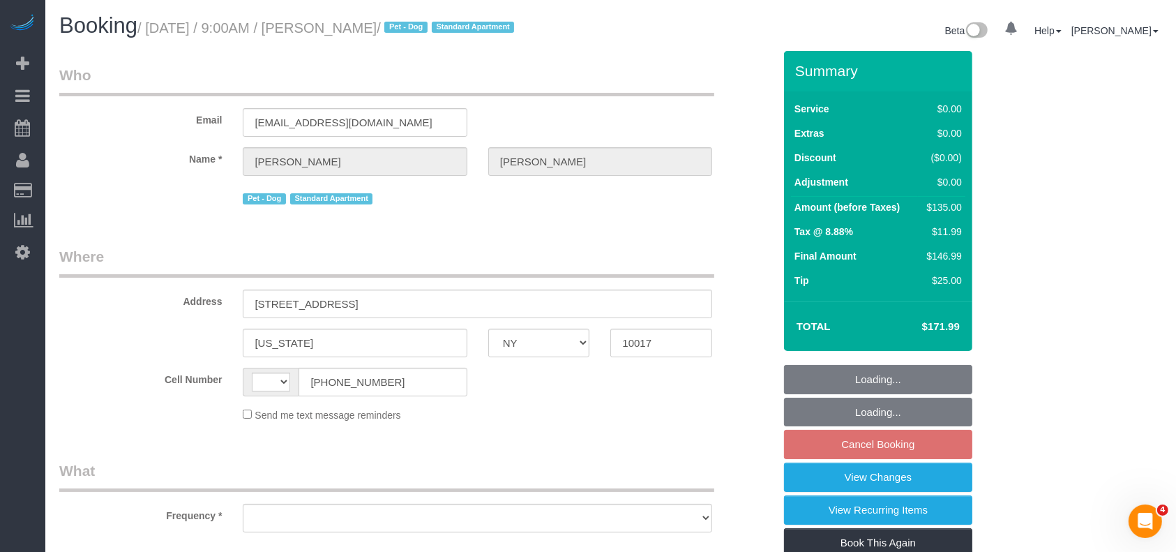
select select "number:13"
select select "number:6"
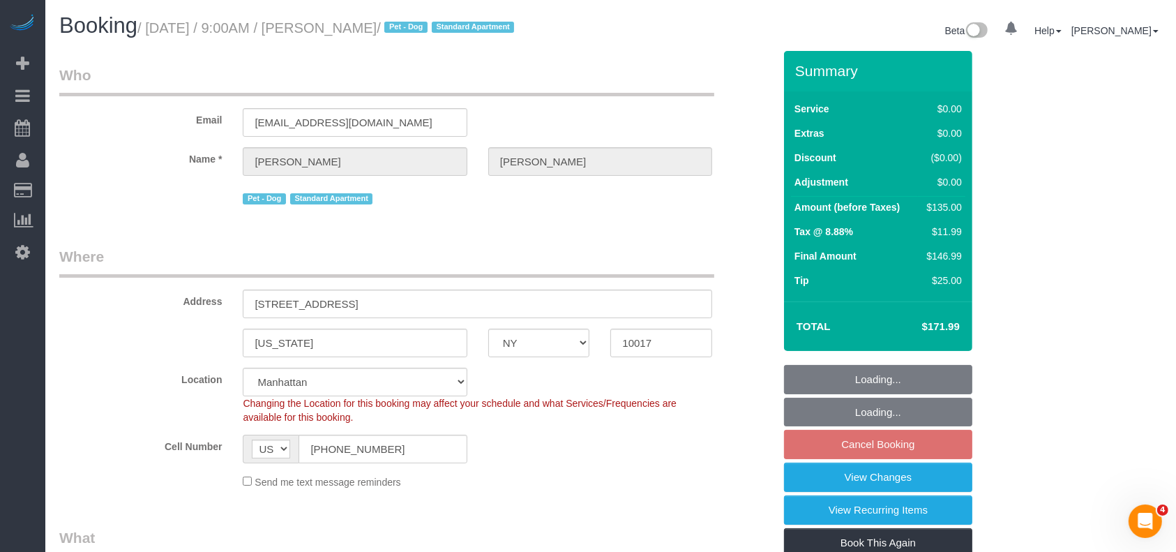
select select "string:stripe-pm_1QC6xS4VGloSiKo7AntEXUHW"
select select "spot2"
select select "object:797"
drag, startPoint x: 155, startPoint y: 29, endPoint x: 435, endPoint y: 24, distance: 279.8
click at [435, 24] on small "/ August 26, 2025 / 9:00AM / Michael Molchan / Pet - Dog Standard Apartment" at bounding box center [327, 27] width 381 height 15
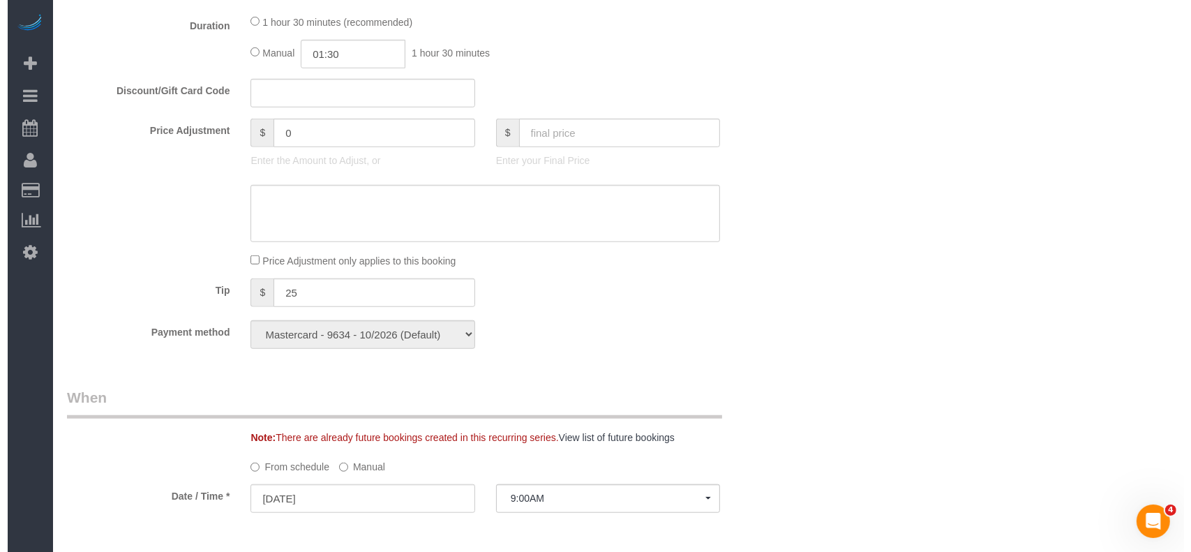
scroll to position [1581, 0]
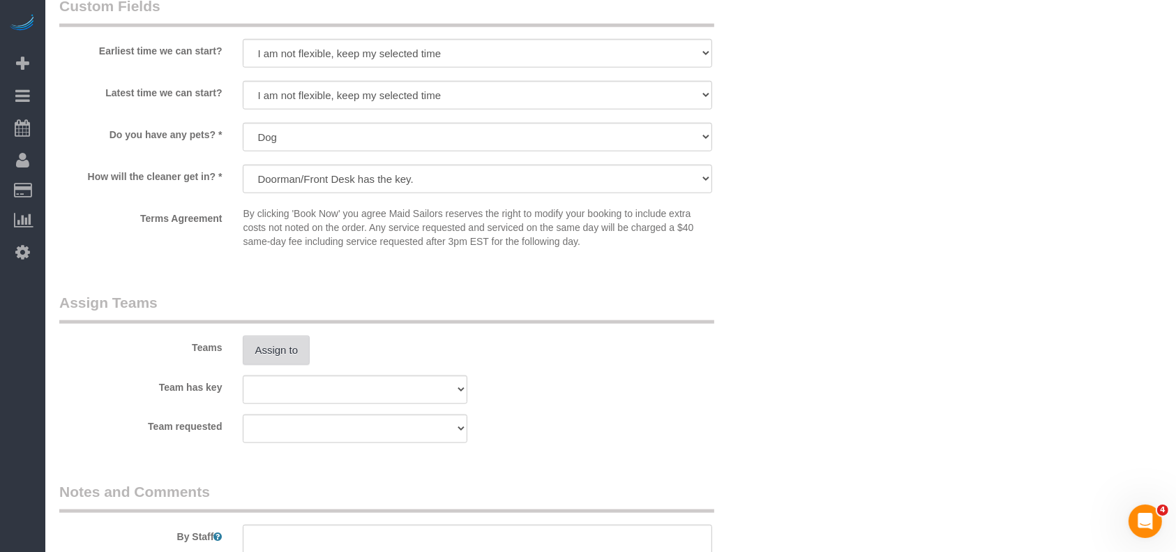
click at [278, 362] on button "Assign to" at bounding box center [276, 350] width 67 height 29
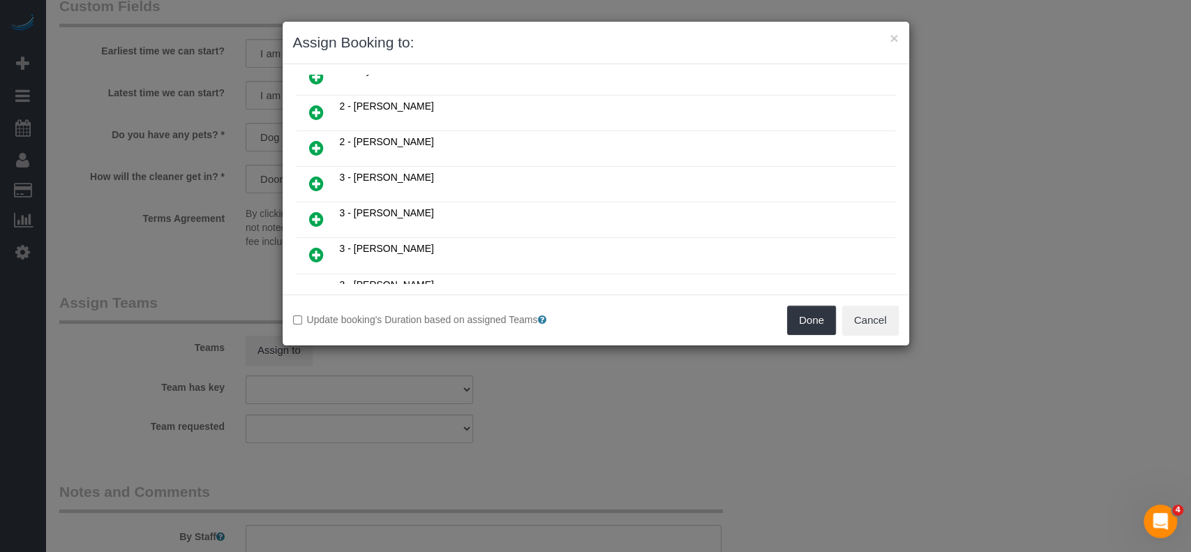
scroll to position [1023, 0]
click at [318, 172] on icon at bounding box center [316, 180] width 15 height 17
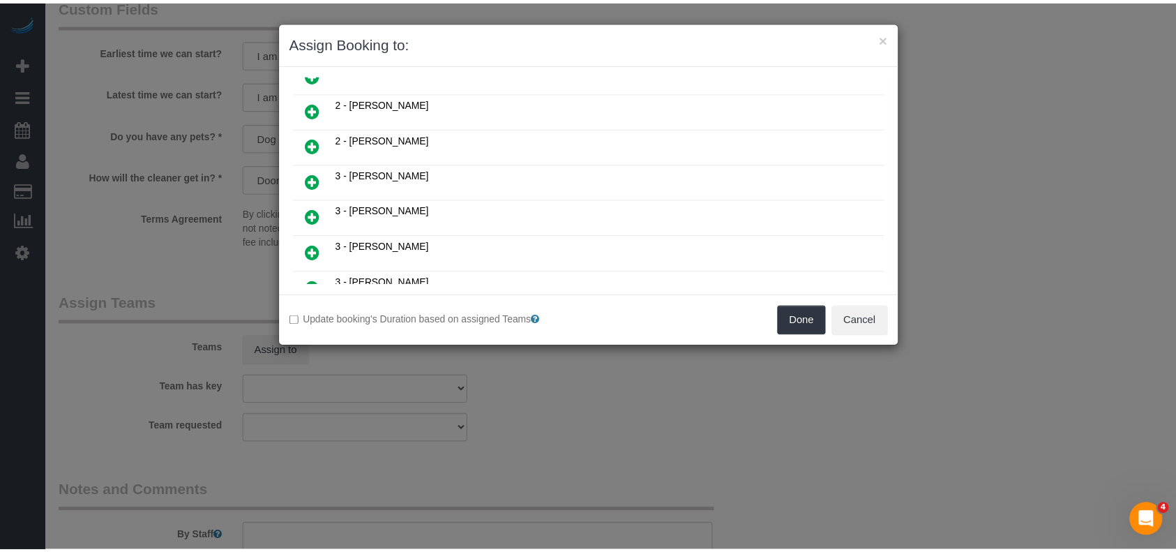
scroll to position [1055, 0]
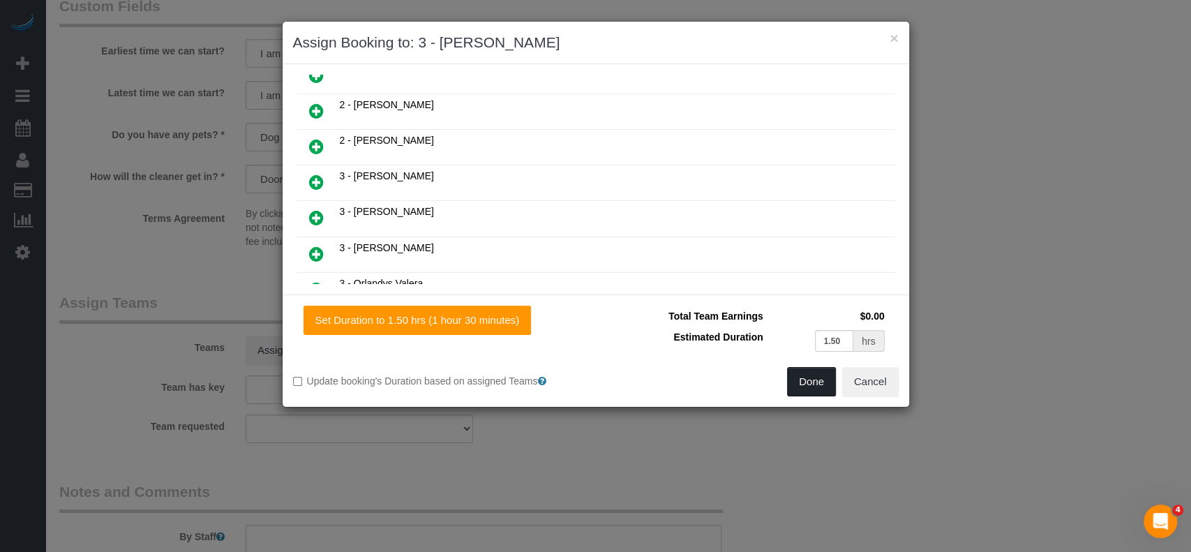
click at [803, 378] on button "Done" at bounding box center [811, 381] width 49 height 29
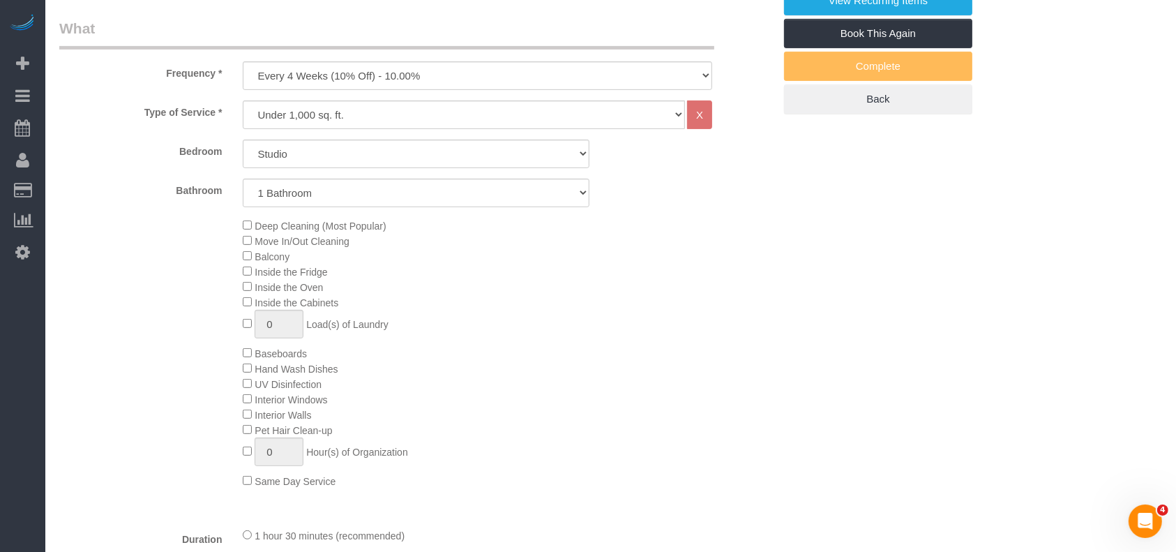
scroll to position [93, 0]
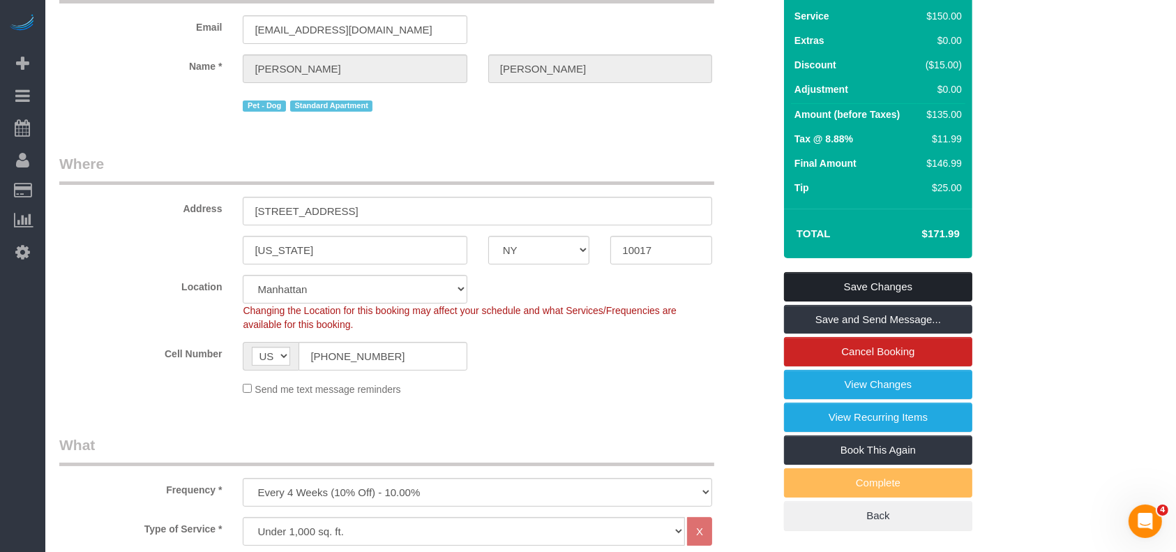
click at [921, 282] on link "Save Changes" at bounding box center [878, 286] width 188 height 29
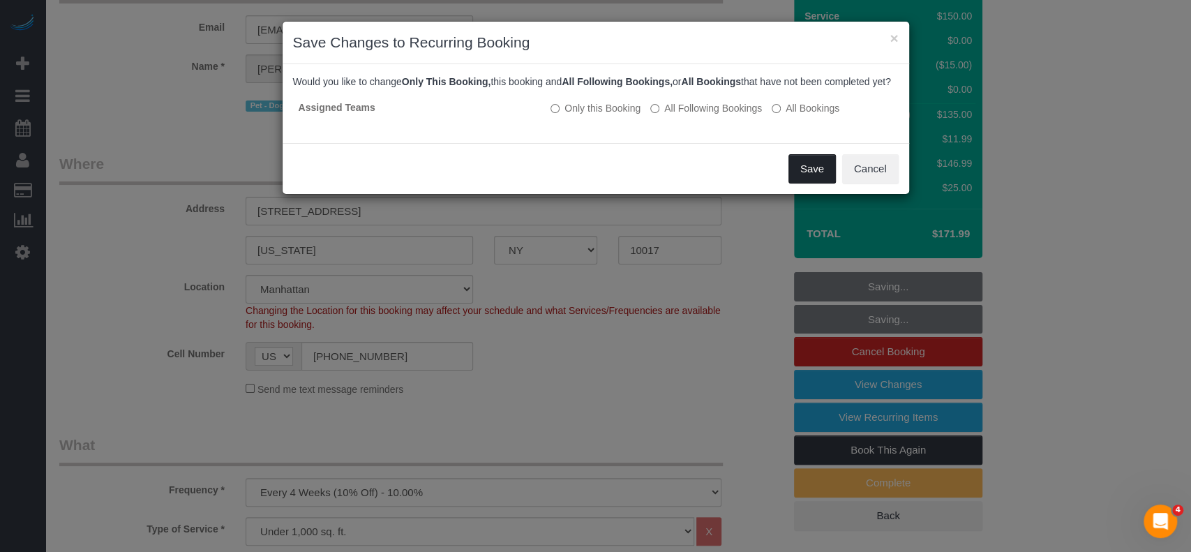
click at [808, 183] on button "Save" at bounding box center [811, 168] width 47 height 29
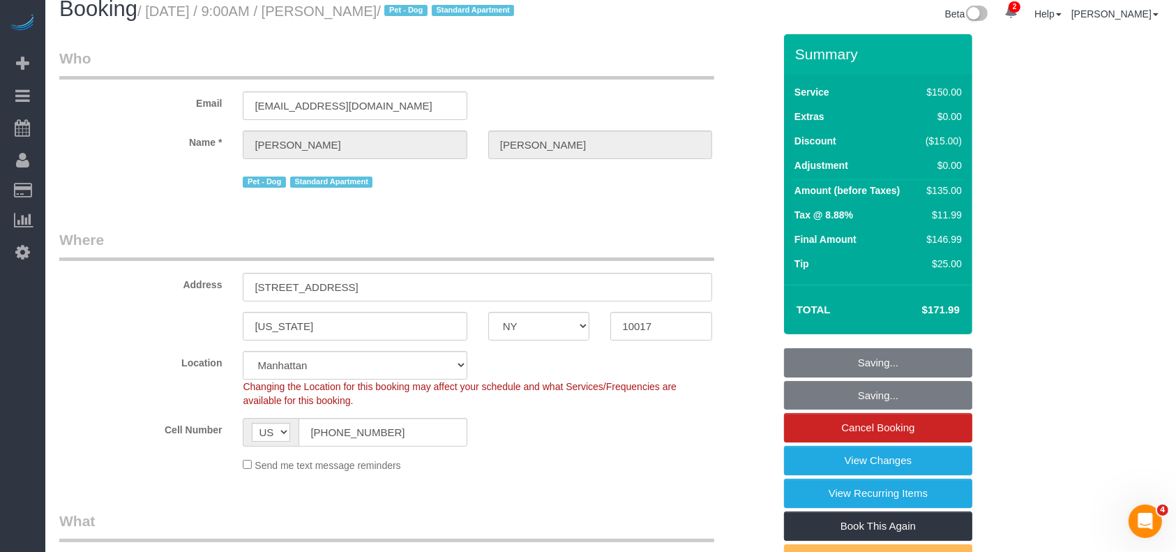
scroll to position [0, 0]
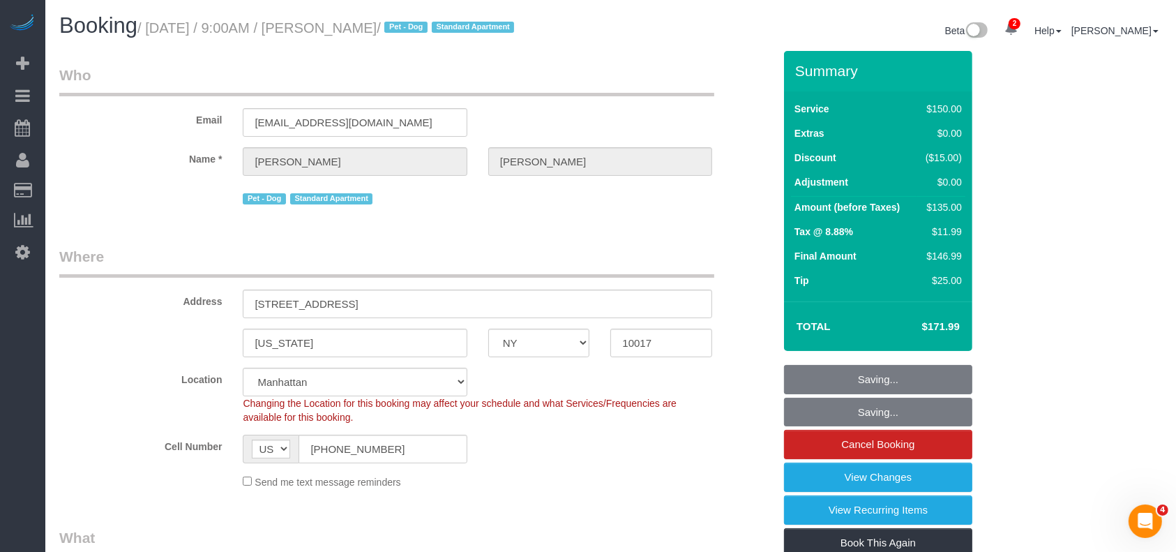
select select "**********"
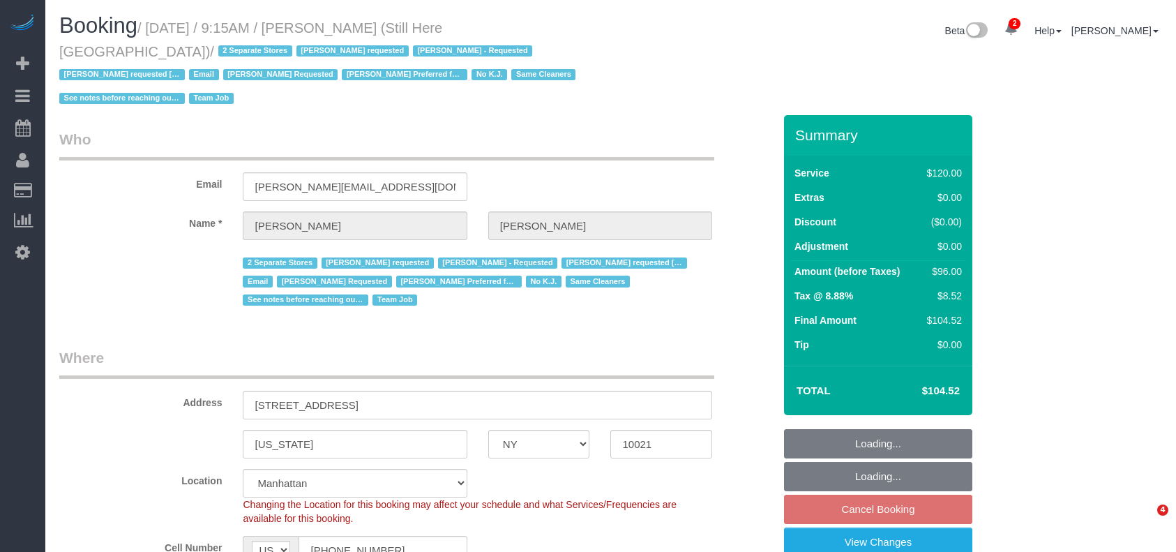
select select "NY"
select select "string:stripe-pm_1Oyz8t4VGloSiKo71skqOF54"
select select "90"
select select "object:831"
select select "number:89"
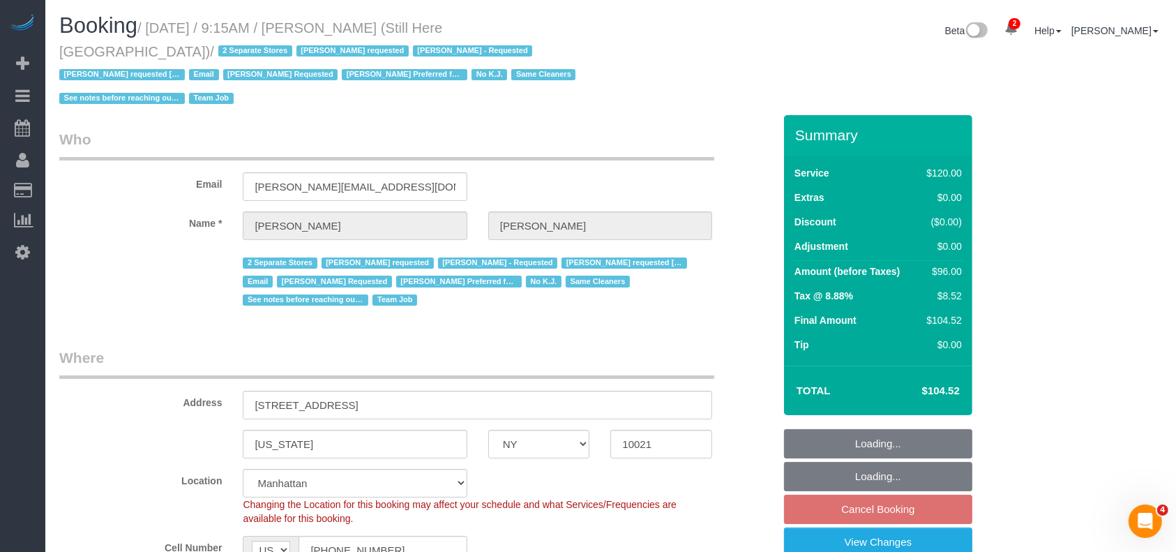
select select "number:90"
select select "number:15"
select select "number:5"
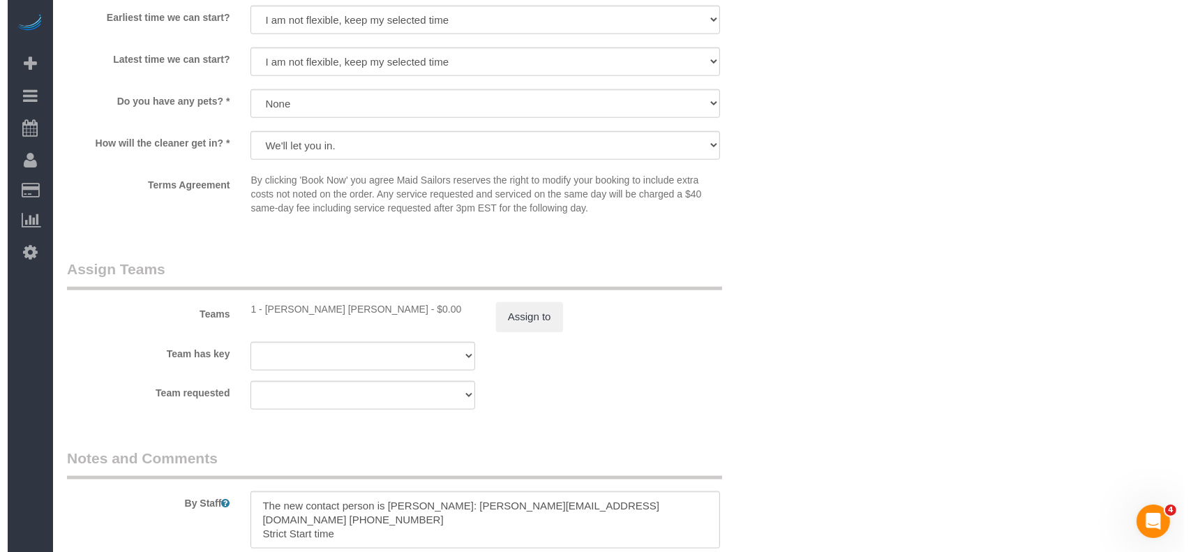
scroll to position [1488, 0]
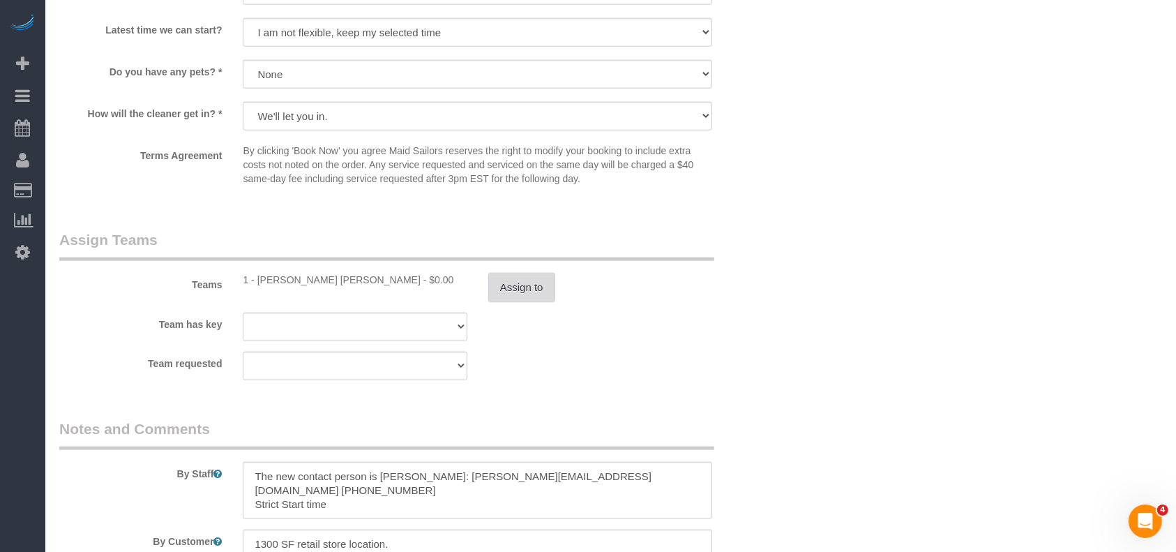
click at [534, 273] on button "Assign to" at bounding box center [521, 287] width 67 height 29
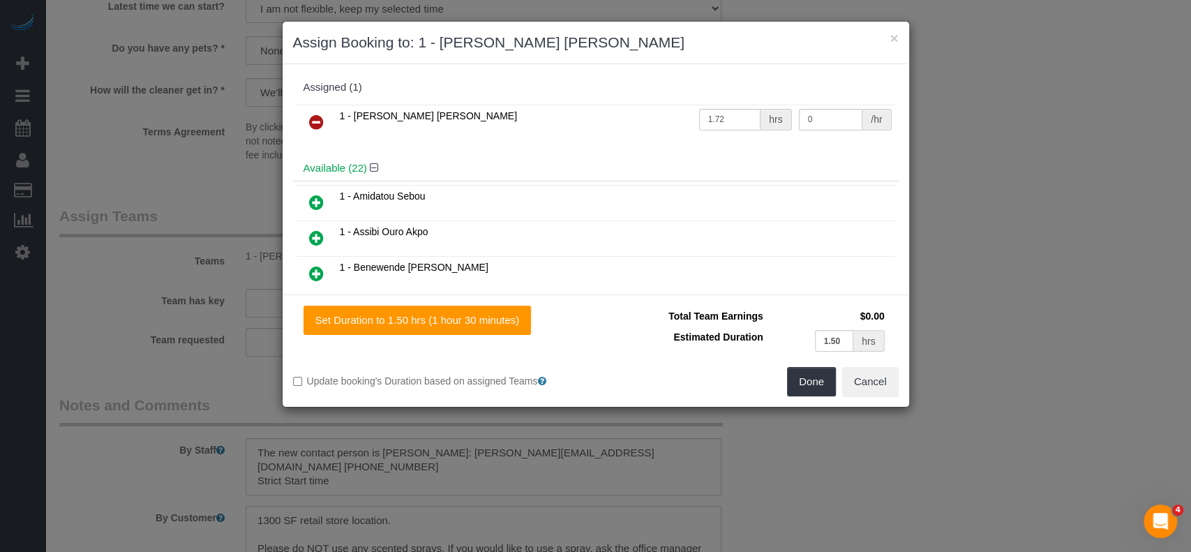
click at [313, 114] on icon at bounding box center [316, 122] width 15 height 17
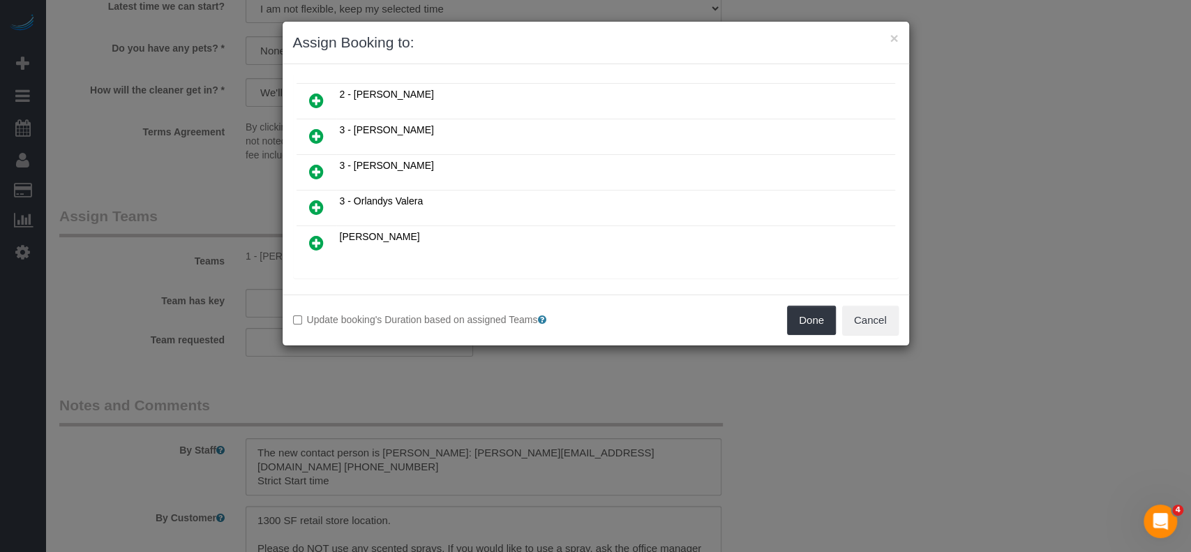
scroll to position [930, 0]
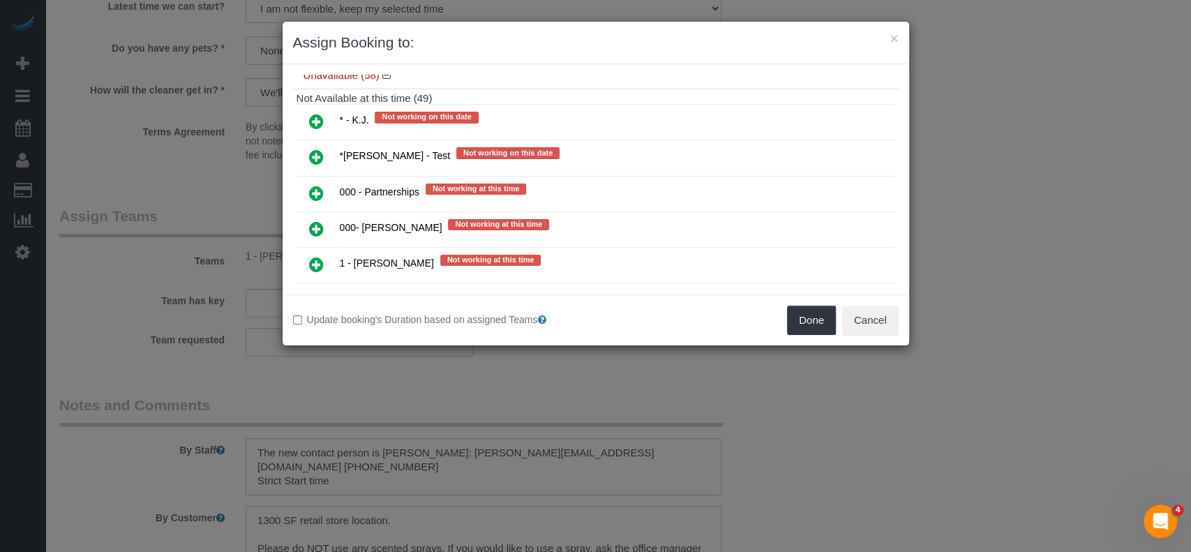
click at [320, 256] on icon at bounding box center [316, 264] width 15 height 17
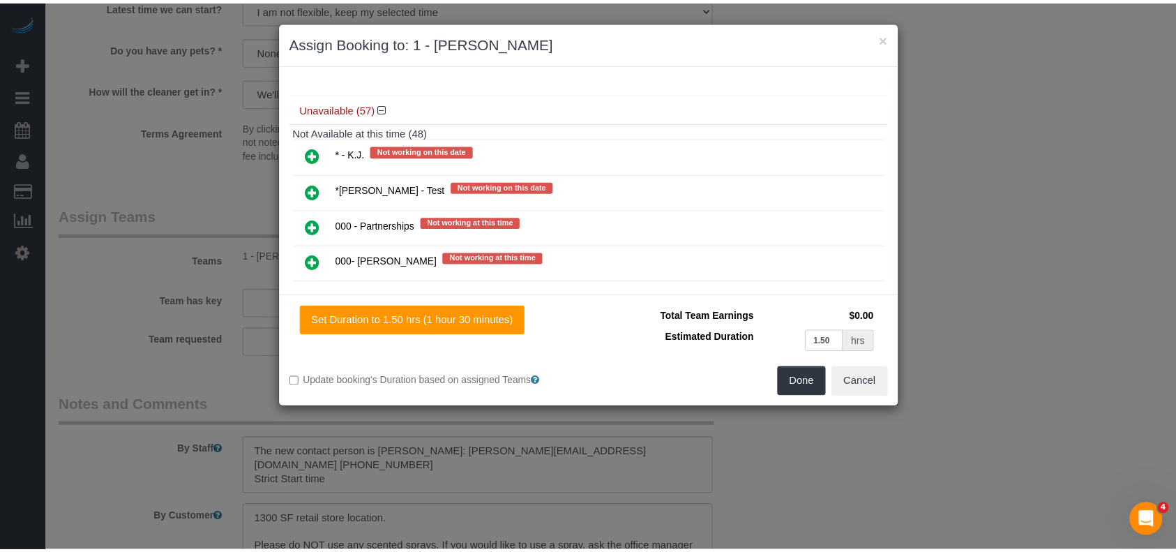
scroll to position [962, 0]
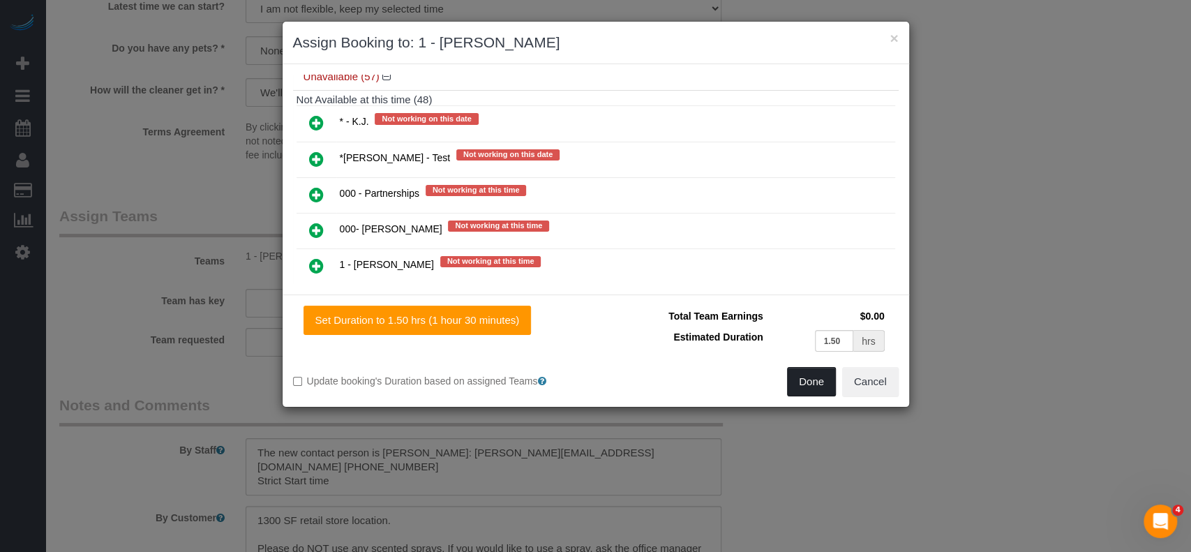
click at [799, 379] on button "Done" at bounding box center [811, 381] width 49 height 29
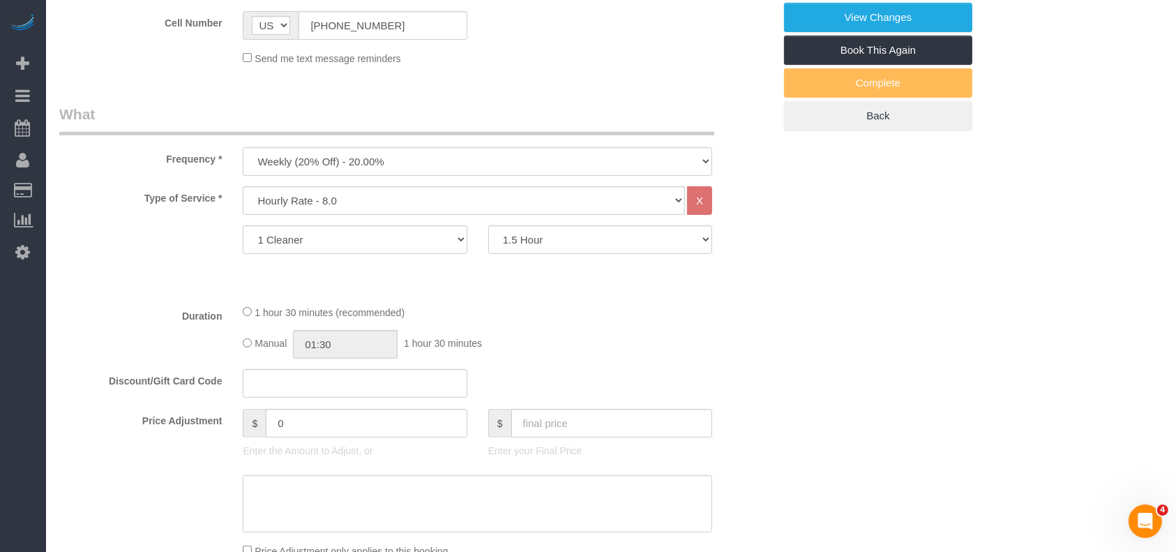
scroll to position [0, 0]
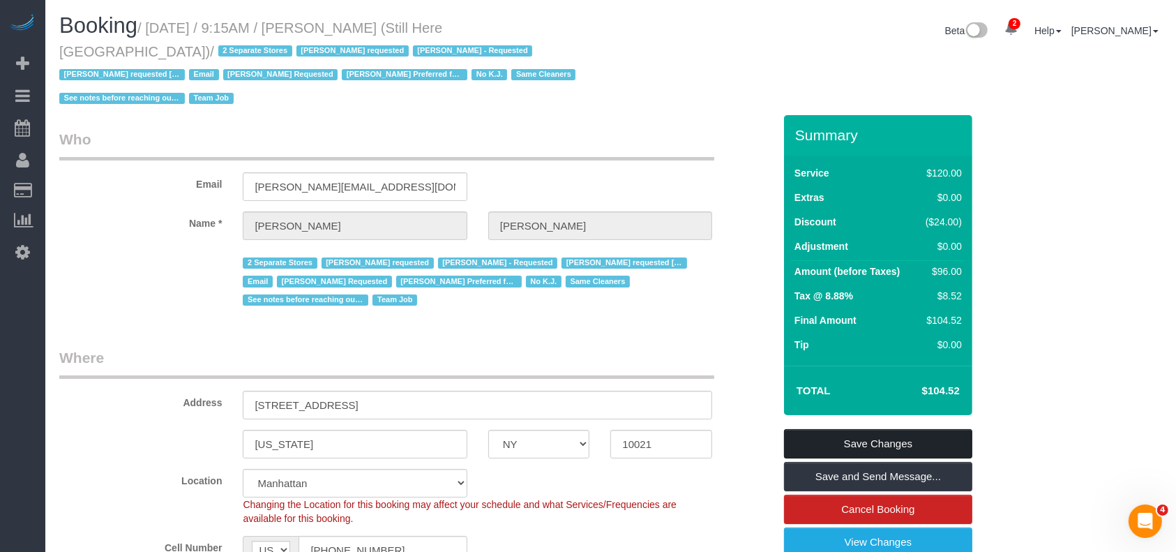
click at [921, 429] on link "Save Changes" at bounding box center [878, 443] width 188 height 29
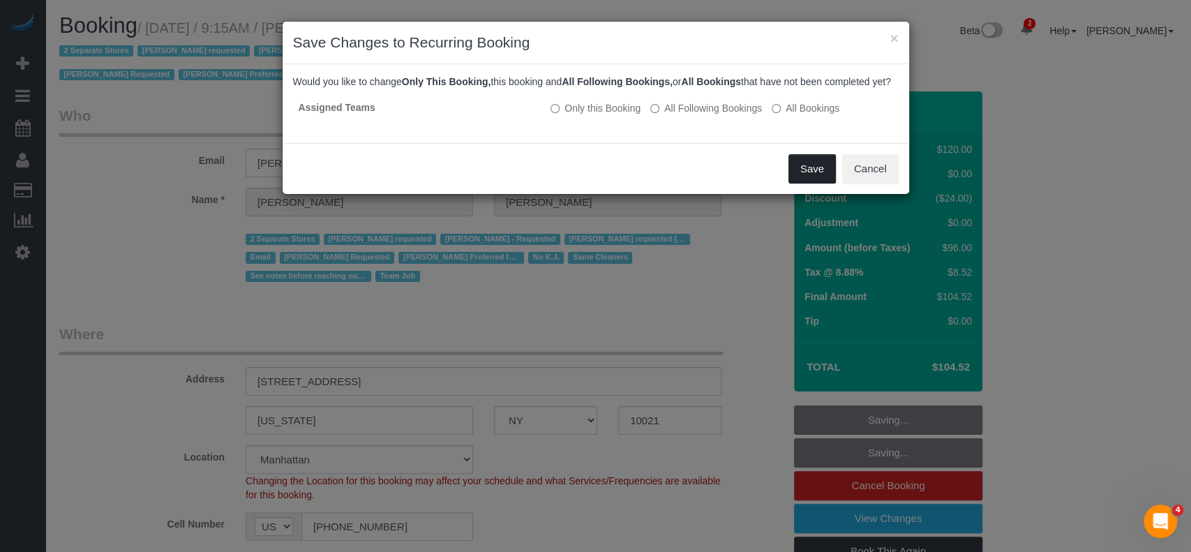
click at [809, 172] on button "Save" at bounding box center [811, 168] width 47 height 29
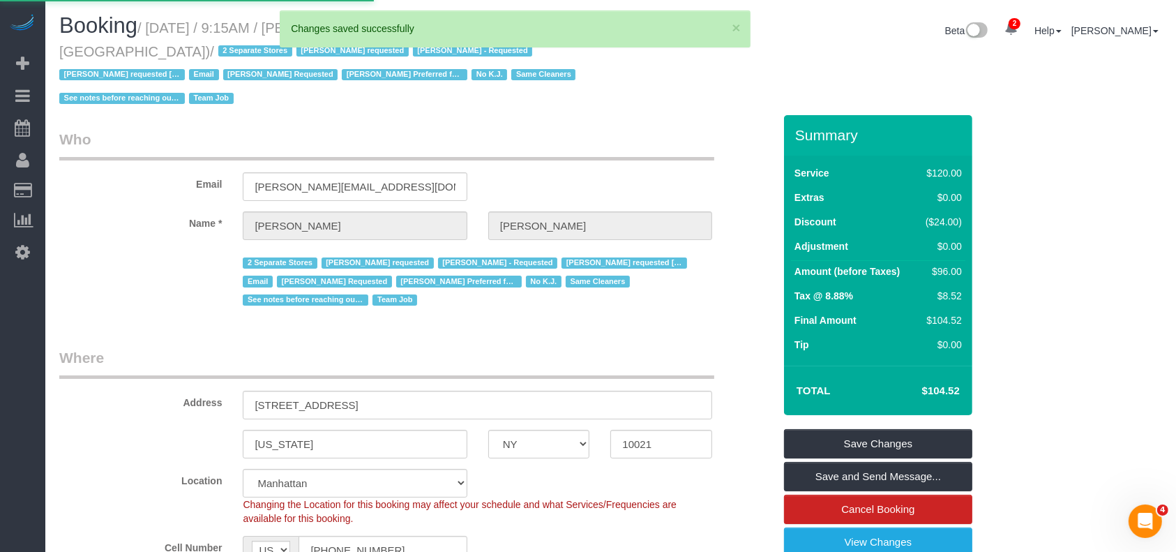
select select "**********"
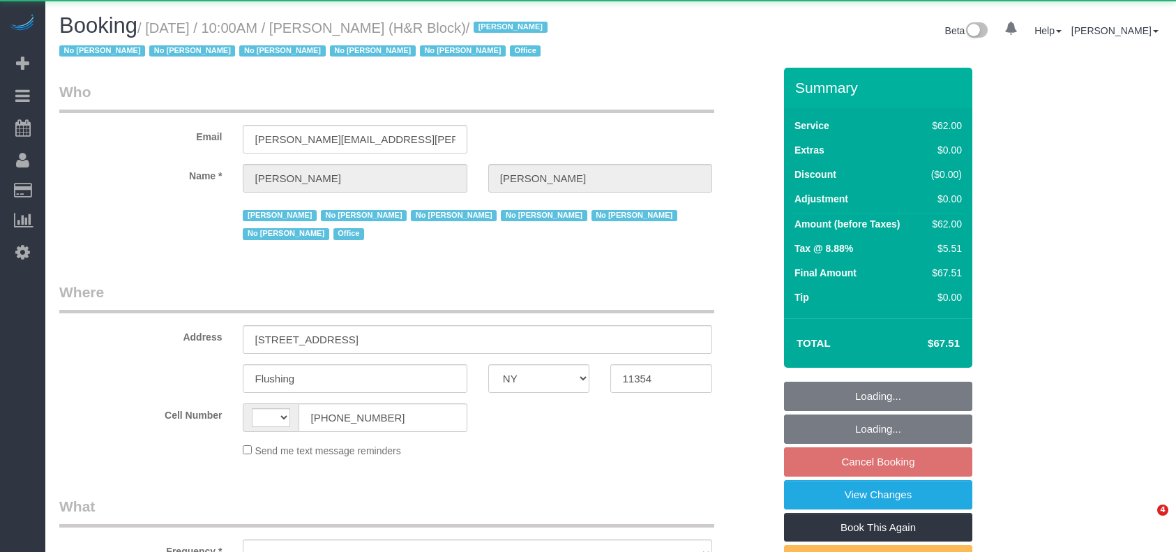
select select "NY"
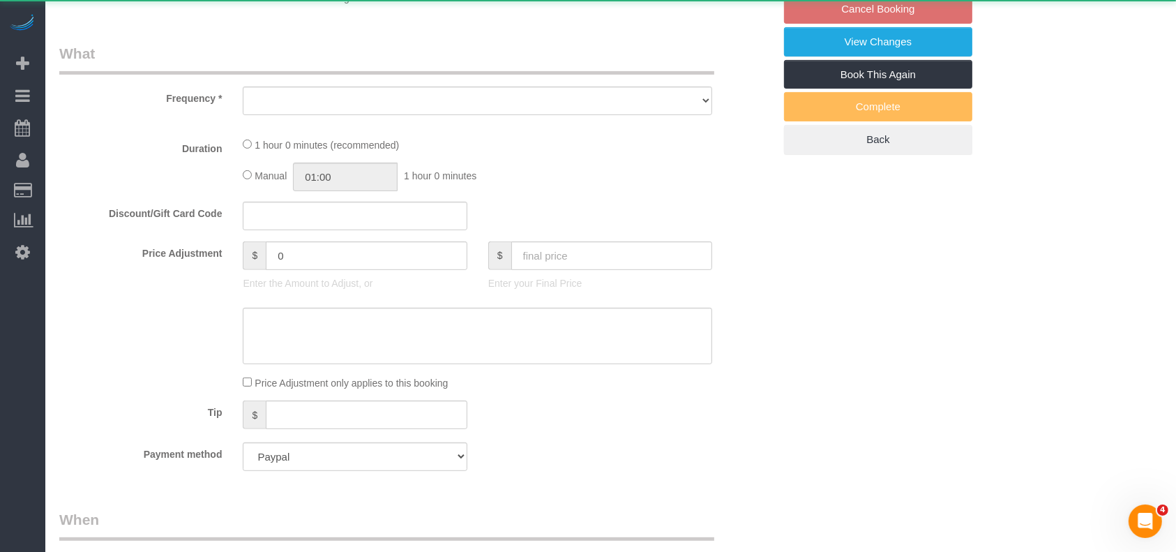
select select "string:[GEOGRAPHIC_DATA]"
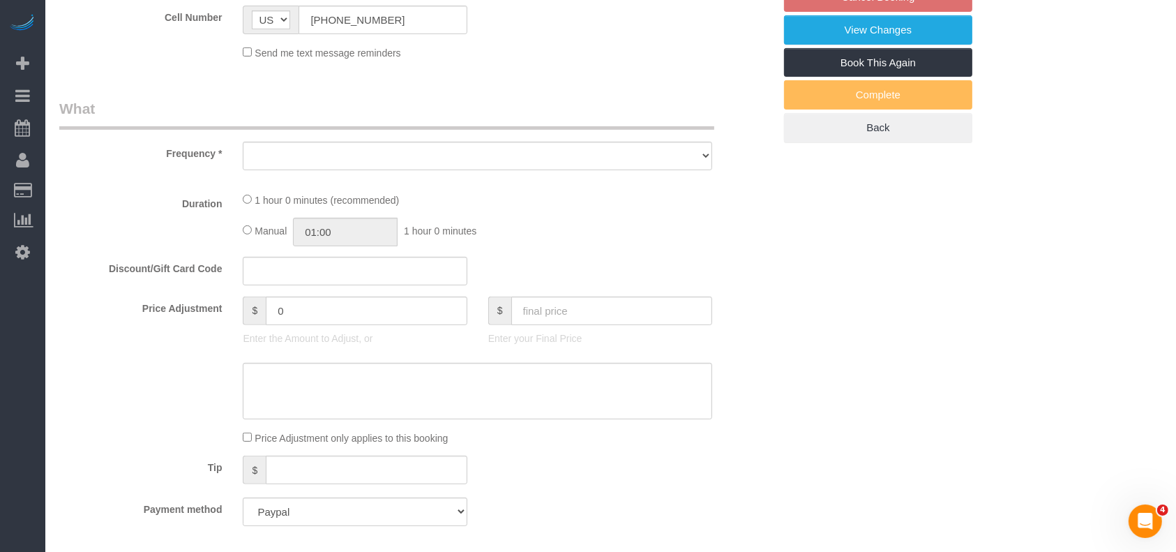
select select "object:798"
select select "spot1"
select select "number:89"
select select "number:90"
select select "number:15"
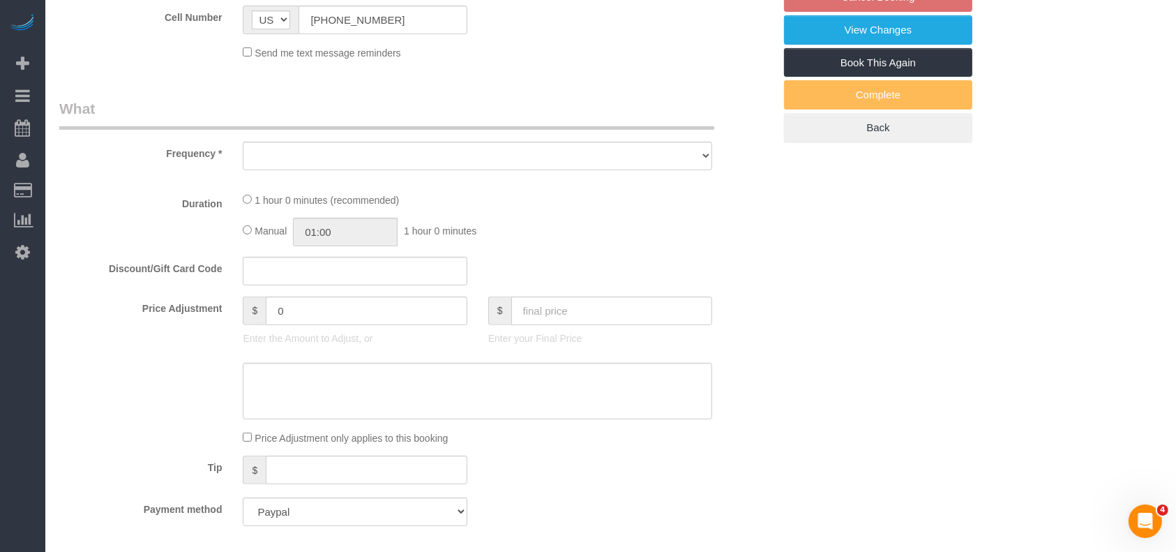
select select "number:7"
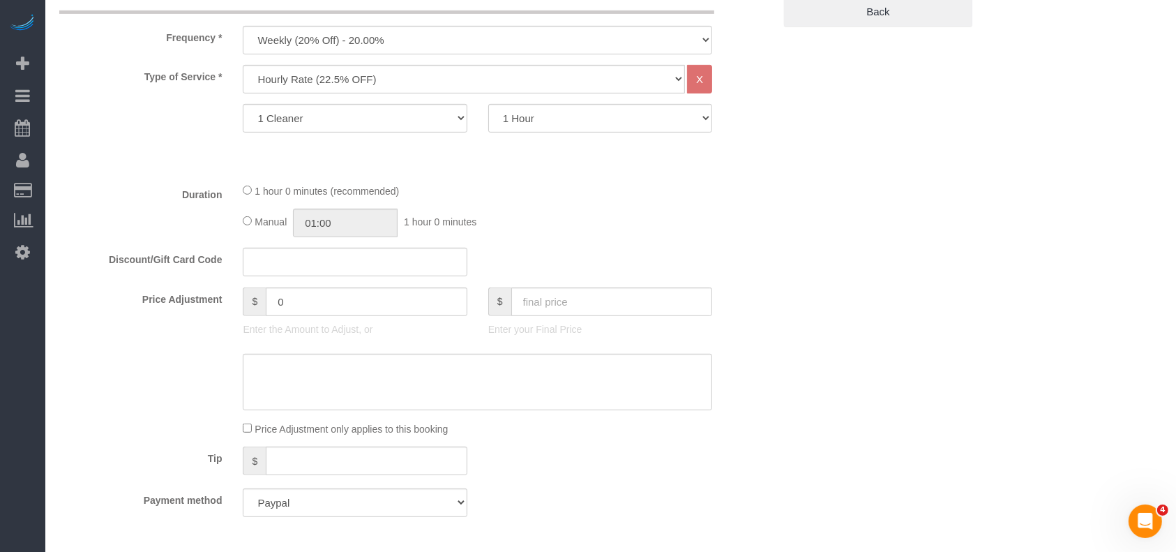
scroll to position [651, 0]
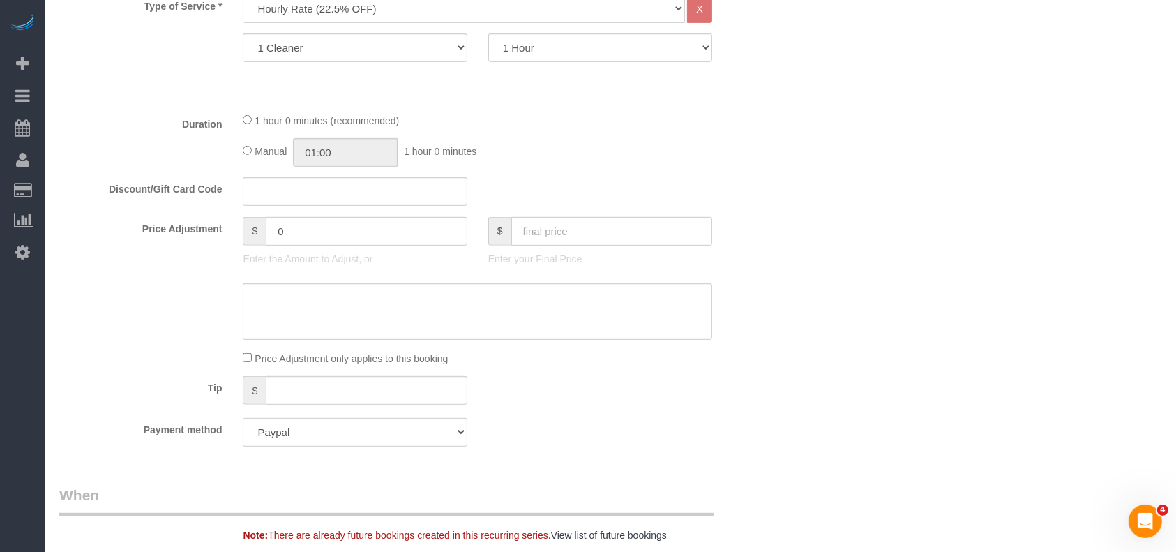
select select "object:1287"
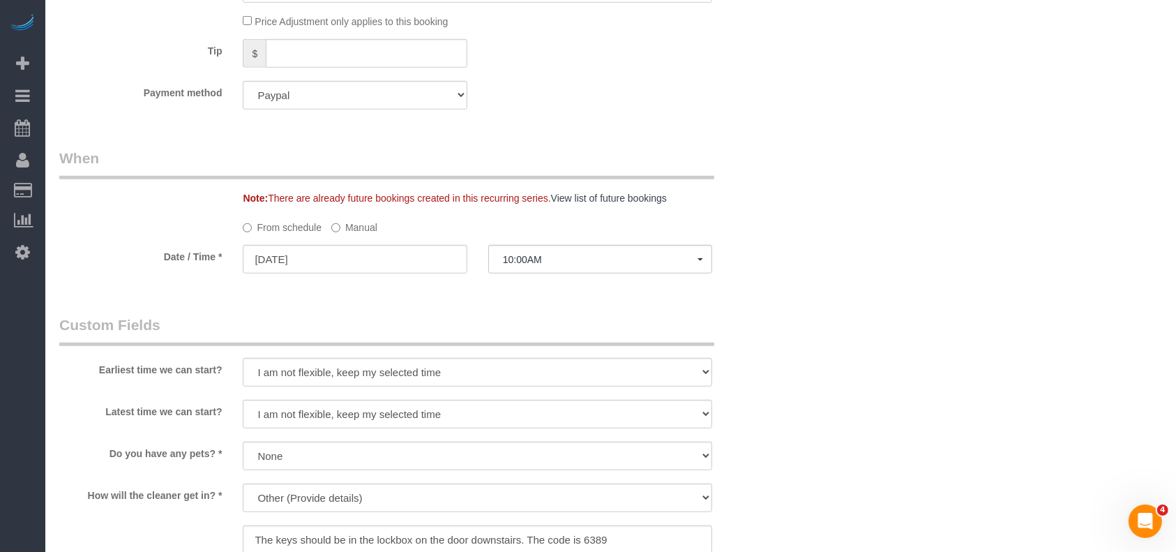
scroll to position [1023, 0]
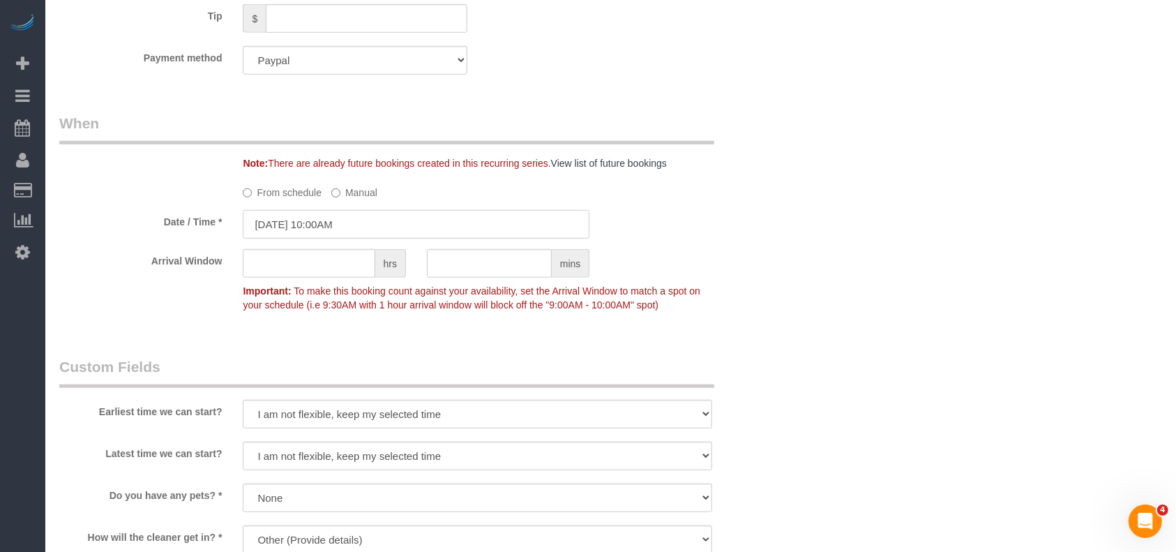
click at [354, 225] on input "[DATE] 10:00AM" at bounding box center [416, 224] width 347 height 29
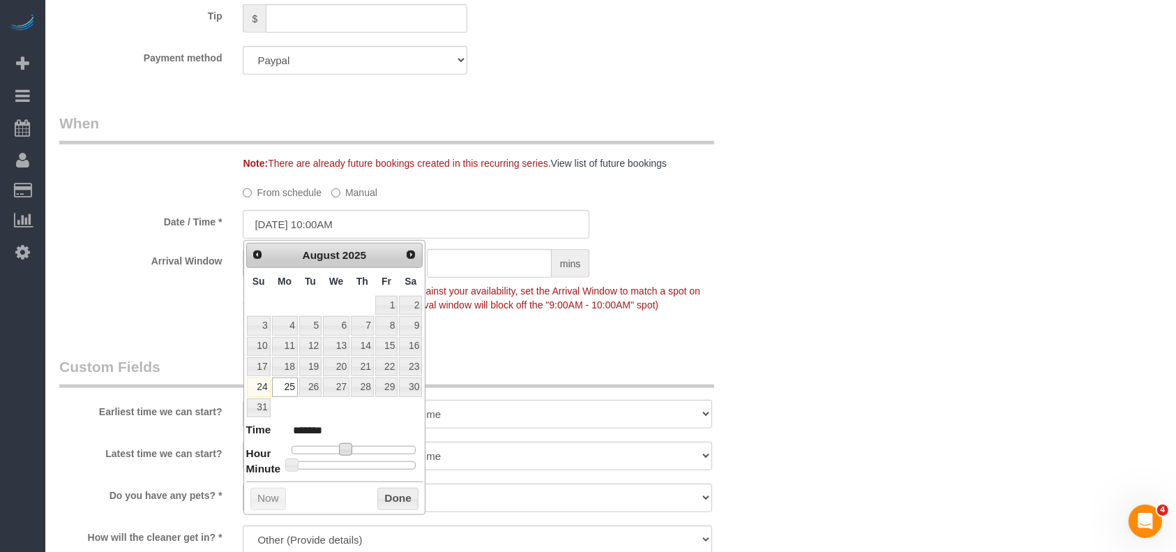
click at [348, 446] on span at bounding box center [345, 449] width 13 height 13
type input "[DATE] 11:00AM"
type input "*******"
type input "[DATE] 12:00PM"
type input "*******"
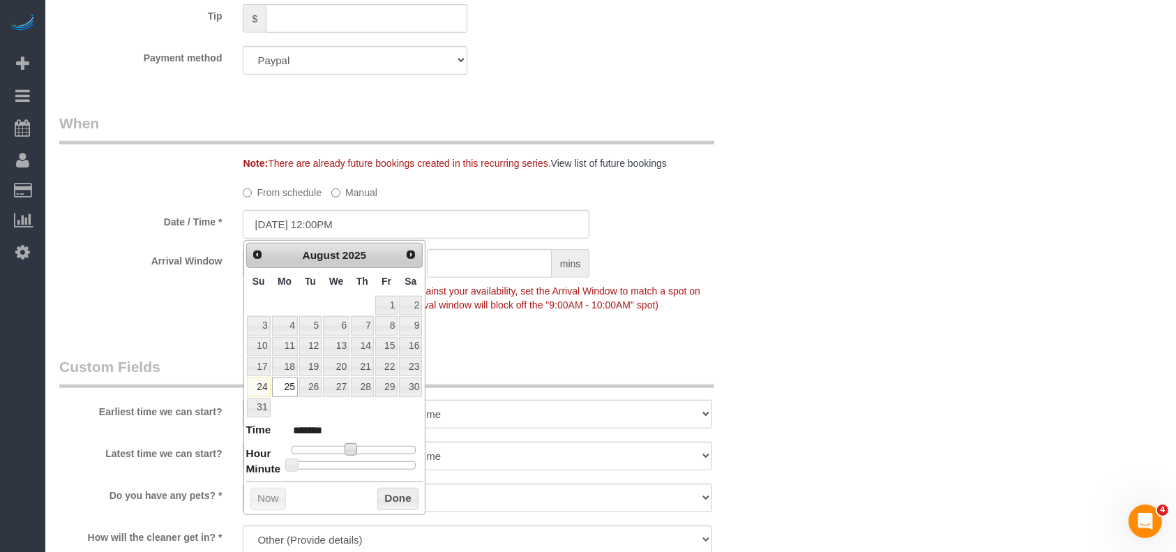
type input "[DATE] 1:00PM"
type input "******"
type input "[DATE] 2:00PM"
type input "******"
type input "08/25/2025 3:00PM"
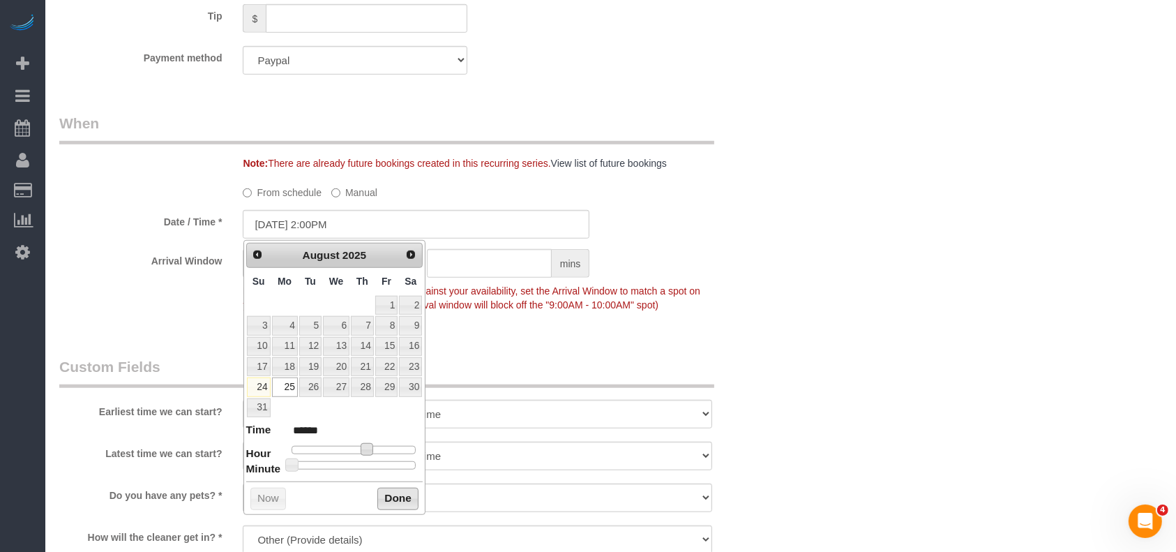
type input "******"
click at [391, 497] on button "Done" at bounding box center [397, 499] width 41 height 22
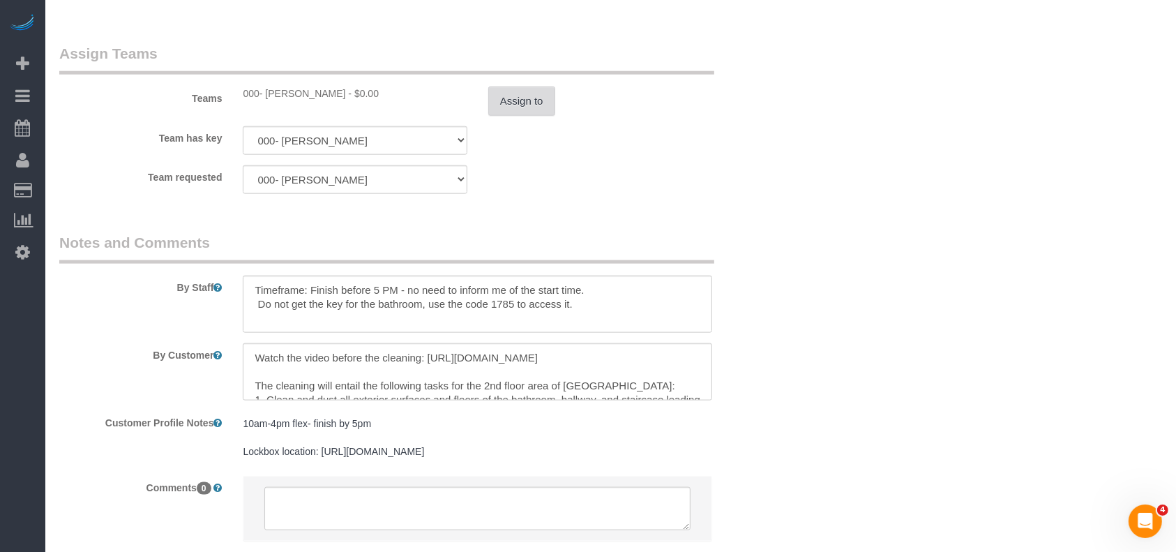
click at [502, 103] on button "Assign to" at bounding box center [521, 100] width 67 height 29
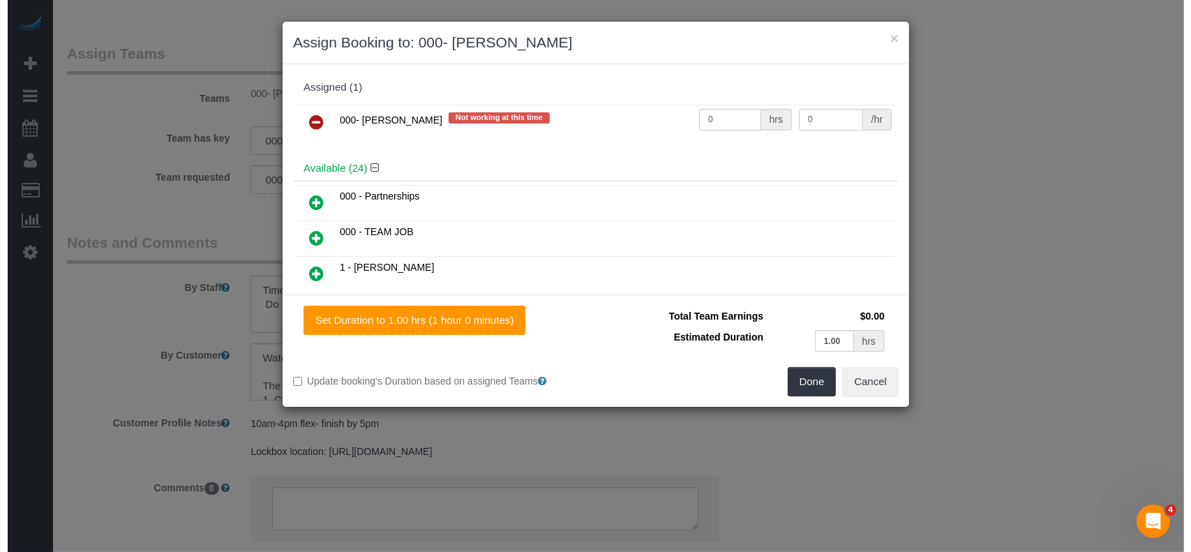
scroll to position [1655, 0]
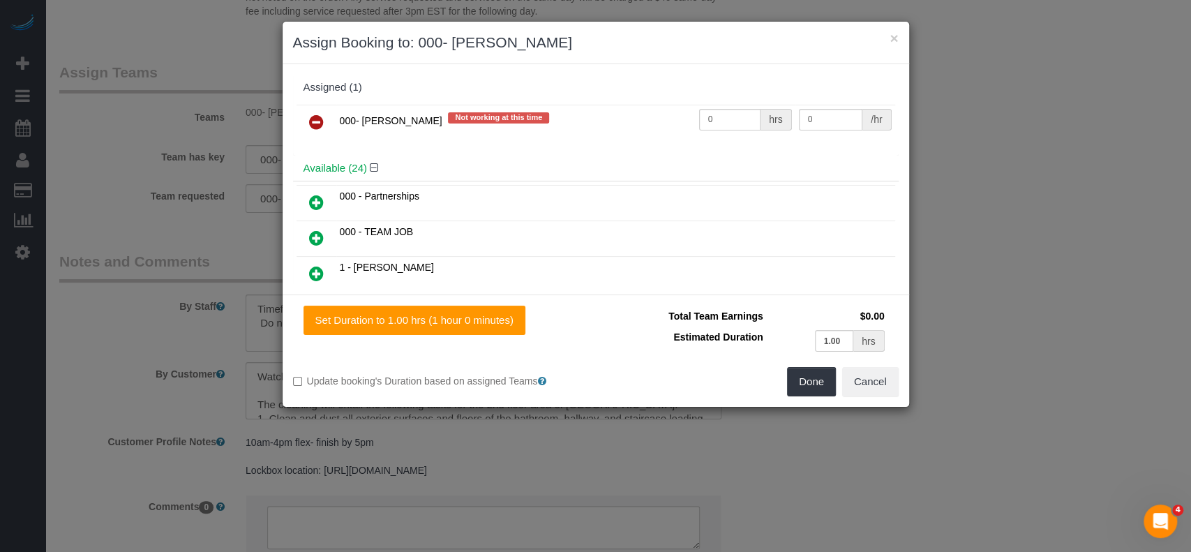
click at [315, 110] on link at bounding box center [316, 123] width 33 height 28
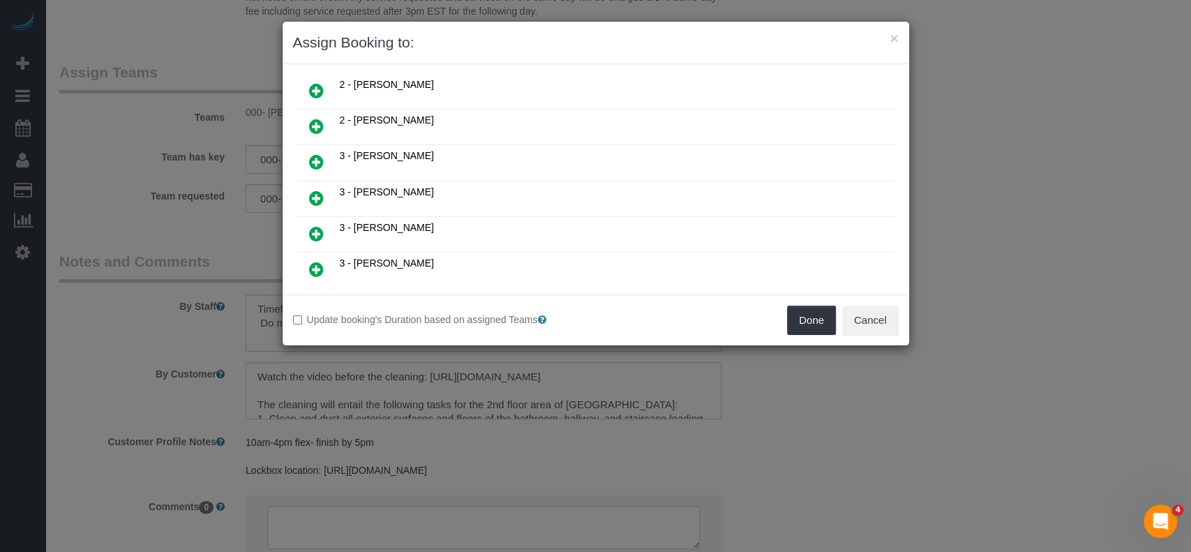
scroll to position [651, 0]
click at [309, 152] on icon at bounding box center [316, 160] width 15 height 17
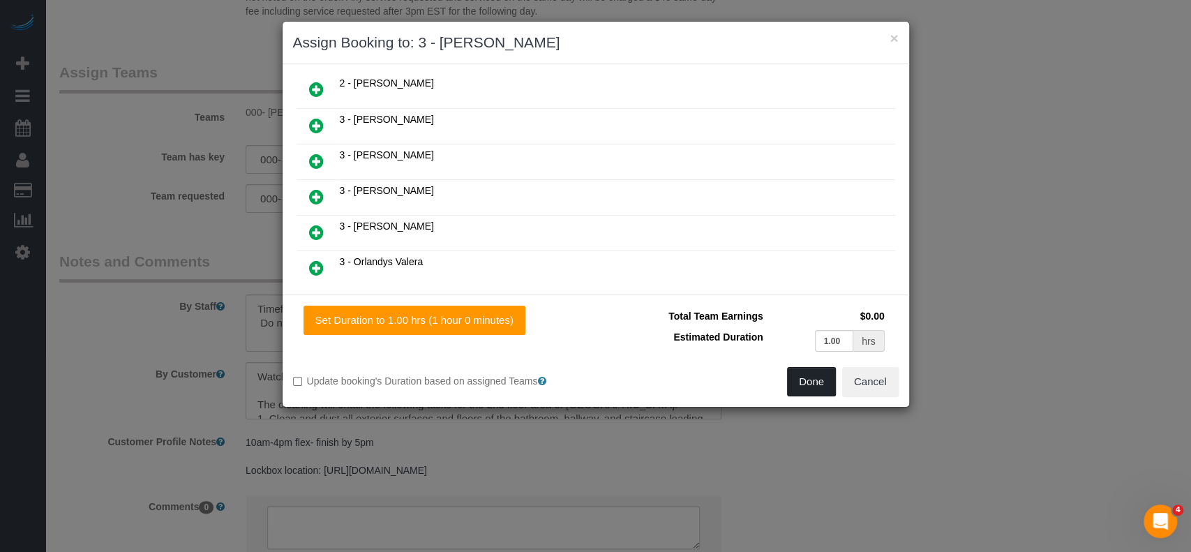
click at [798, 389] on button "Done" at bounding box center [811, 381] width 49 height 29
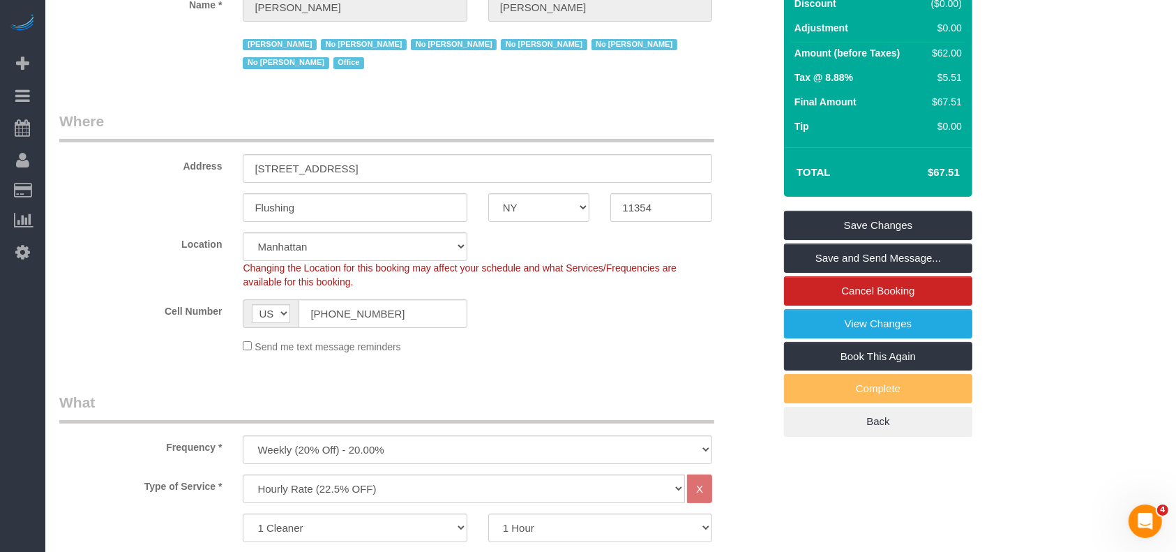
scroll to position [0, 0]
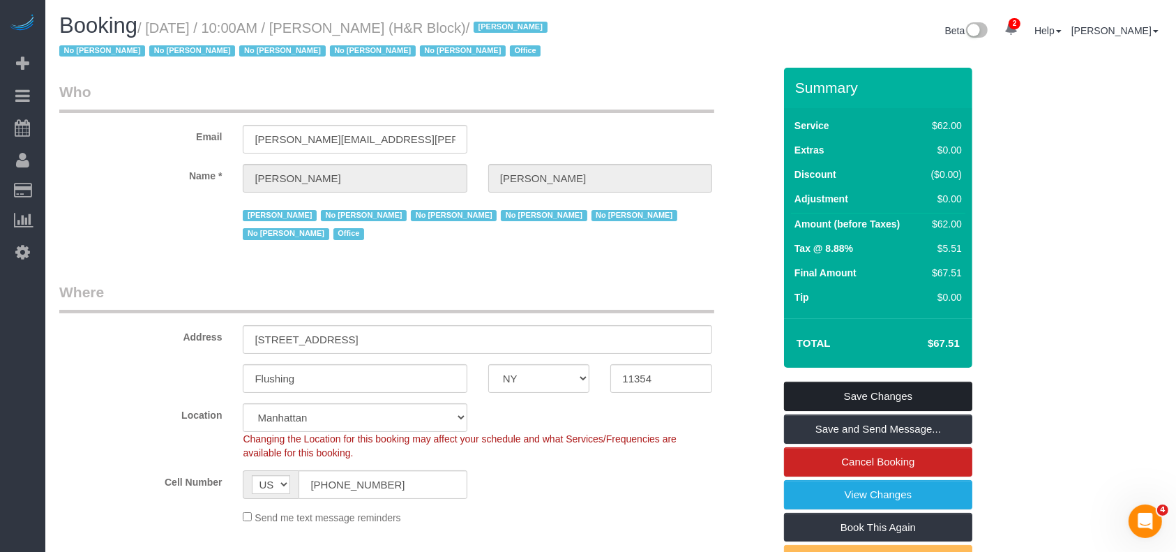
click at [903, 386] on link "Save Changes" at bounding box center [878, 396] width 188 height 29
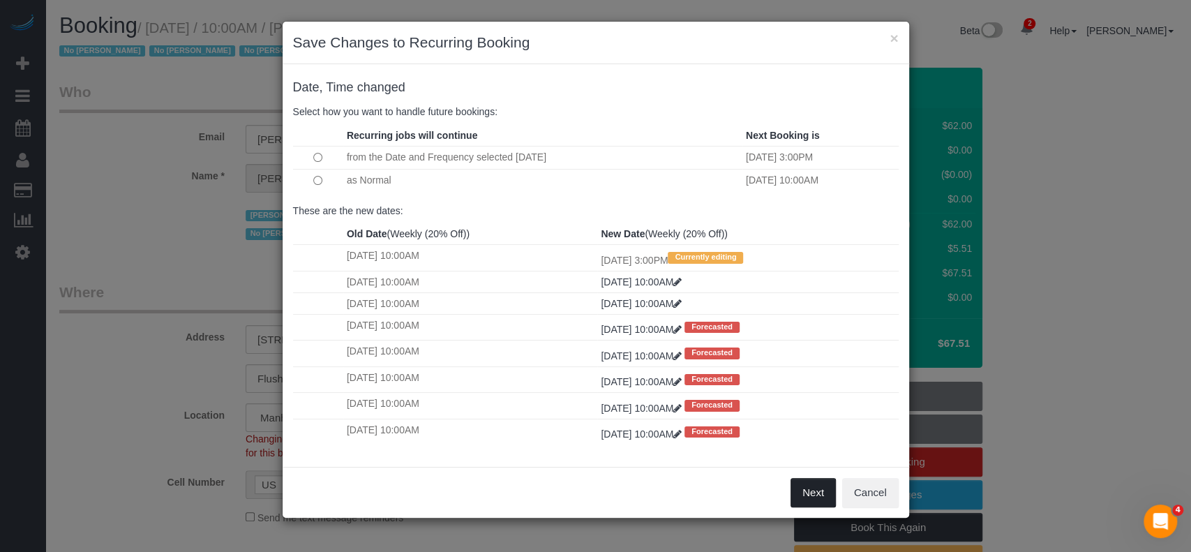
click at [804, 502] on button "Next" at bounding box center [812, 492] width 45 height 29
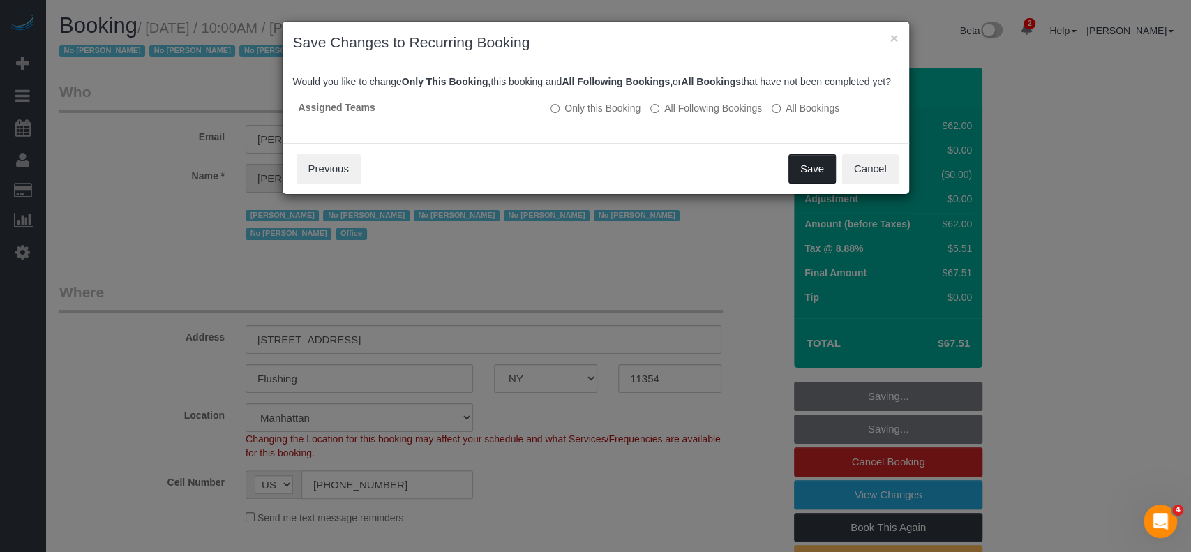
click at [810, 179] on button "Save" at bounding box center [811, 168] width 47 height 29
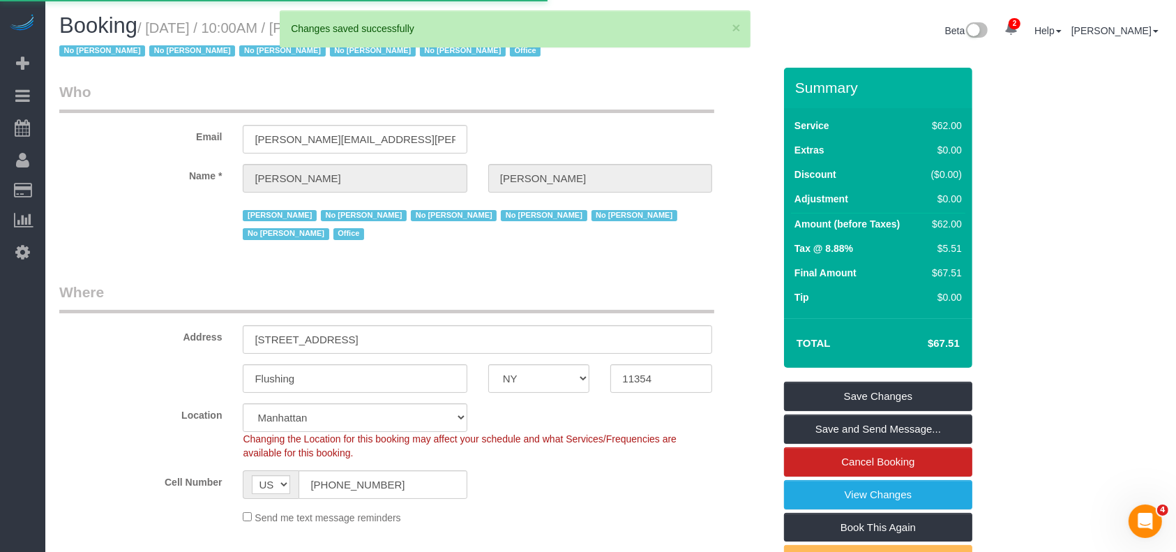
select select "**********"
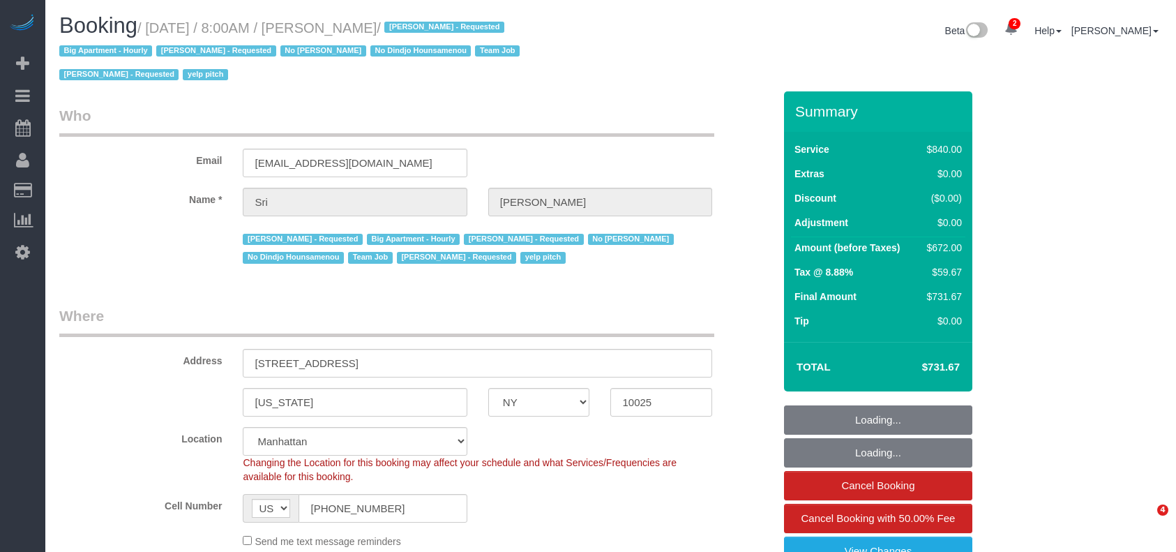
select select "NY"
select select "spot1"
select select "number:89"
select select "number:90"
select select "number:15"
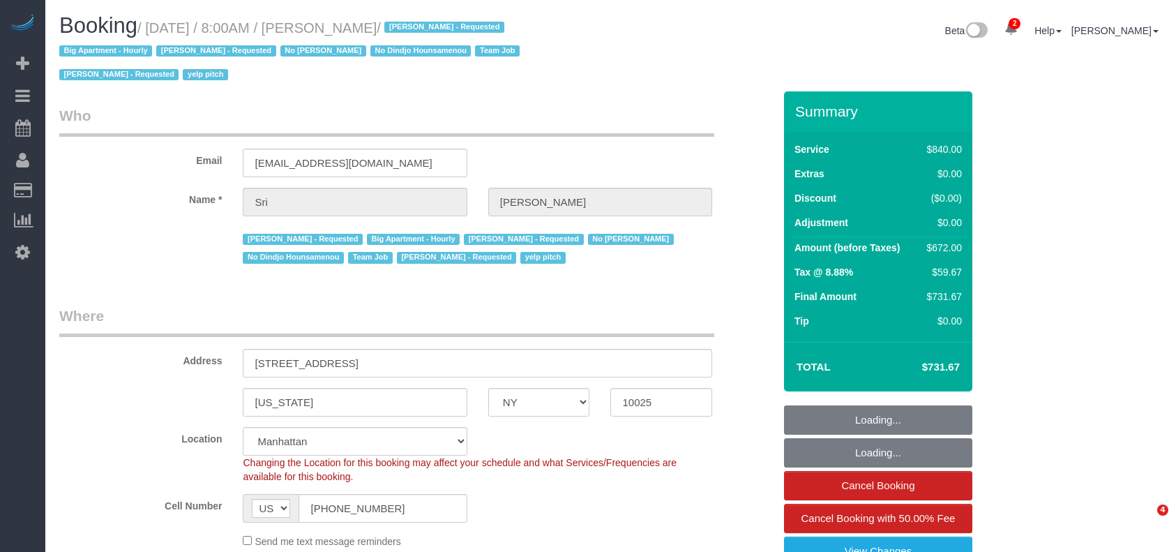
select select "number:5"
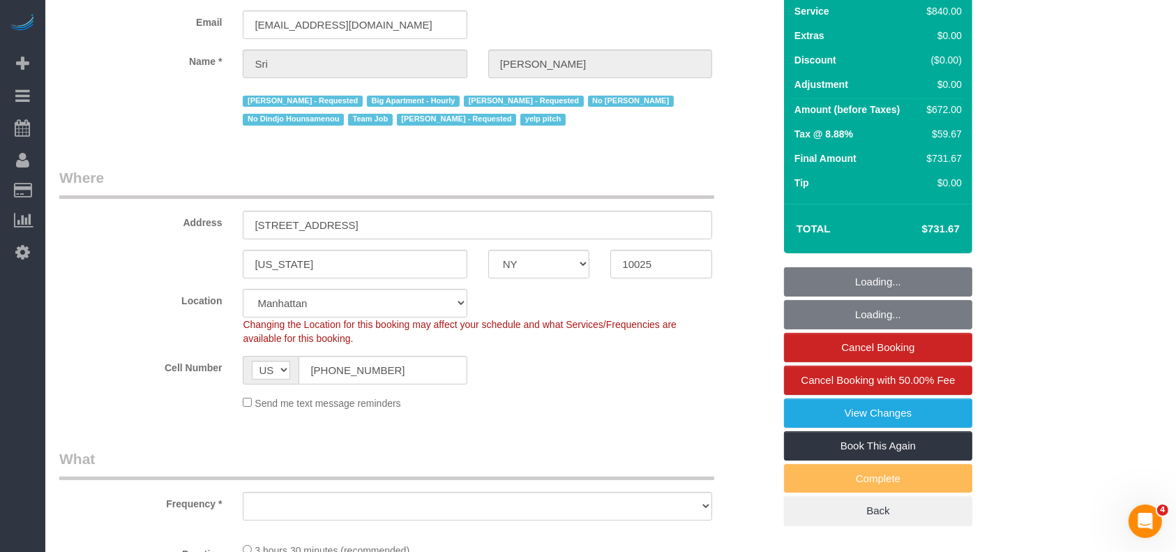
select select "3"
select select "210"
select select "object:1345"
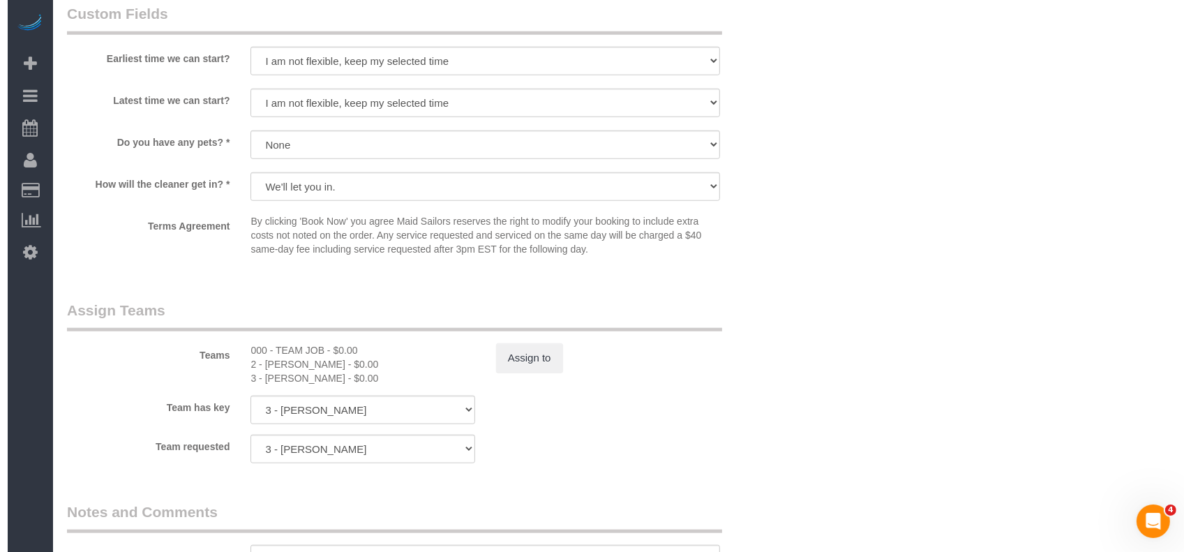
scroll to position [1395, 0]
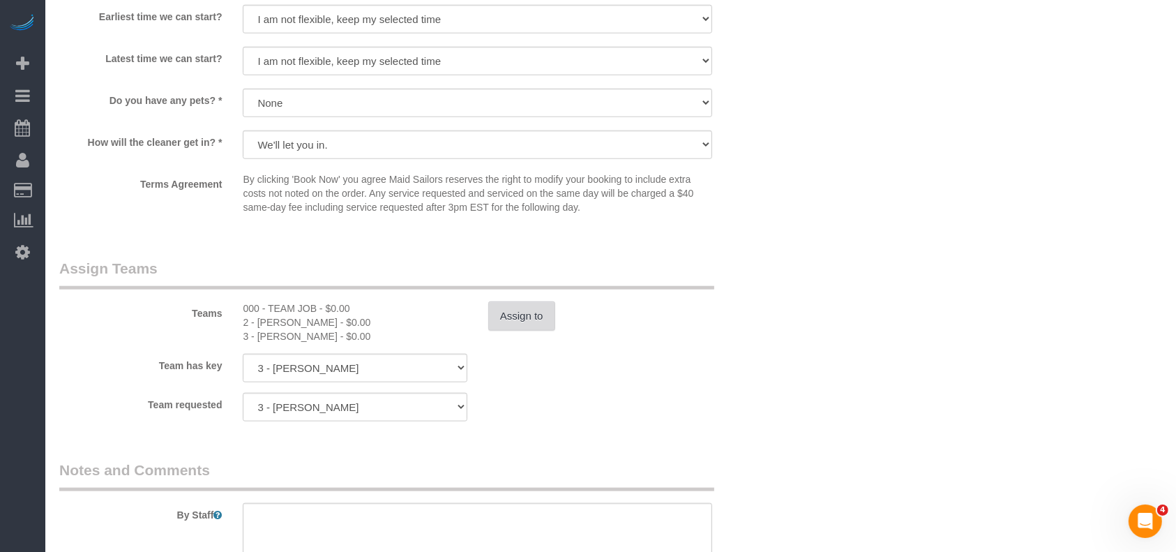
click at [534, 321] on button "Assign to" at bounding box center [521, 315] width 67 height 29
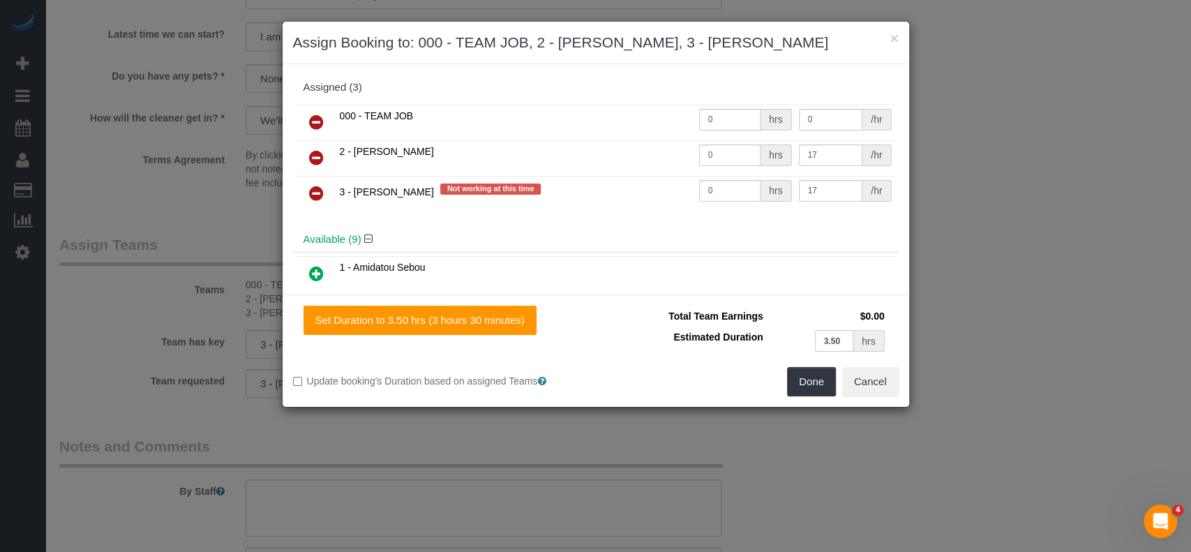
click at [309, 116] on icon at bounding box center [316, 122] width 15 height 17
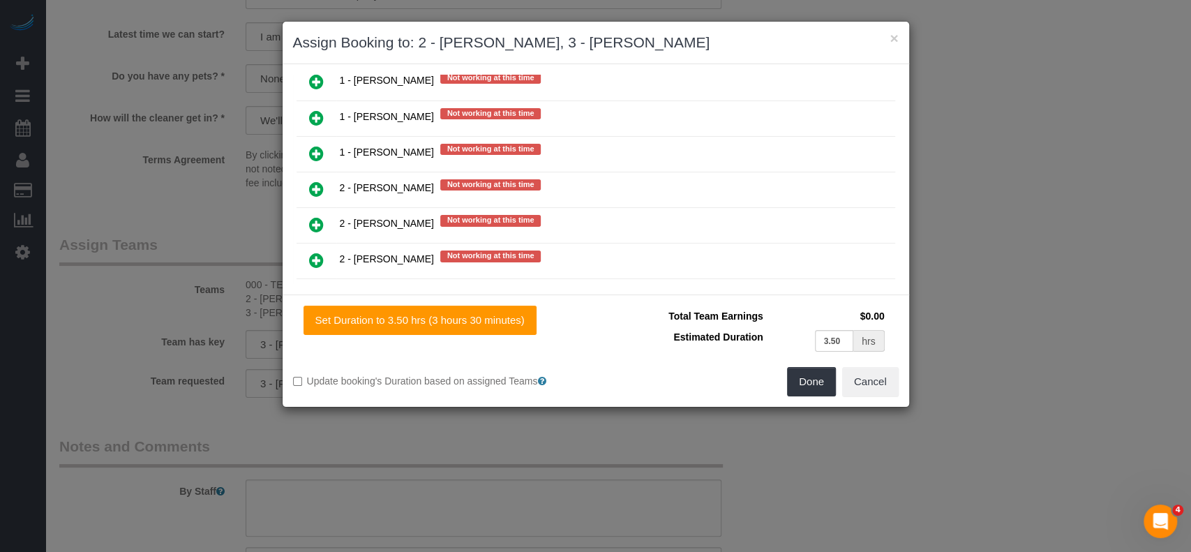
scroll to position [2046, 0]
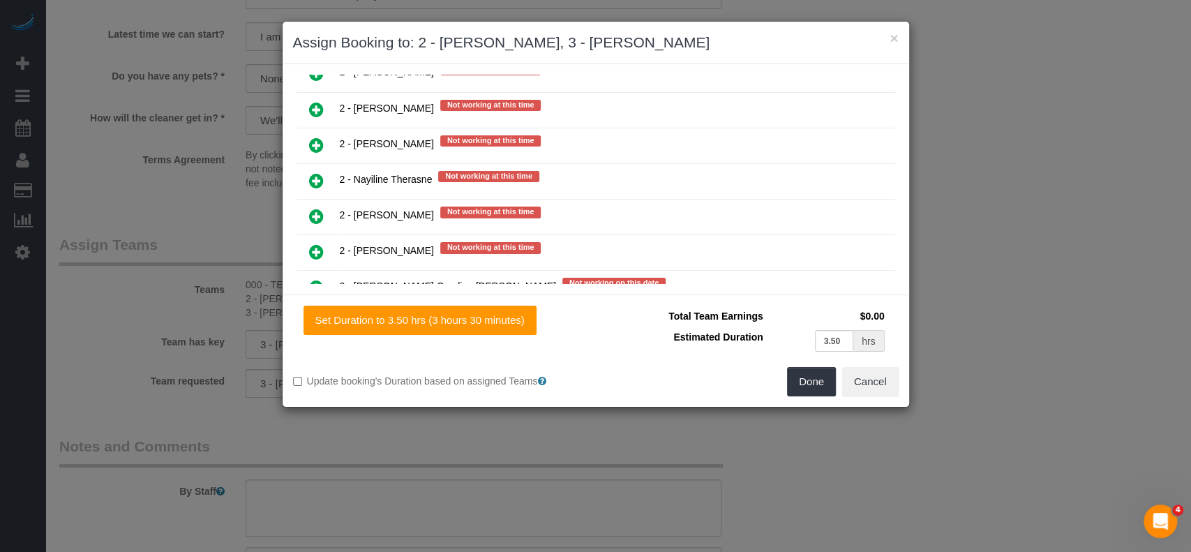
drag, startPoint x: 310, startPoint y: 165, endPoint x: 320, endPoint y: 165, distance: 9.8
click at [312, 208] on icon at bounding box center [316, 216] width 15 height 17
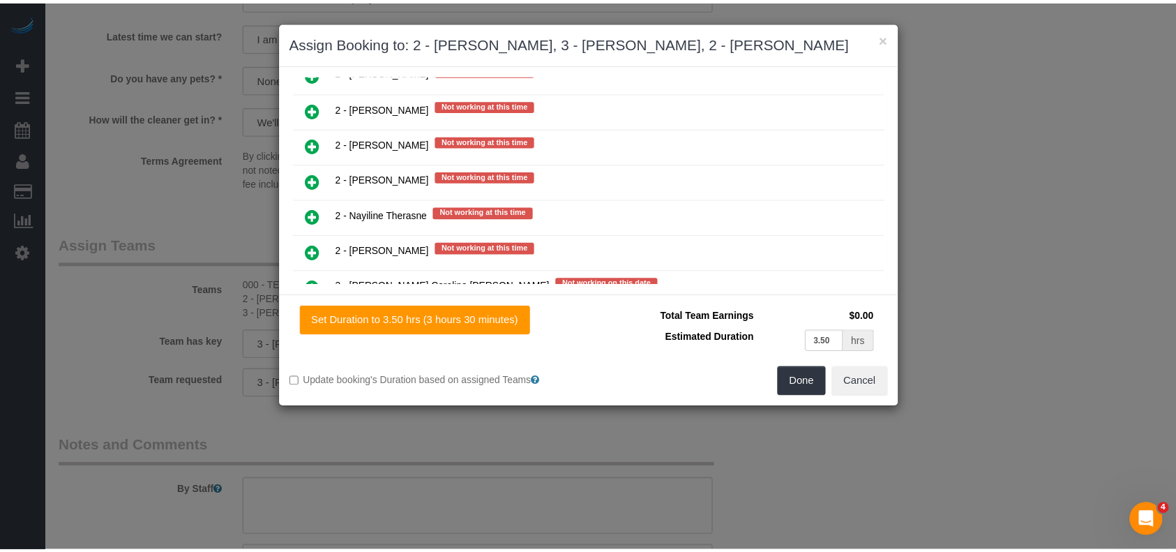
scroll to position [2081, 0]
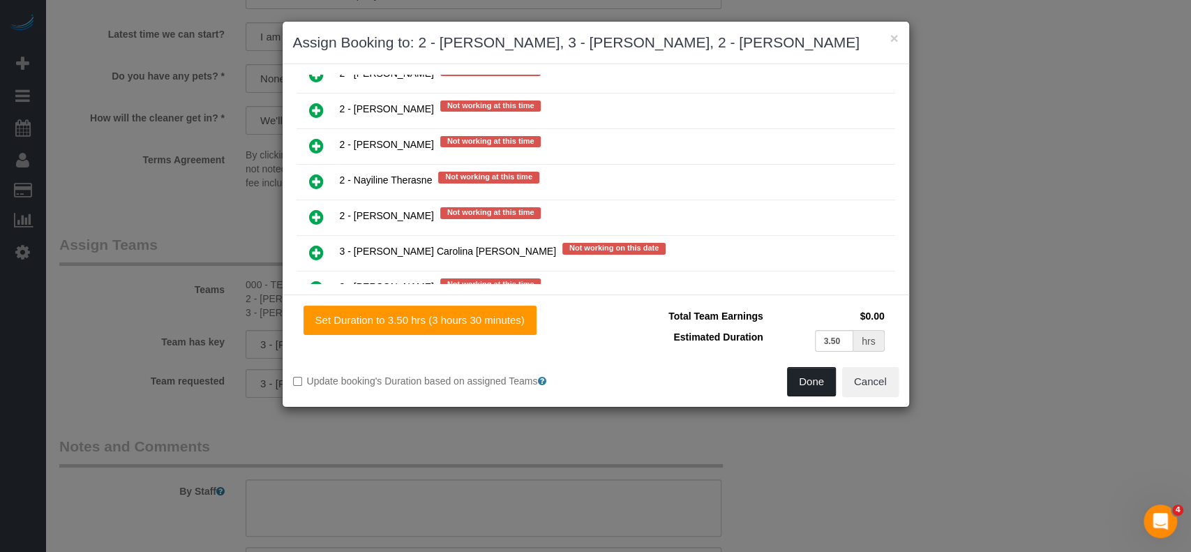
click at [825, 374] on button "Done" at bounding box center [811, 381] width 49 height 29
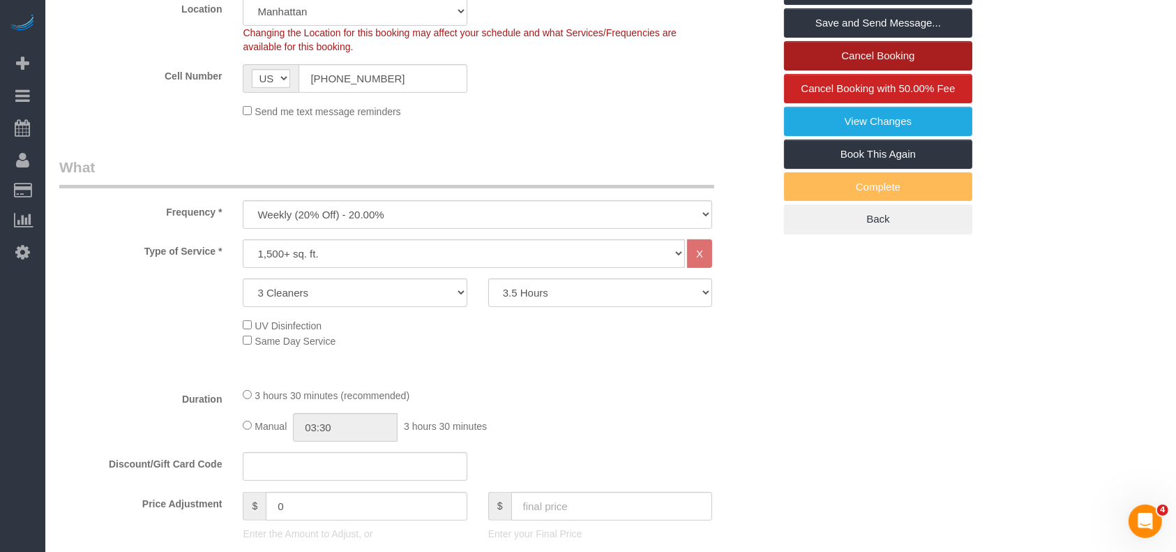
scroll to position [186, 0]
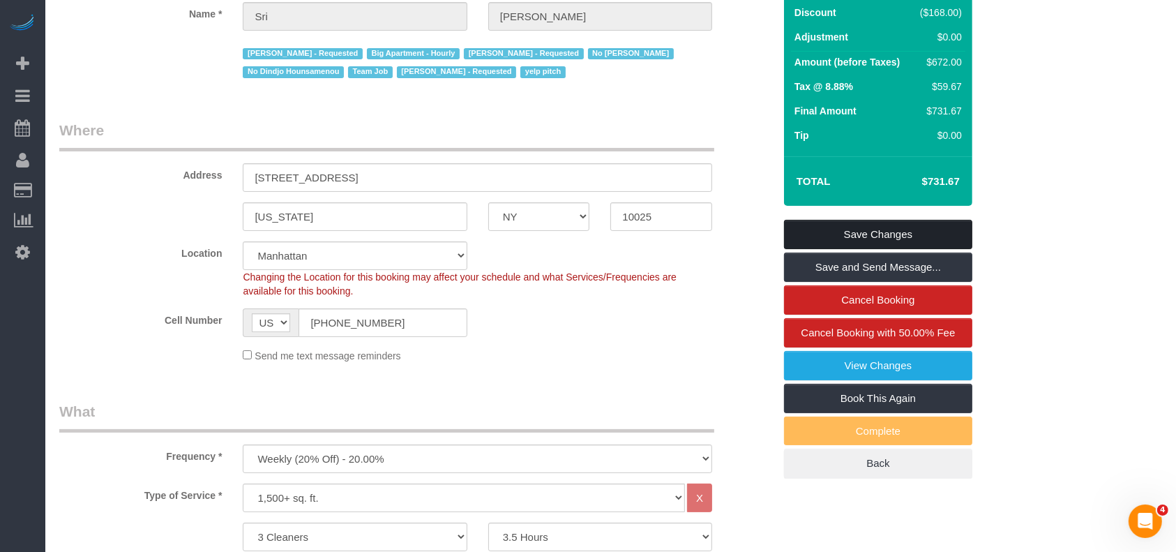
click at [919, 232] on link "Save Changes" at bounding box center [878, 234] width 188 height 29
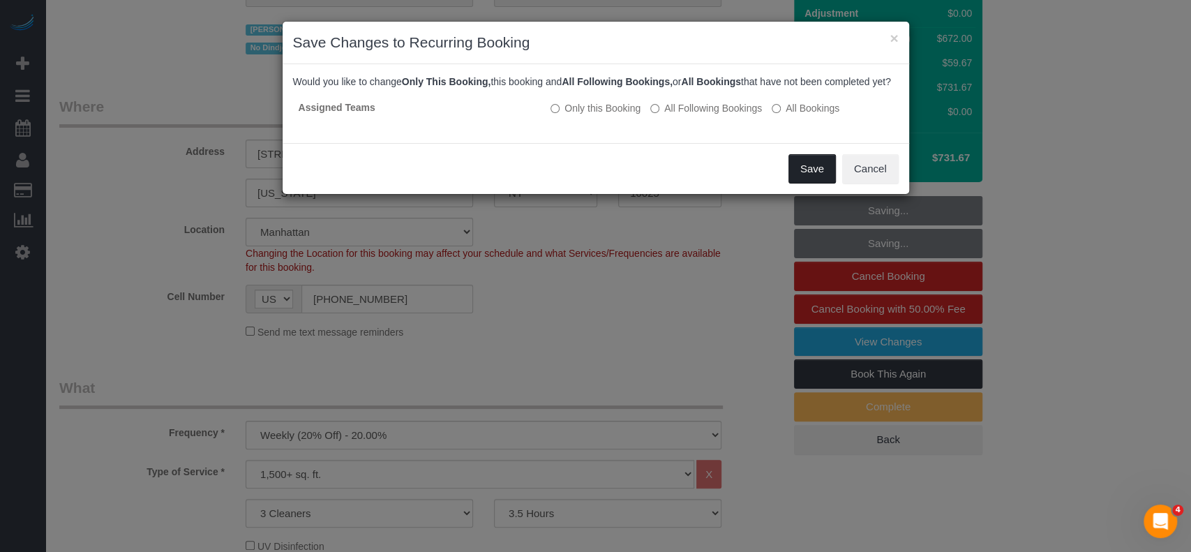
click at [811, 183] on button "Save" at bounding box center [811, 168] width 47 height 29
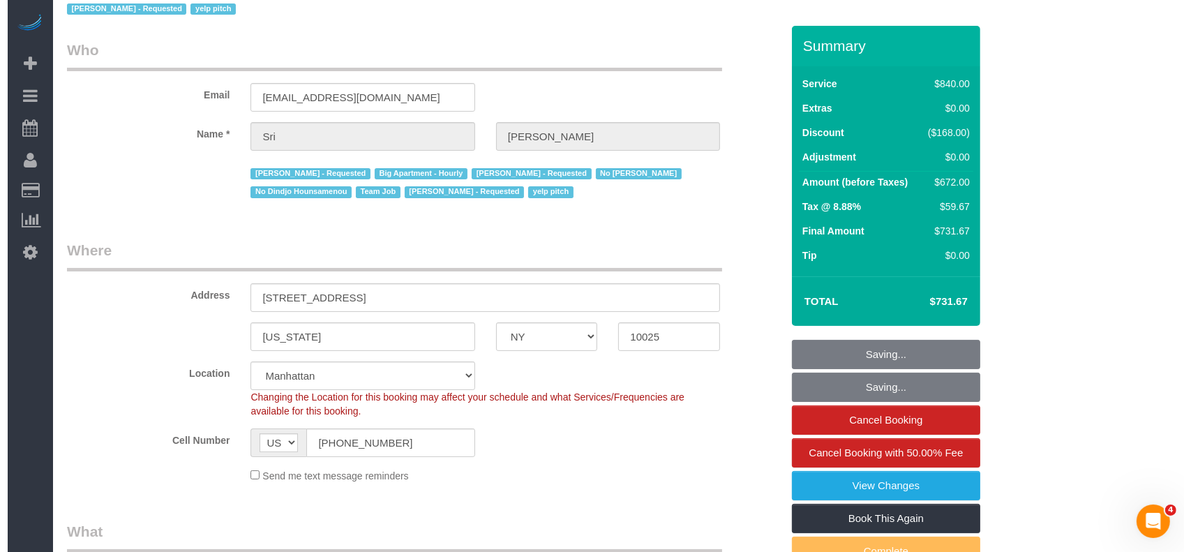
scroll to position [0, 0]
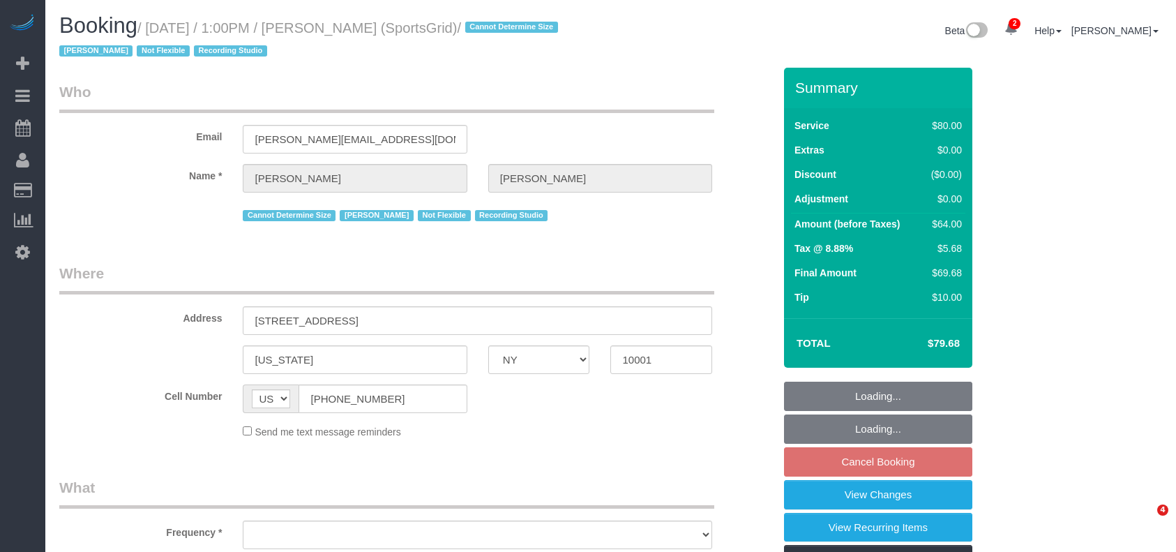
select select "NY"
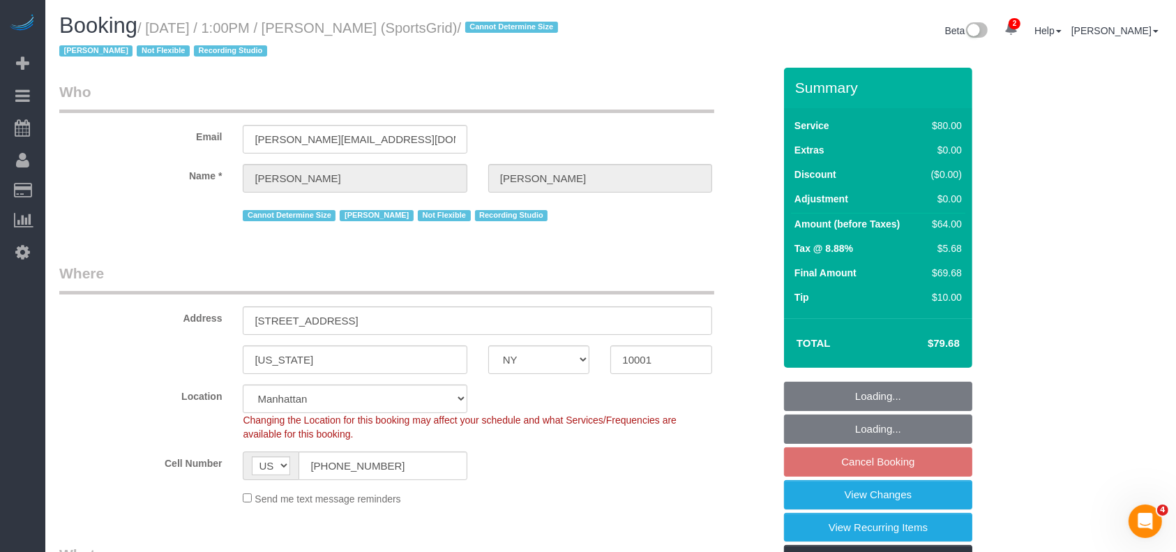
select select "object:6281"
select select "string:stripe-pm_1QoRfo4VGloSiKo7CpkoBSCp"
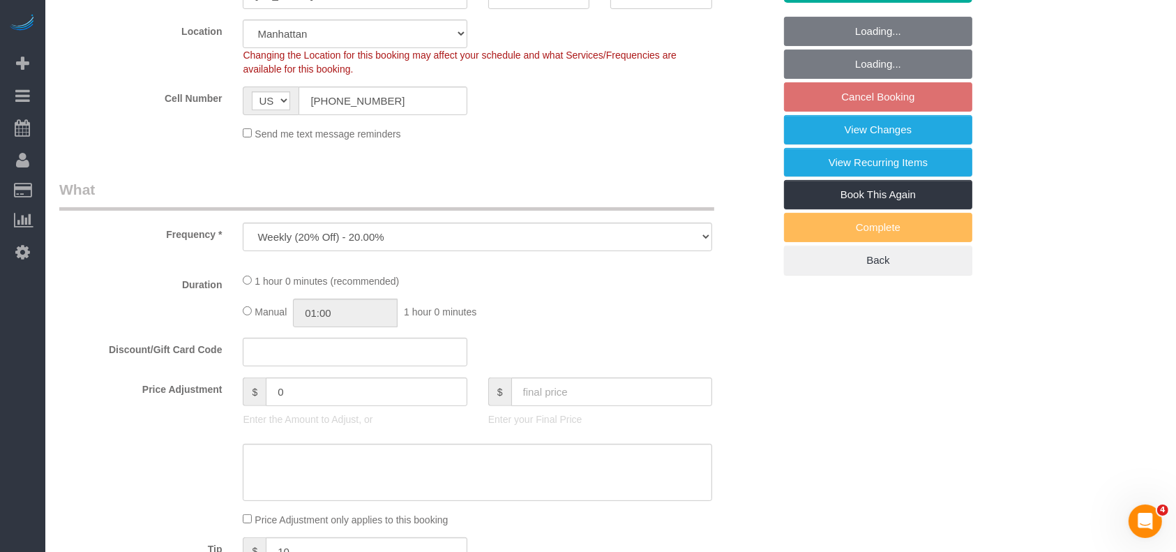
select select "spot64"
select select "number:89"
select select "number:90"
select select "number:15"
select select "number:7"
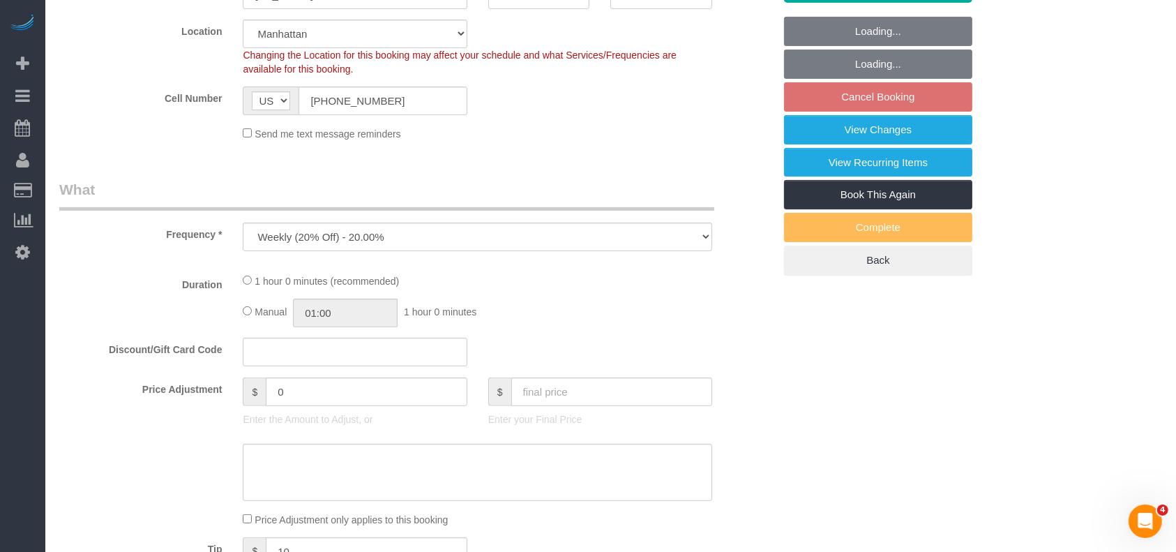
select select "number:21"
select select "object:6867"
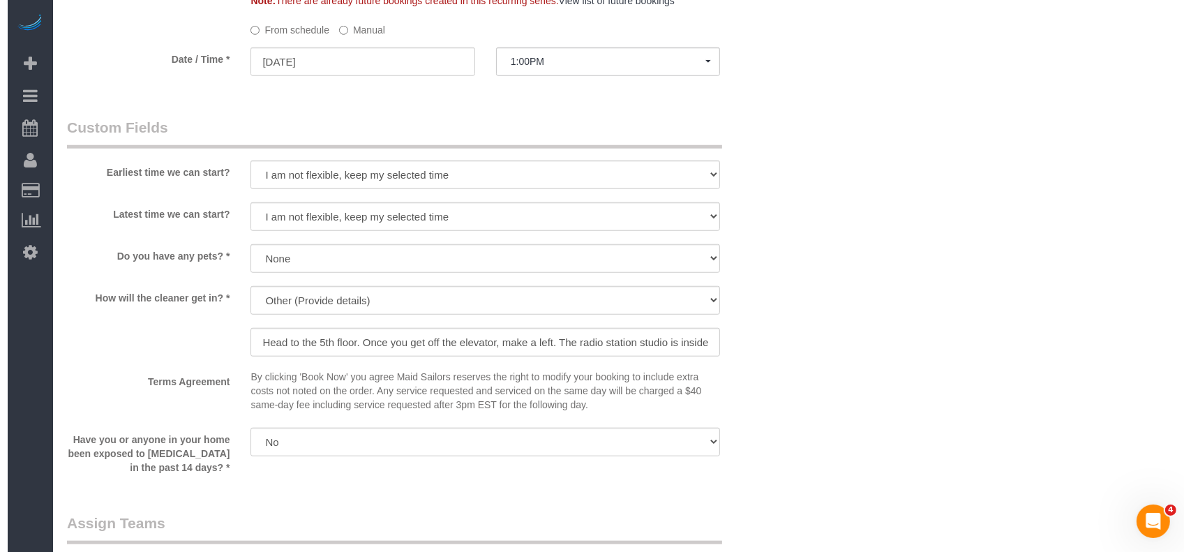
scroll to position [1395, 0]
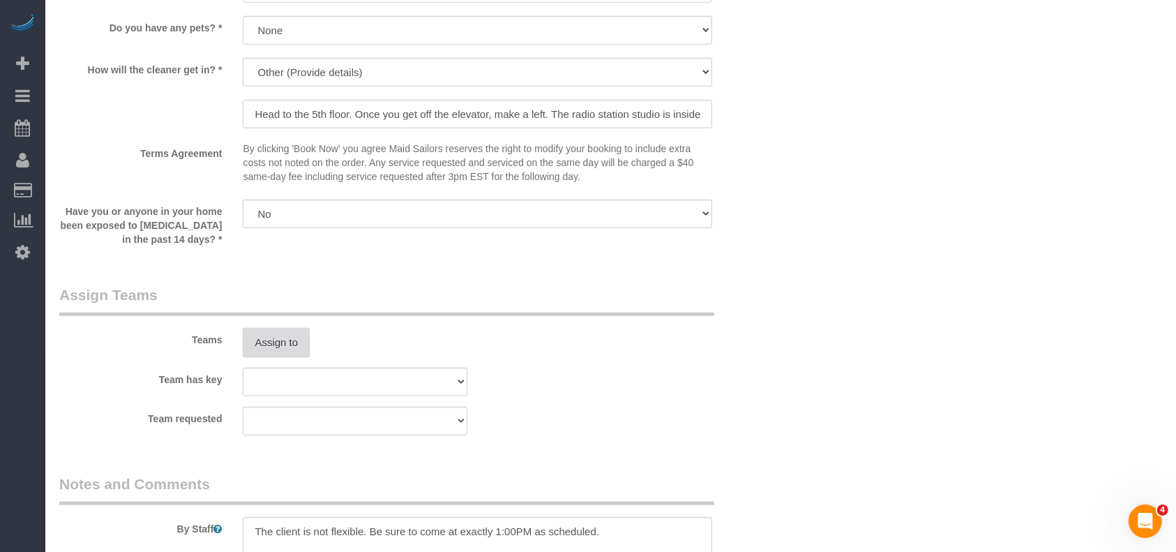
click at [287, 336] on button "Assign to" at bounding box center [276, 342] width 67 height 29
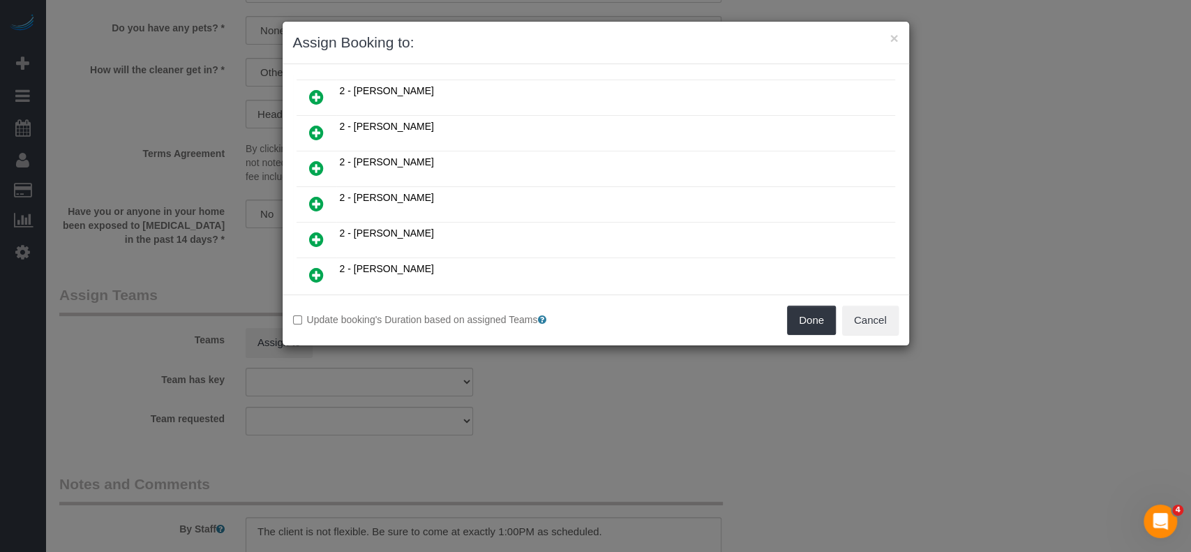
scroll to position [558, 0]
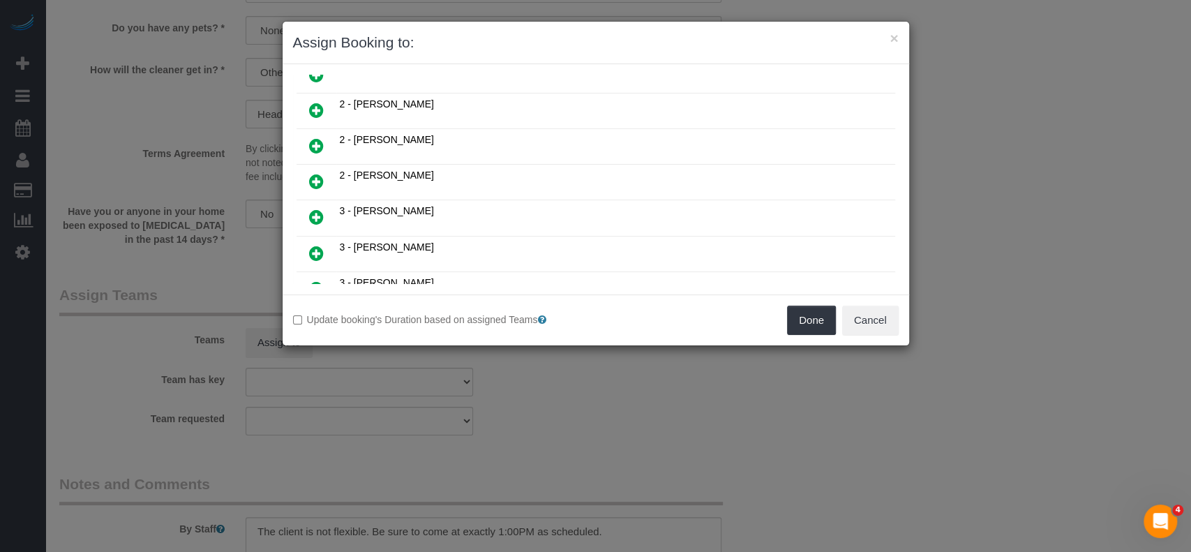
click at [310, 173] on icon at bounding box center [316, 181] width 15 height 17
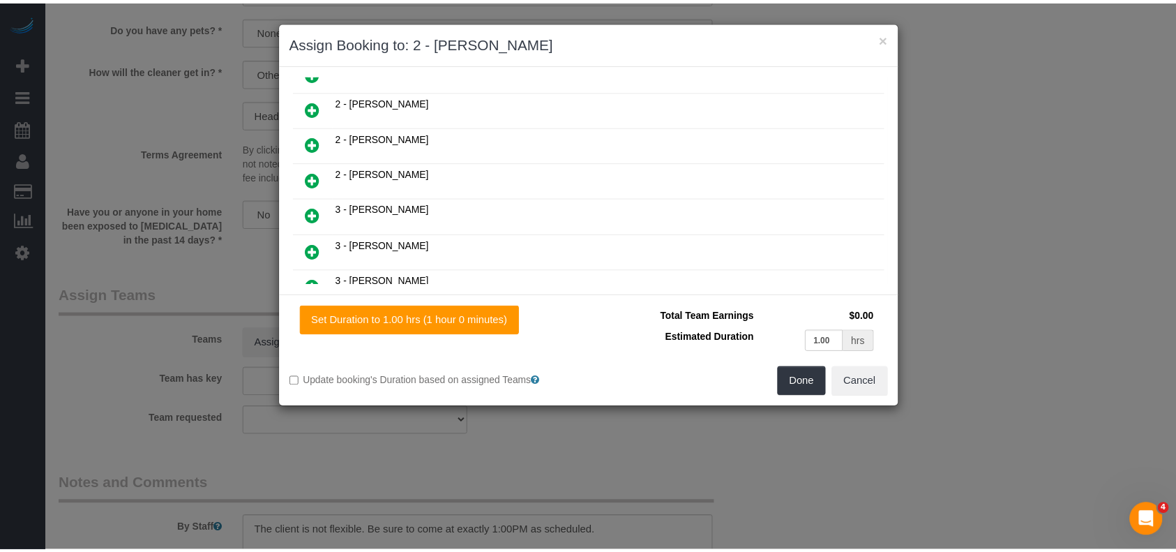
scroll to position [590, 0]
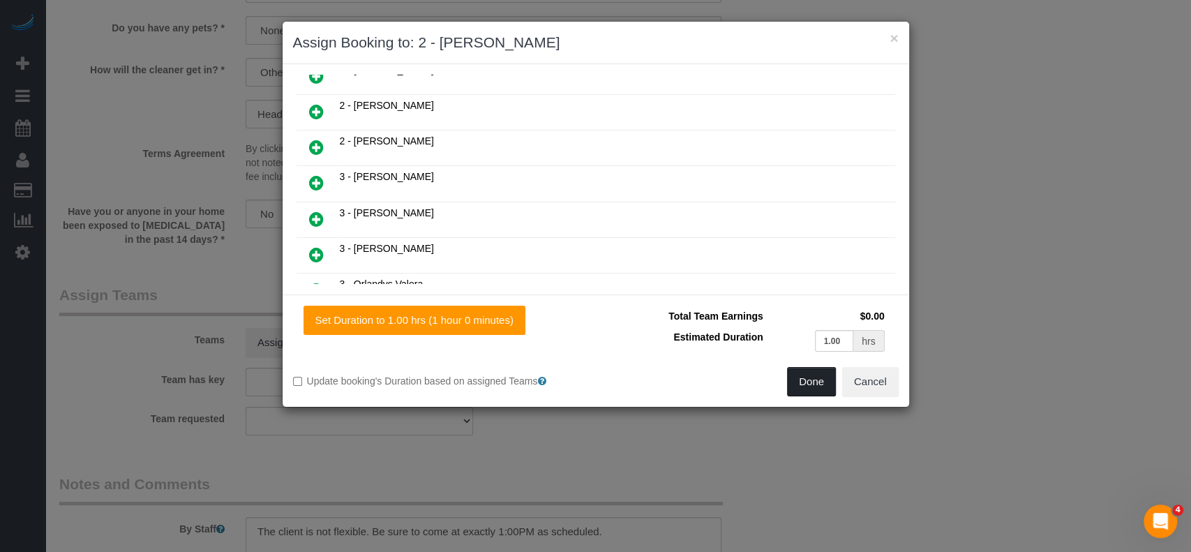
click at [801, 379] on button "Done" at bounding box center [811, 381] width 49 height 29
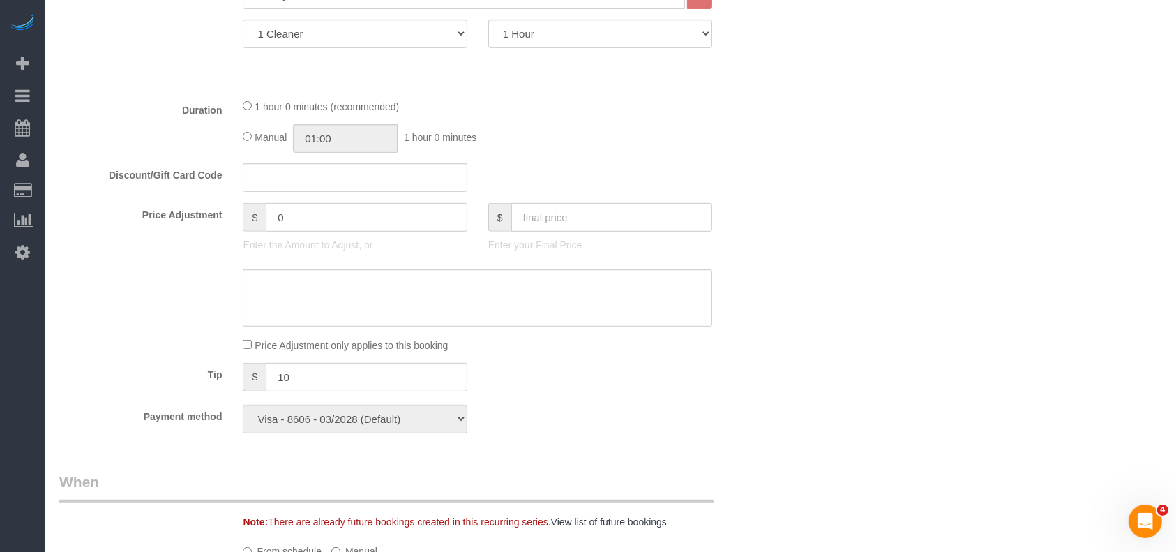
scroll to position [279, 0]
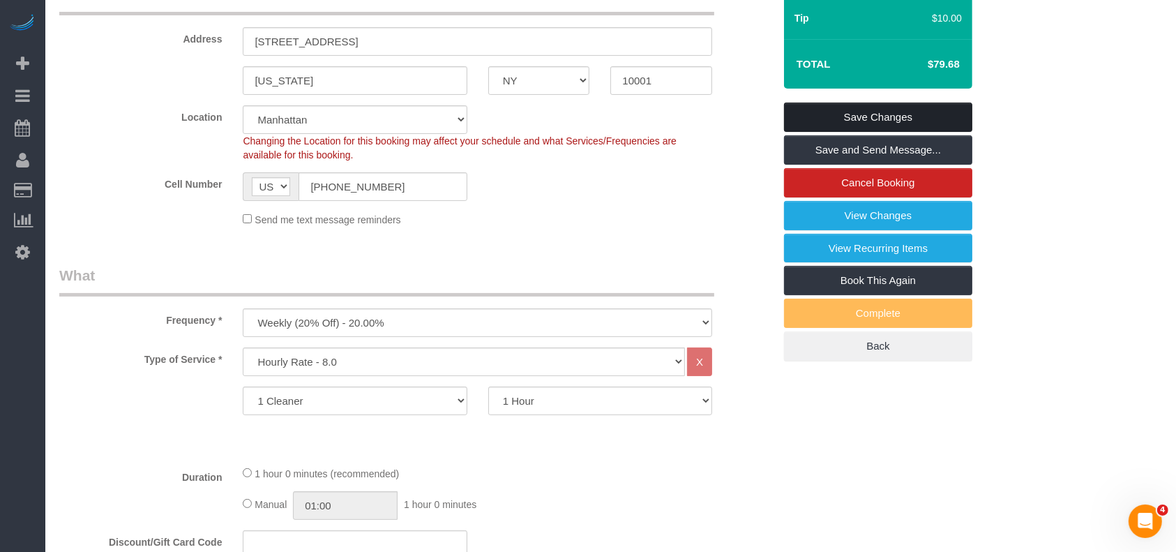
click at [874, 116] on link "Save Changes" at bounding box center [878, 117] width 188 height 29
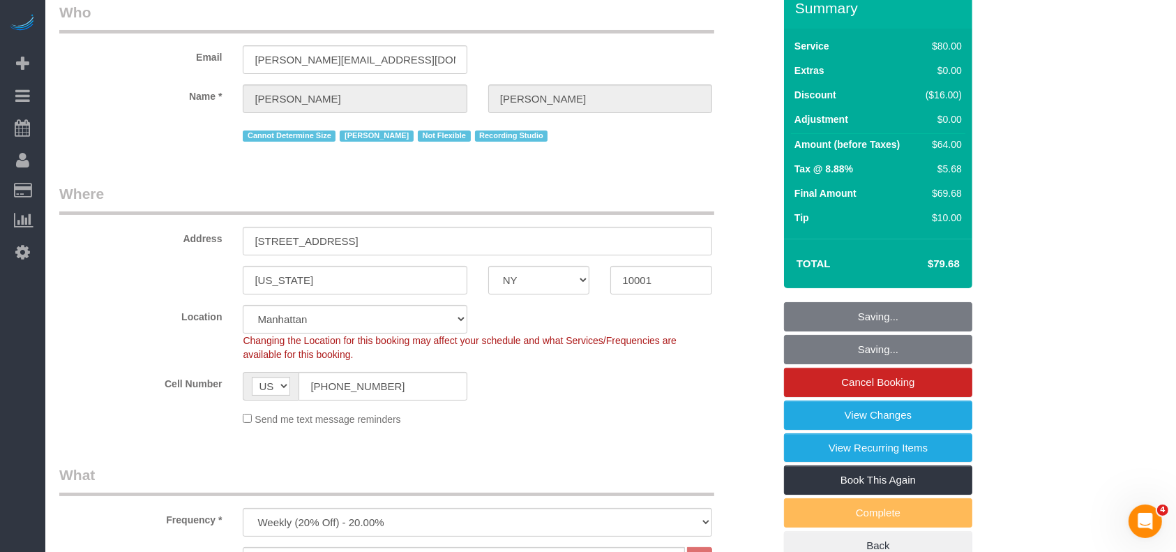
scroll to position [0, 0]
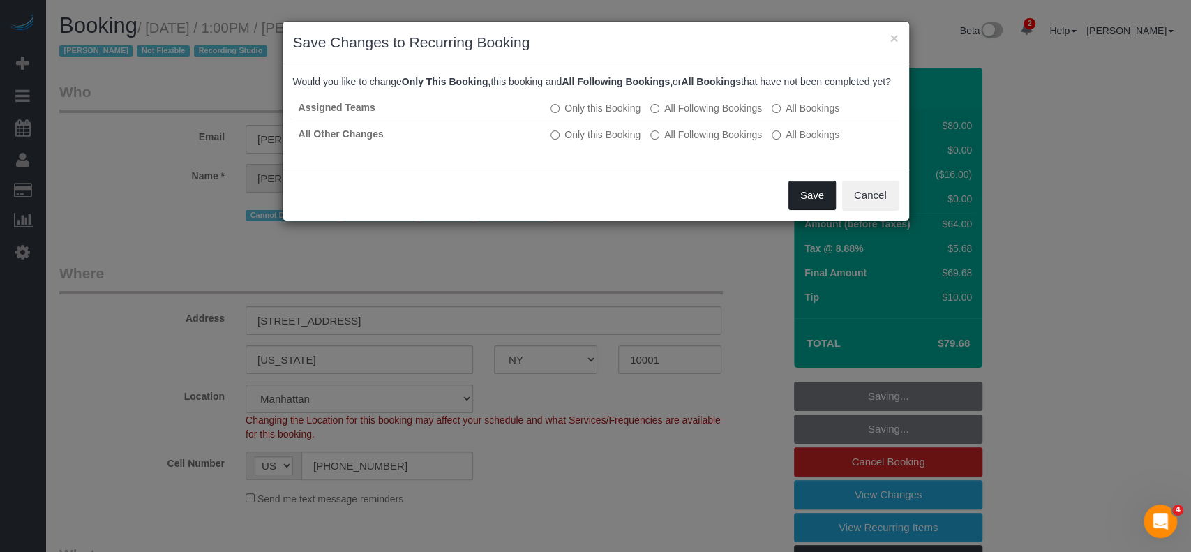
click at [802, 205] on button "Save" at bounding box center [811, 195] width 47 height 29
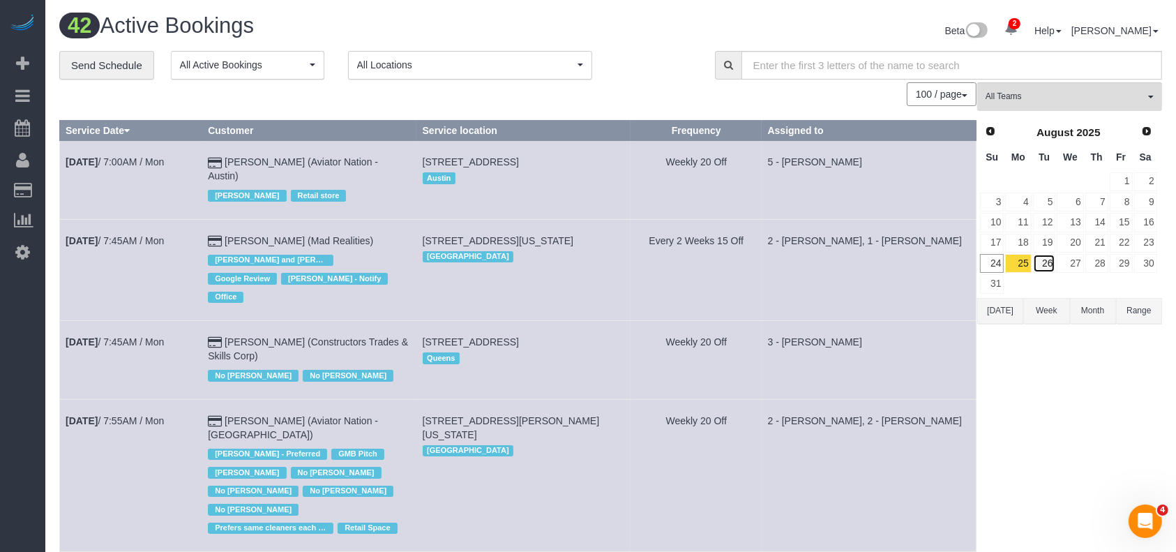
click at [1047, 265] on link "26" at bounding box center [1044, 263] width 23 height 19
click at [301, 70] on span "All Active Bookings" at bounding box center [243, 65] width 126 height 14
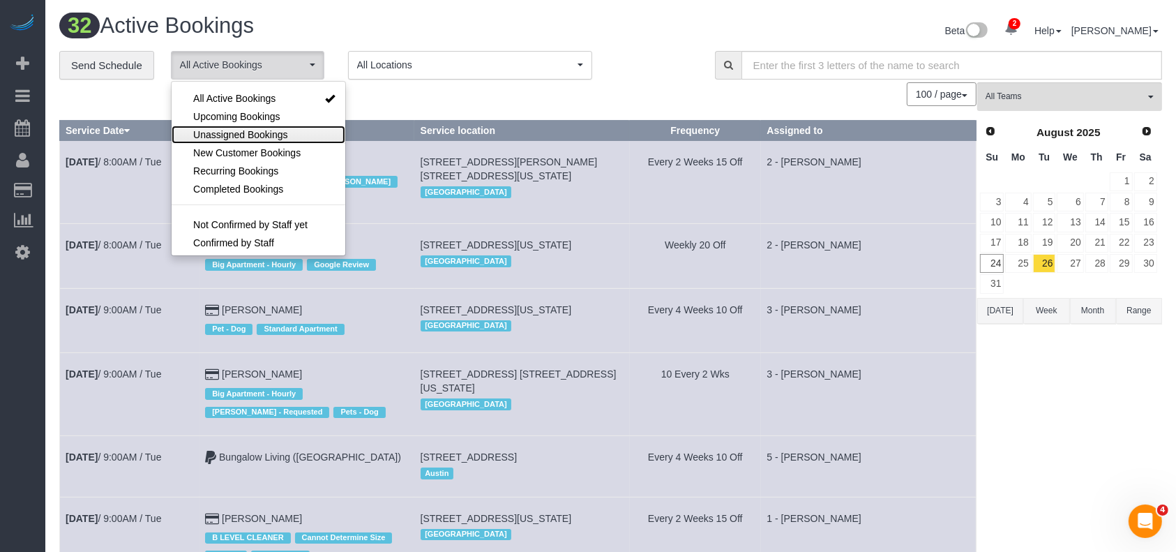
click at [236, 129] on span "Unassigned Bookings" at bounding box center [240, 135] width 94 height 14
select select "**********"
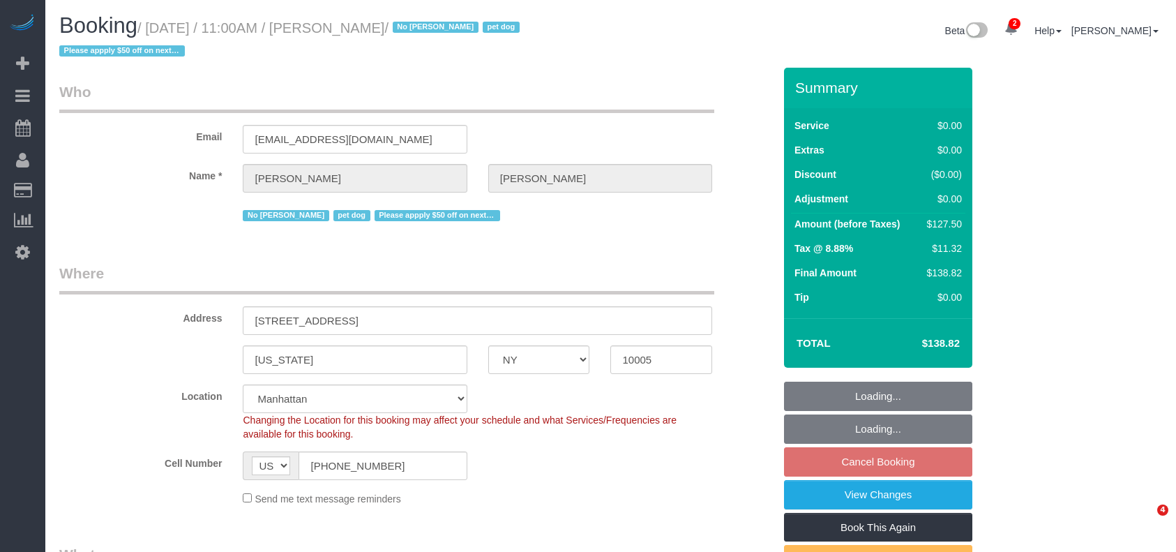
select select "NY"
select select "spot4"
select select "number:59"
select select "number:72"
select select "number:13"
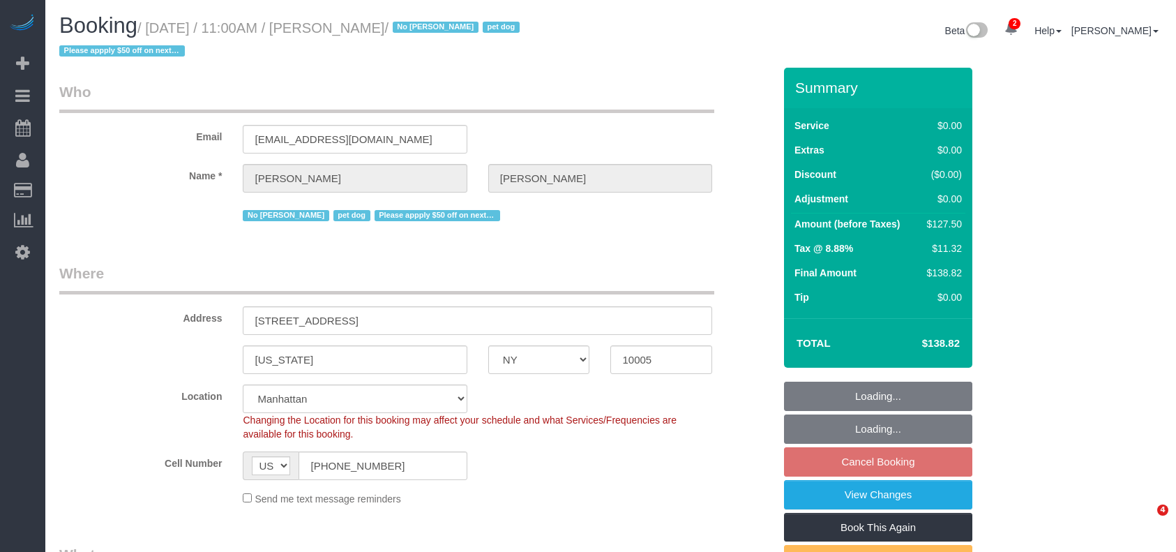
select select "number:6"
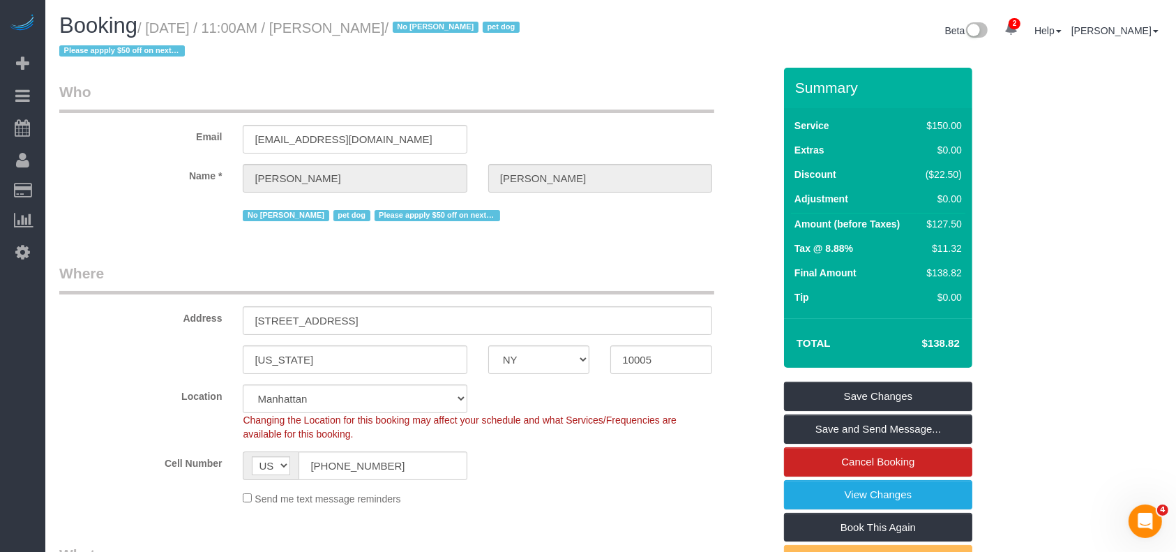
drag, startPoint x: 155, startPoint y: 23, endPoint x: 407, endPoint y: 25, distance: 252.5
click at [407, 25] on small "/ [DATE] / 11:00AM / [PERSON_NAME] / No [PERSON_NAME] pet dog Please appply $50…" at bounding box center [291, 39] width 465 height 39
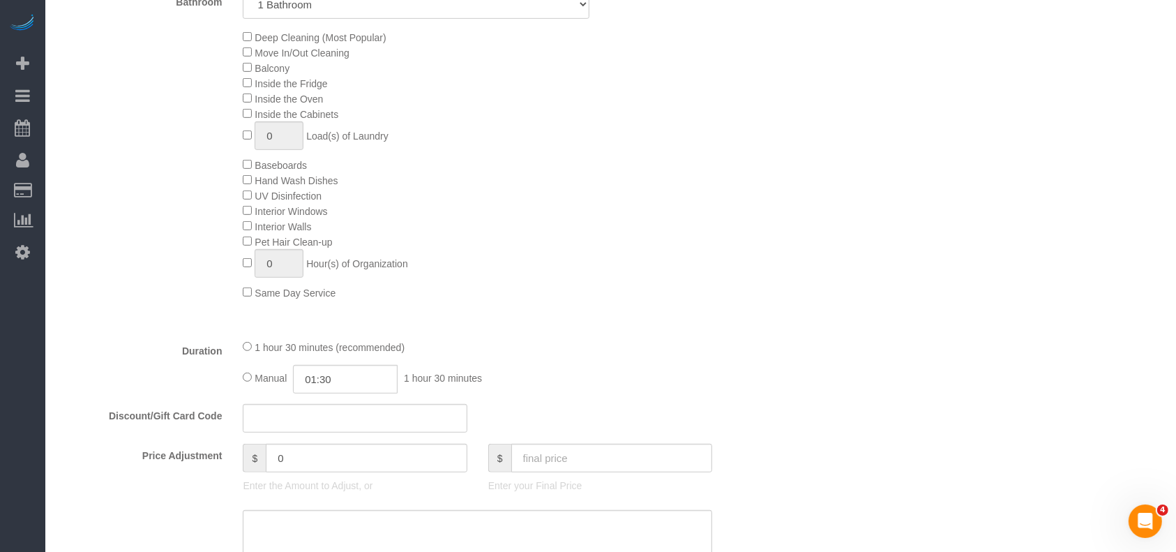
scroll to position [930, 0]
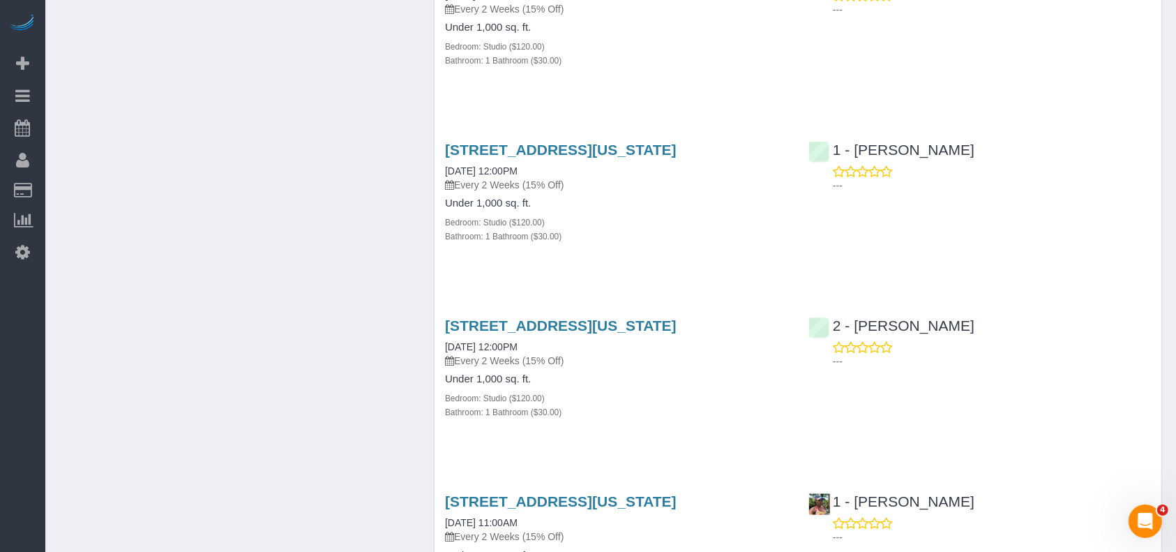
scroll to position [1953, 0]
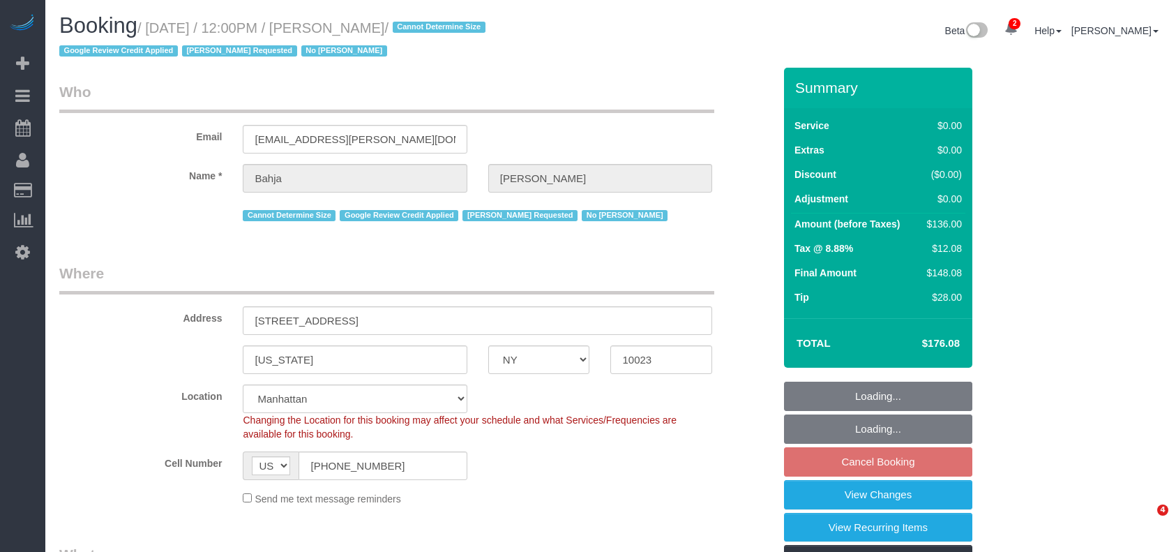
select select "NY"
select select "1"
select select "spot5"
select select "number:59"
select select "number:73"
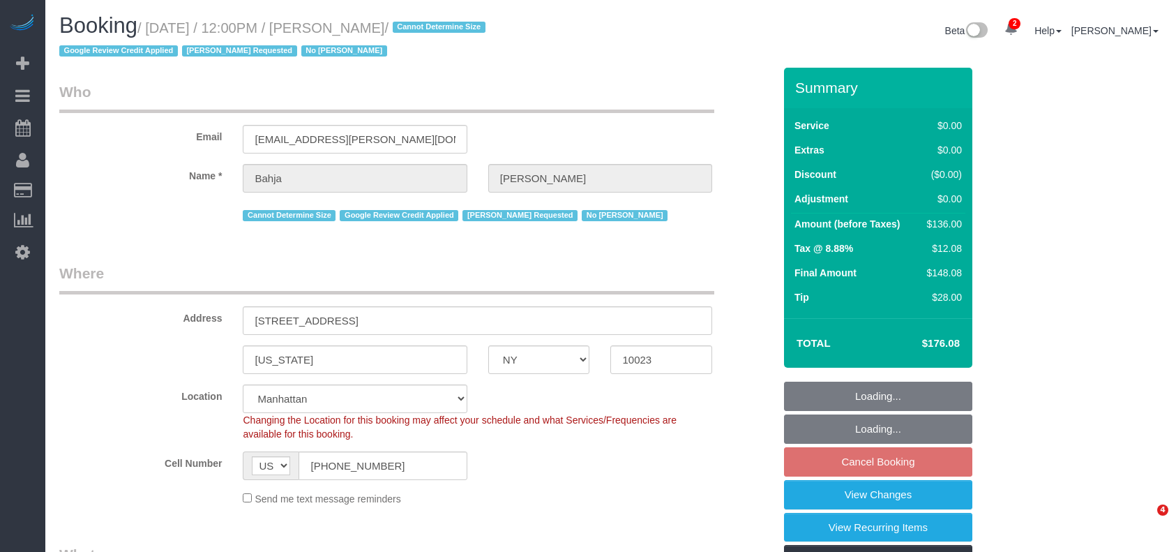
select select "number:15"
select select "number:6"
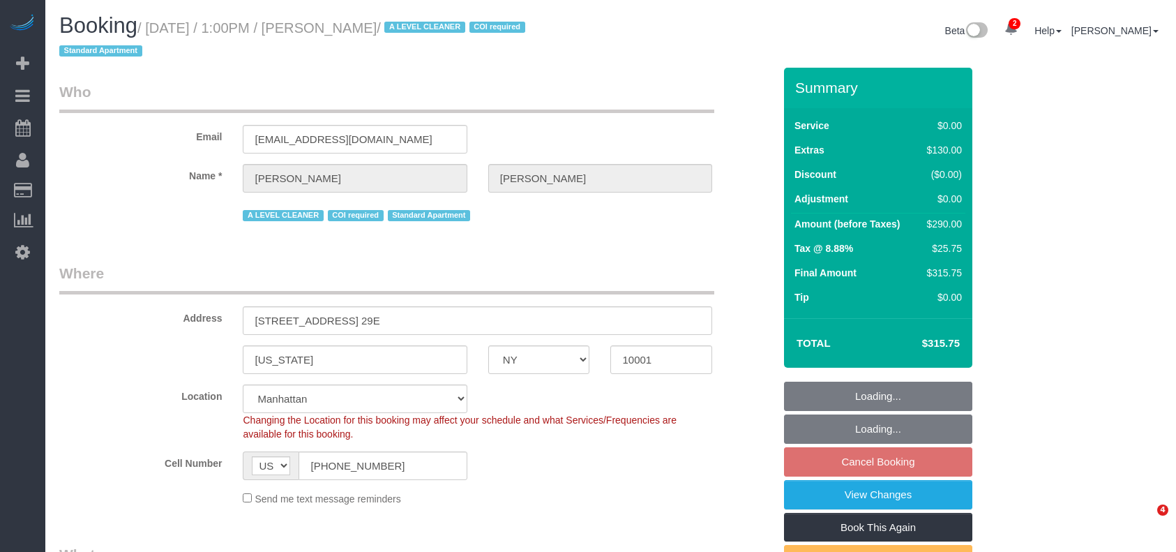
select select "NY"
select select "1"
select select "string:stripe-pm_1M5Cj34VGloSiKo735br1iAs"
select select "number:59"
select select "number:75"
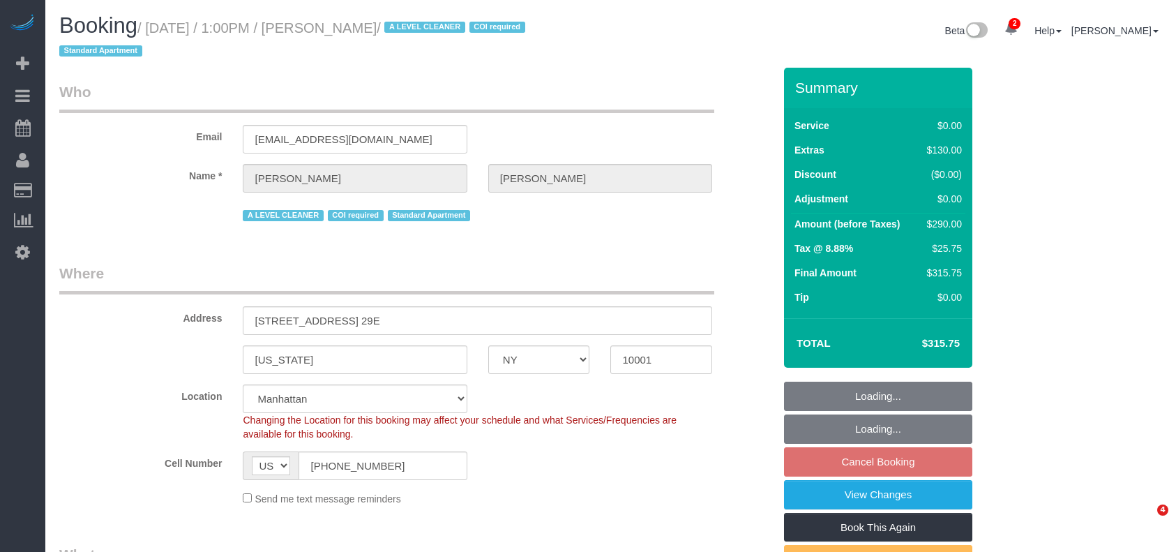
select select "number:15"
select select "number:7"
select select "spot66"
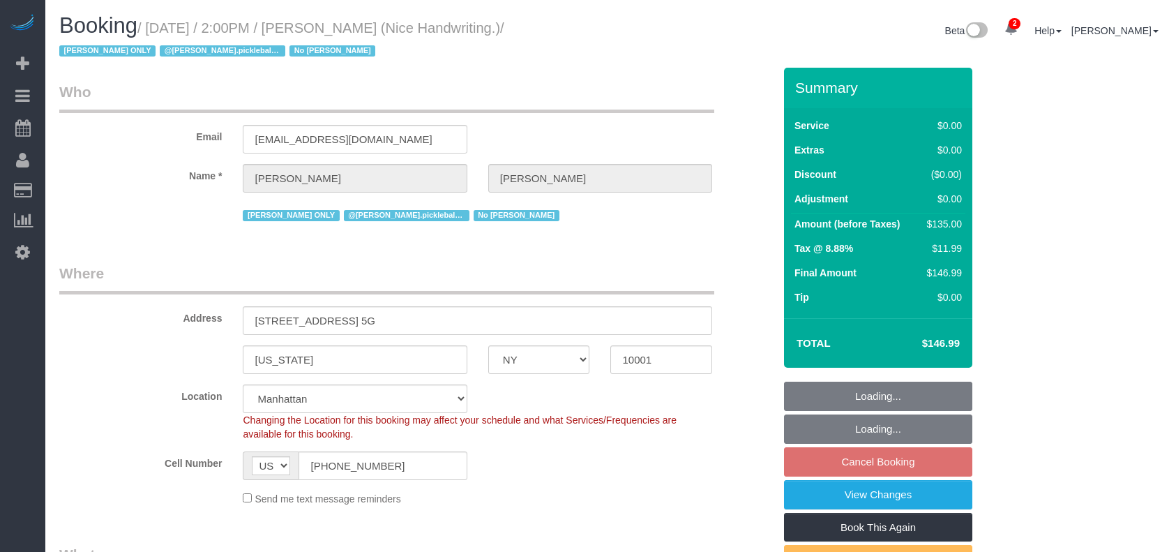
select select "NY"
select select "number:56"
select select "number:79"
select select "number:15"
select select "number:6"
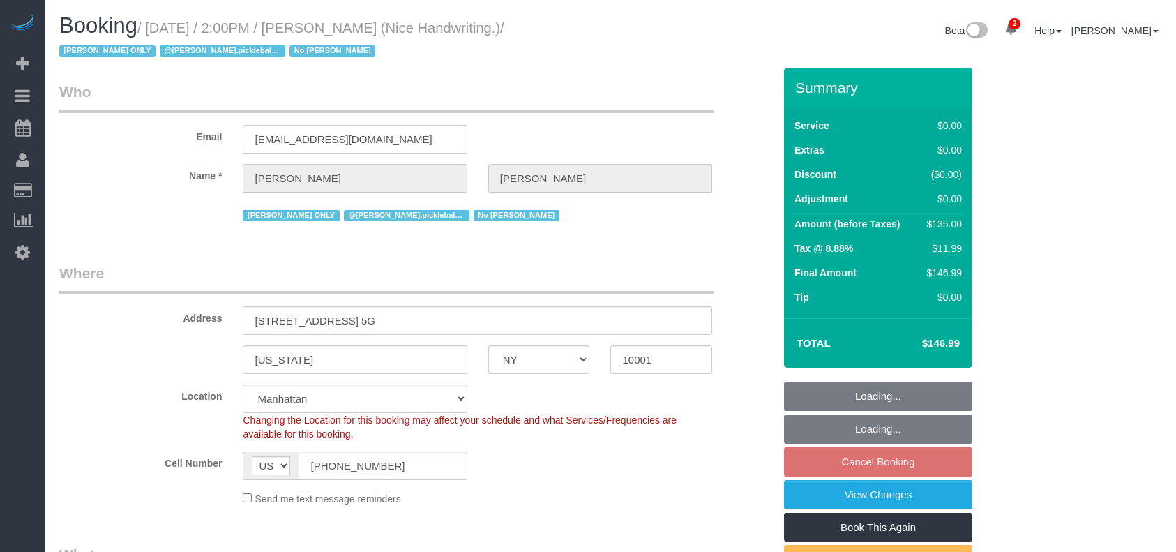
select select "spot67"
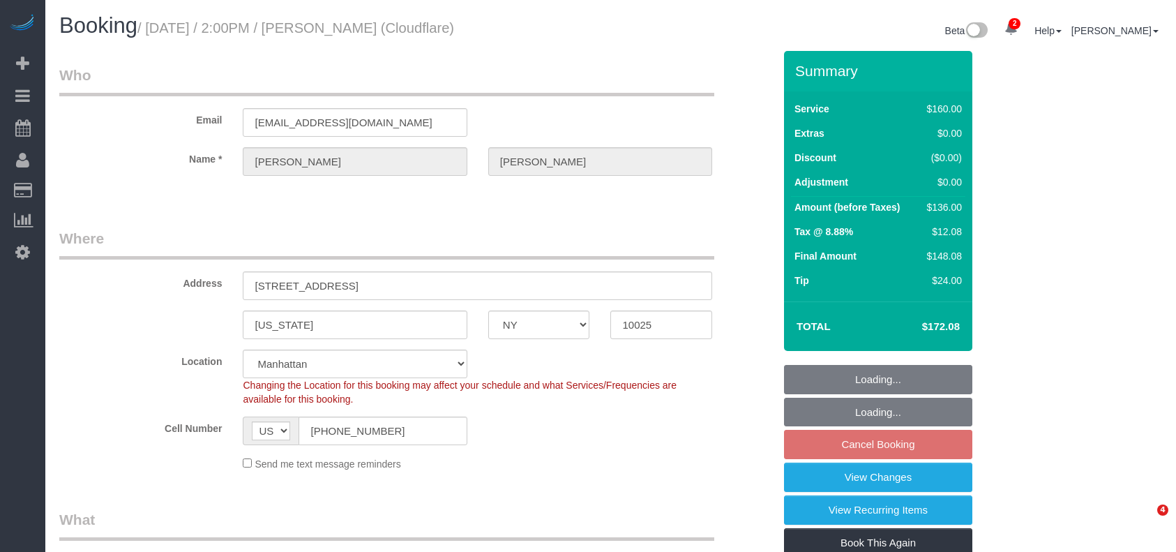
select select "NY"
select select "spot7"
select select "number:89"
select select "number:90"
select select "number:15"
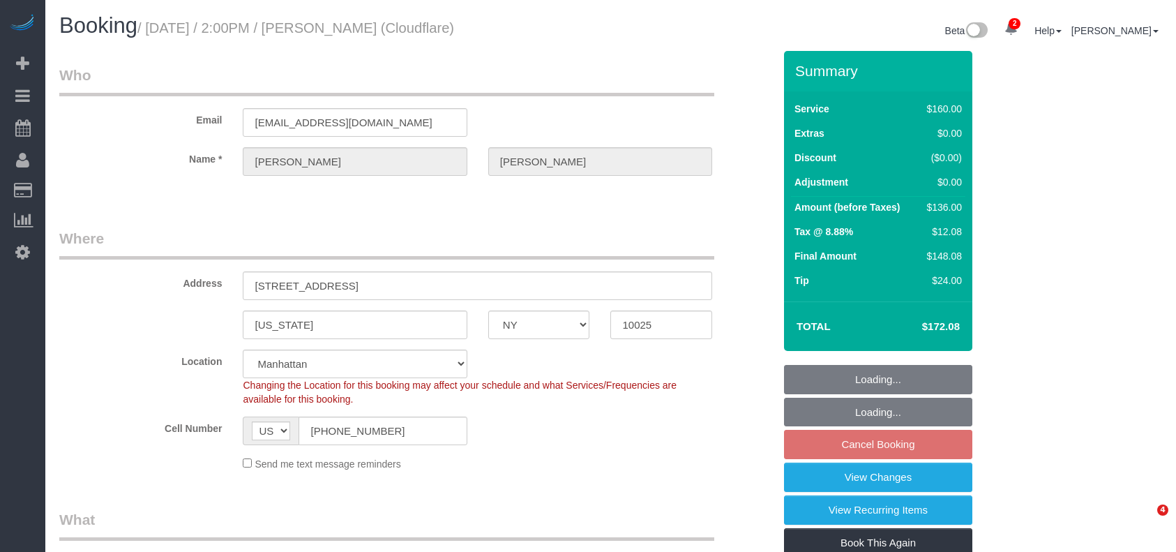
select select "number:5"
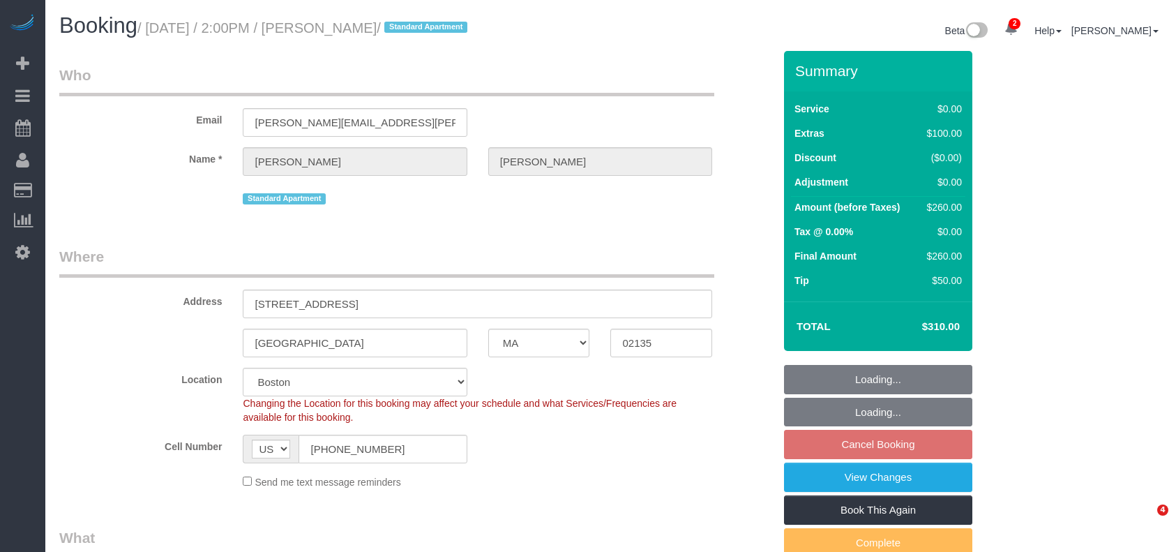
select select "MA"
select select "1"
select select "number:60"
select select "number:75"
select select "number:15"
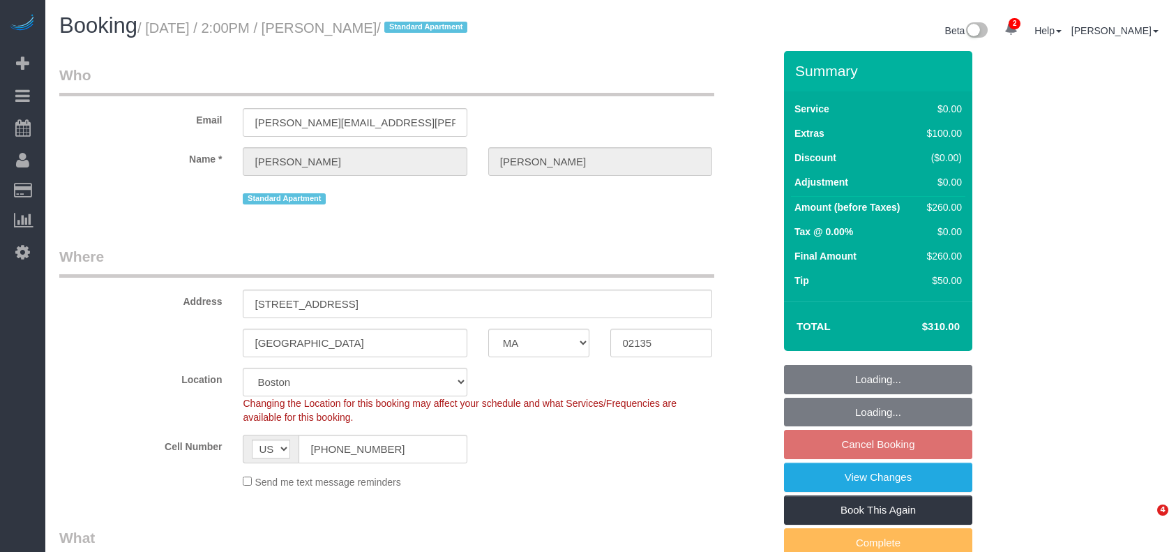
select select "number:5"
select select "spot63"
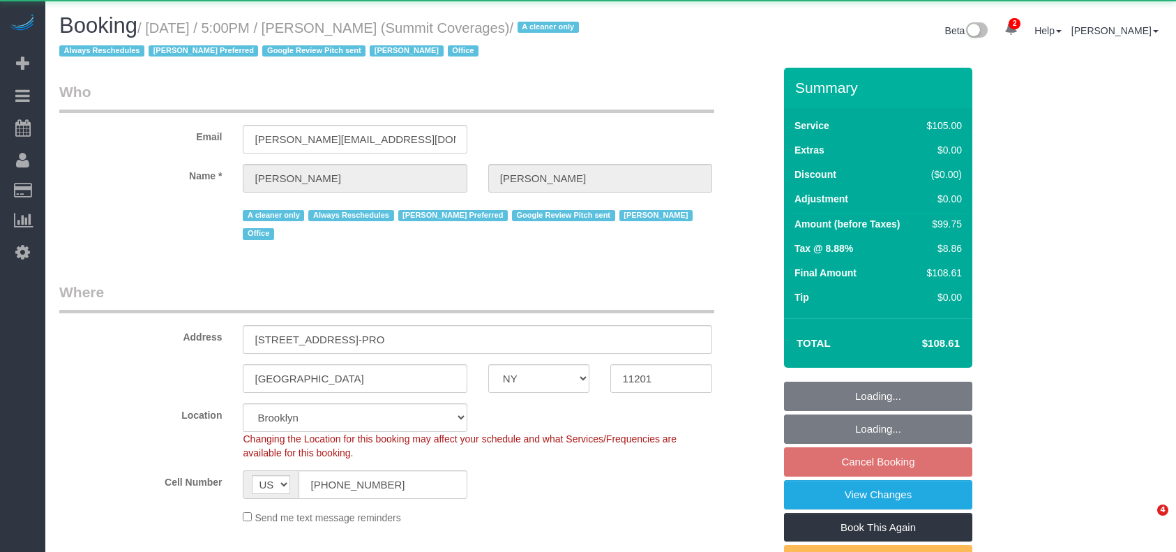
select select "NY"
select select "spot10"
select select "object:876"
select select "number:89"
select select "number:90"
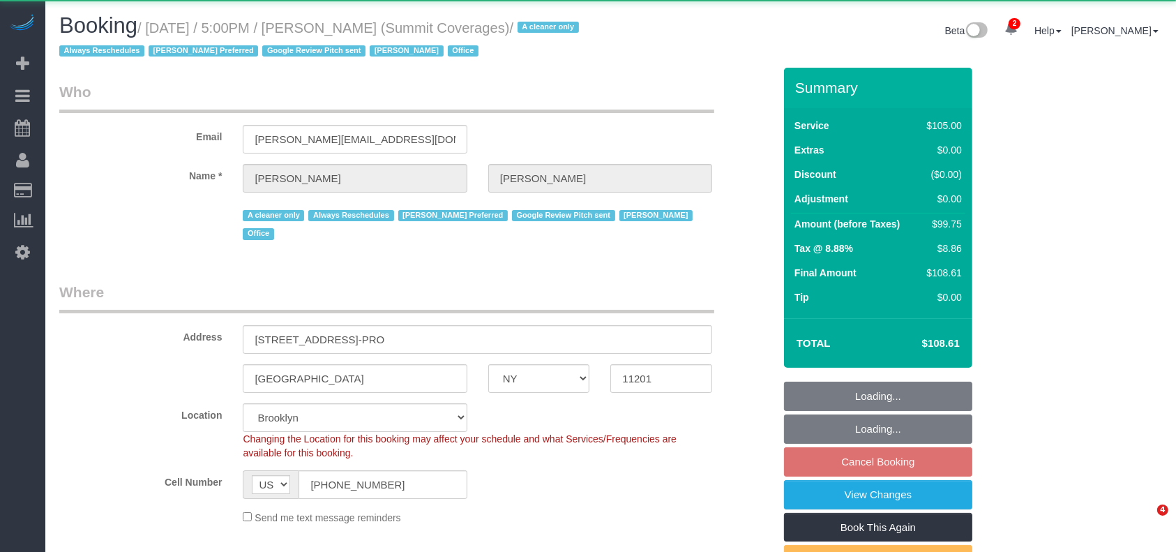
select select "number:15"
select select "number:5"
select select "number:21"
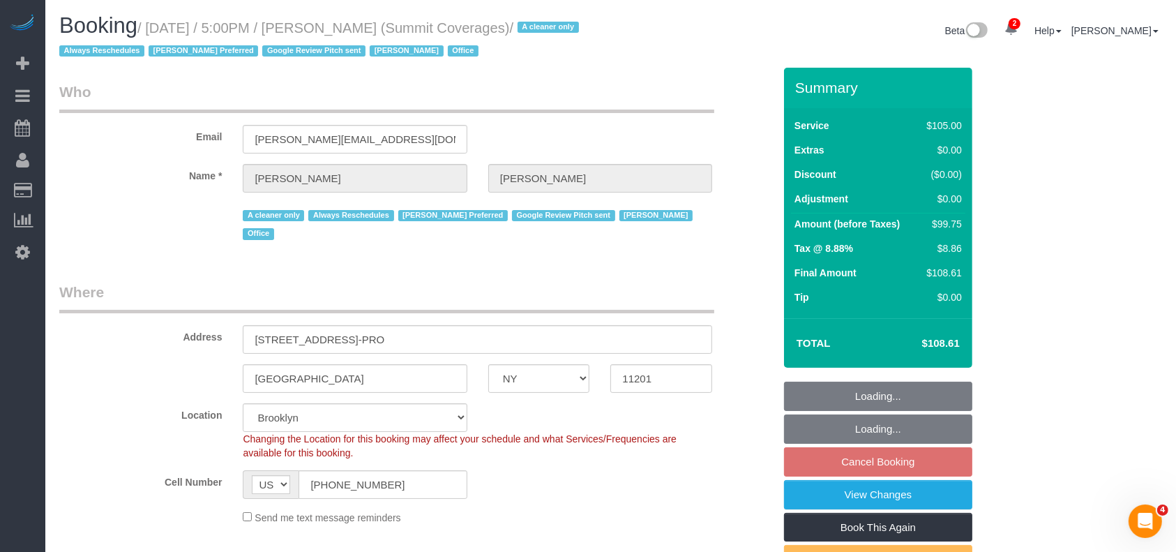
select select "string:stripe-pm_1G3kd34VGloSiKo7CIqk8U5g"
select select "90"
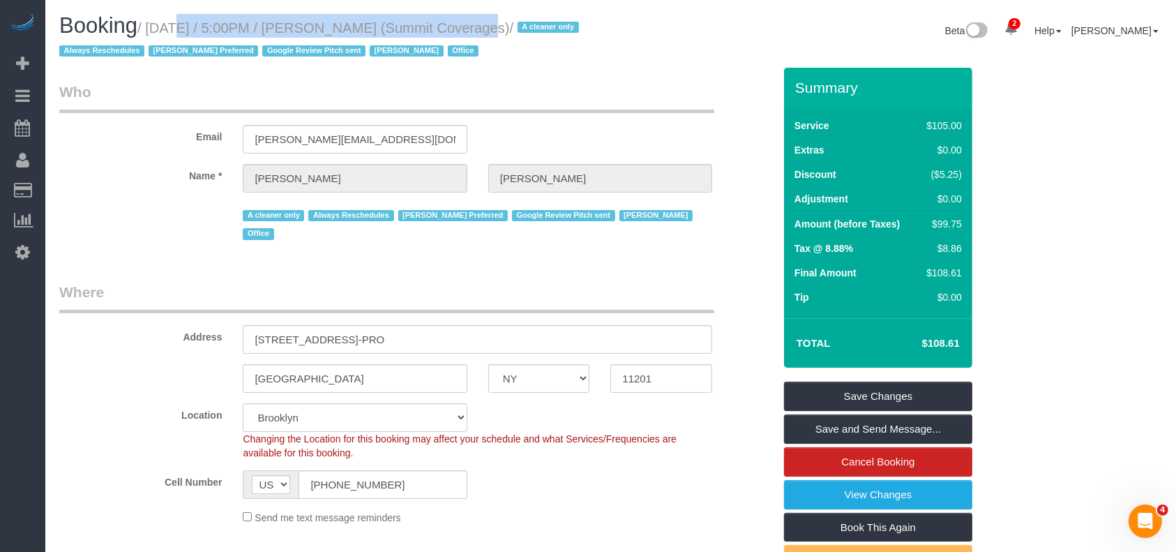
drag, startPoint x: 153, startPoint y: 29, endPoint x: 447, endPoint y: 37, distance: 293.8
click at [441, 27] on small "/ August 26, 2025 / 5:00PM / Giovanna Pietanza (Summit Coverages) / A cleaner o…" at bounding box center [321, 39] width 524 height 39
copy small "August 26, 2025 / 5:00PM / Giovanna Pietanza"
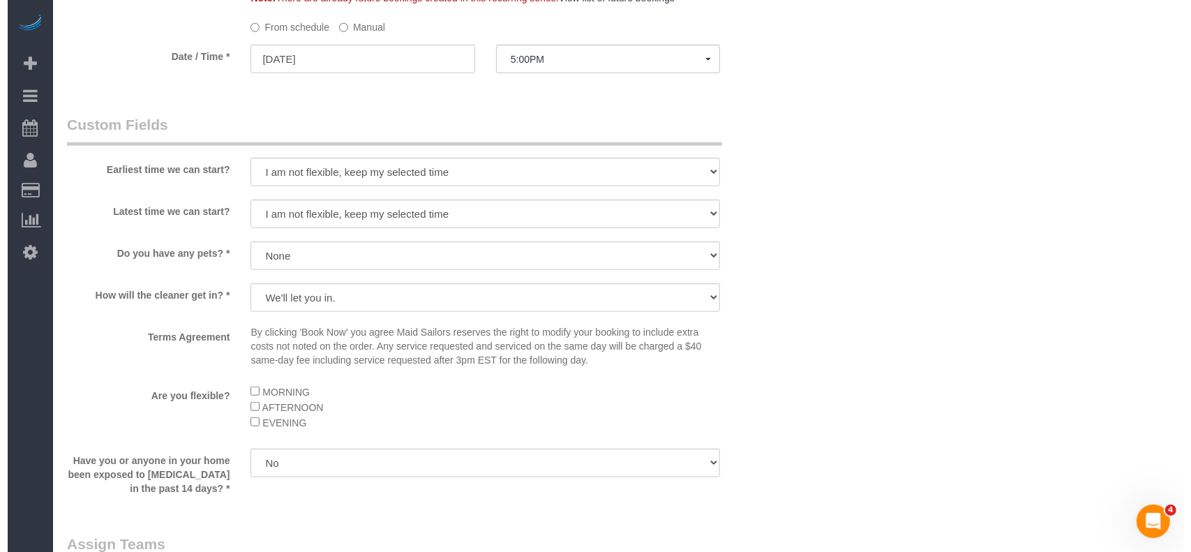
scroll to position [1395, 0]
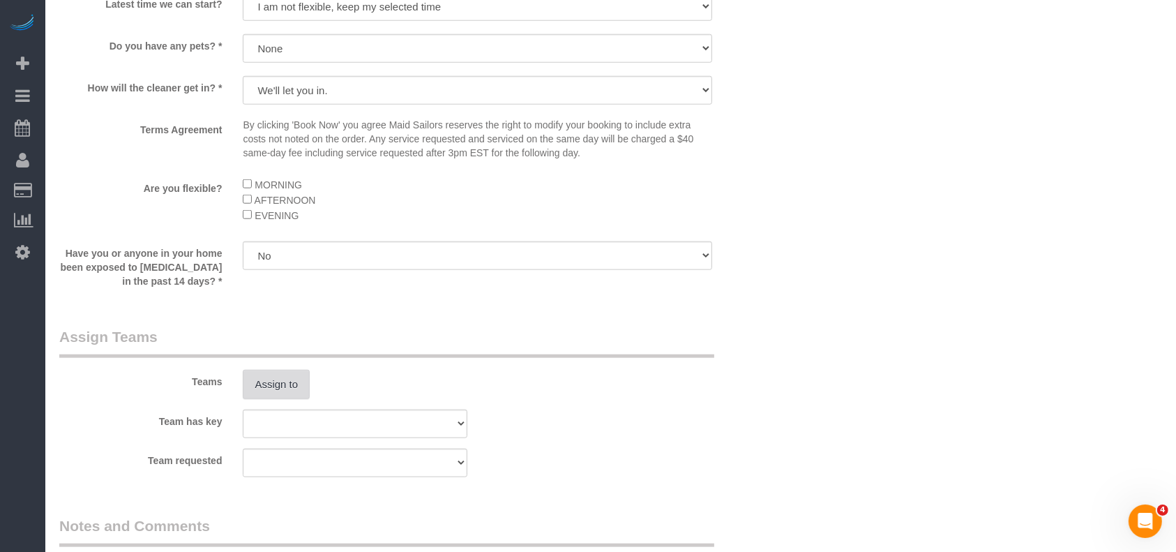
click at [283, 370] on button "Assign to" at bounding box center [276, 384] width 67 height 29
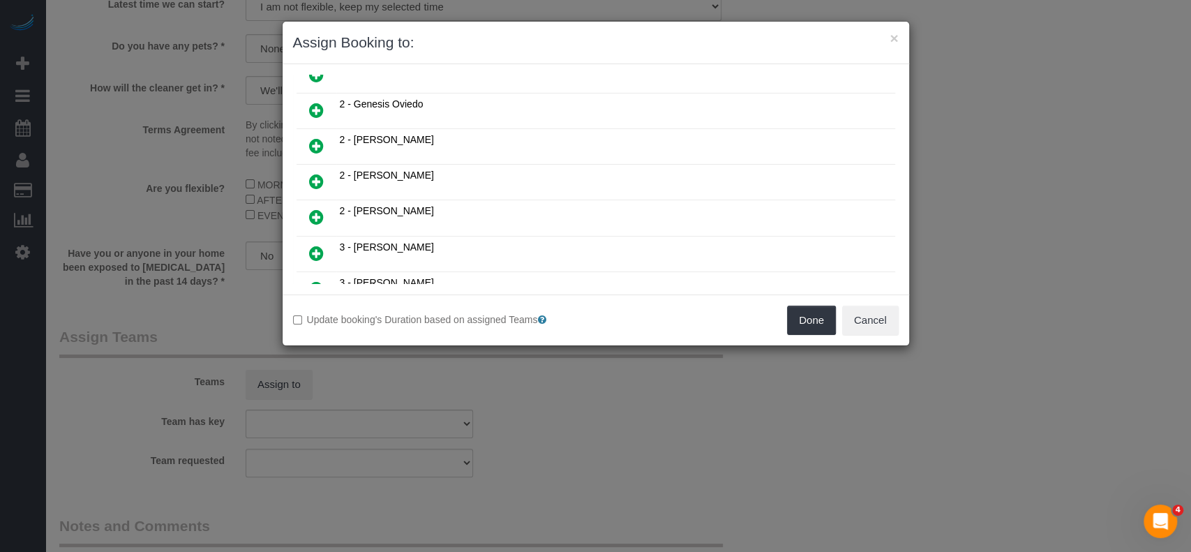
scroll to position [651, 0]
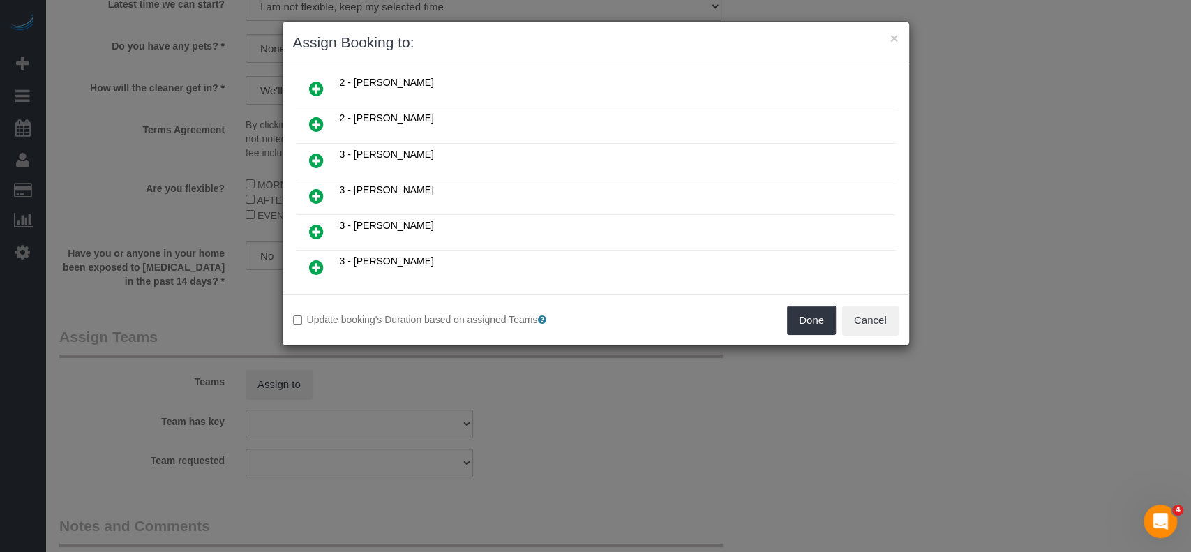
click at [314, 223] on icon at bounding box center [316, 231] width 15 height 17
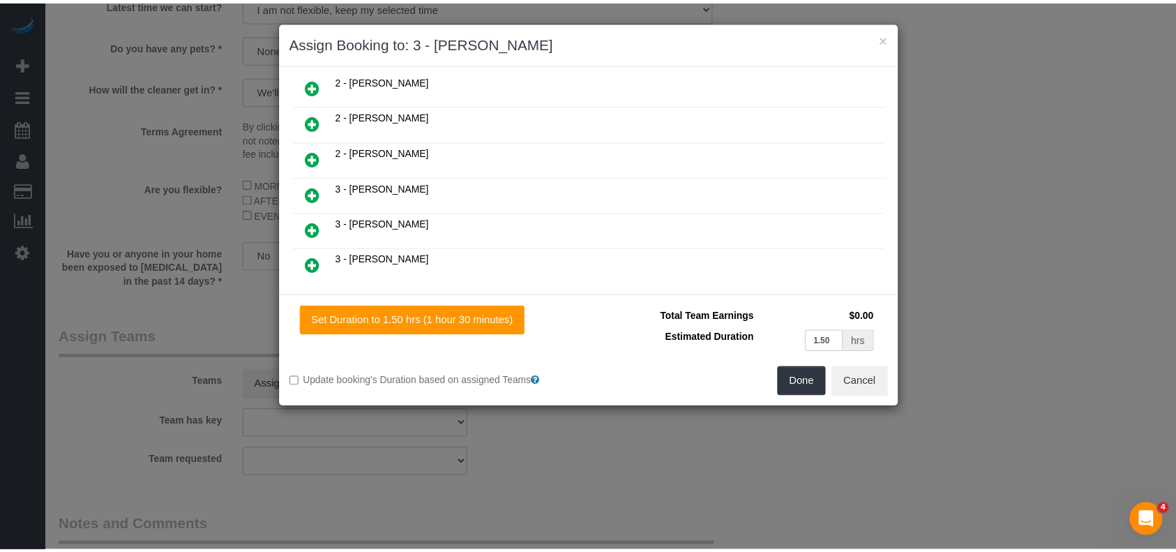
scroll to position [684, 0]
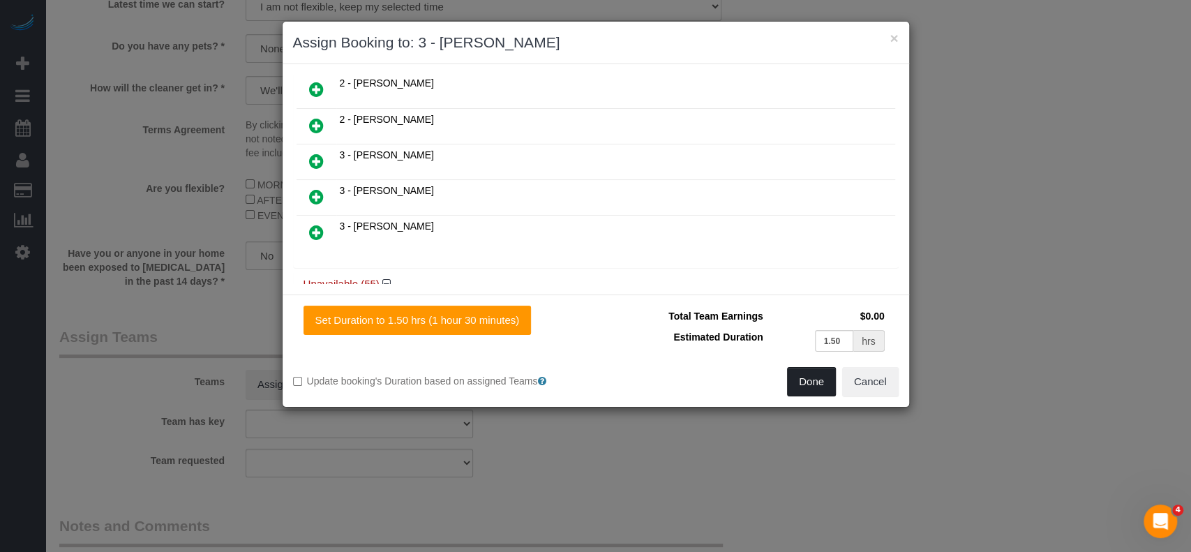
click at [804, 382] on button "Done" at bounding box center [811, 381] width 49 height 29
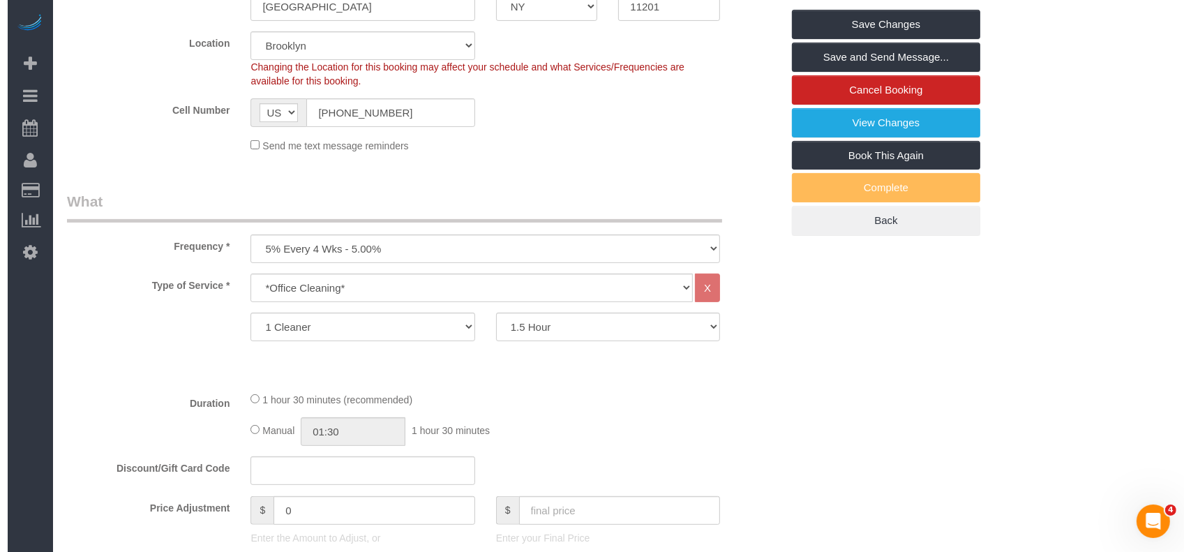
scroll to position [0, 0]
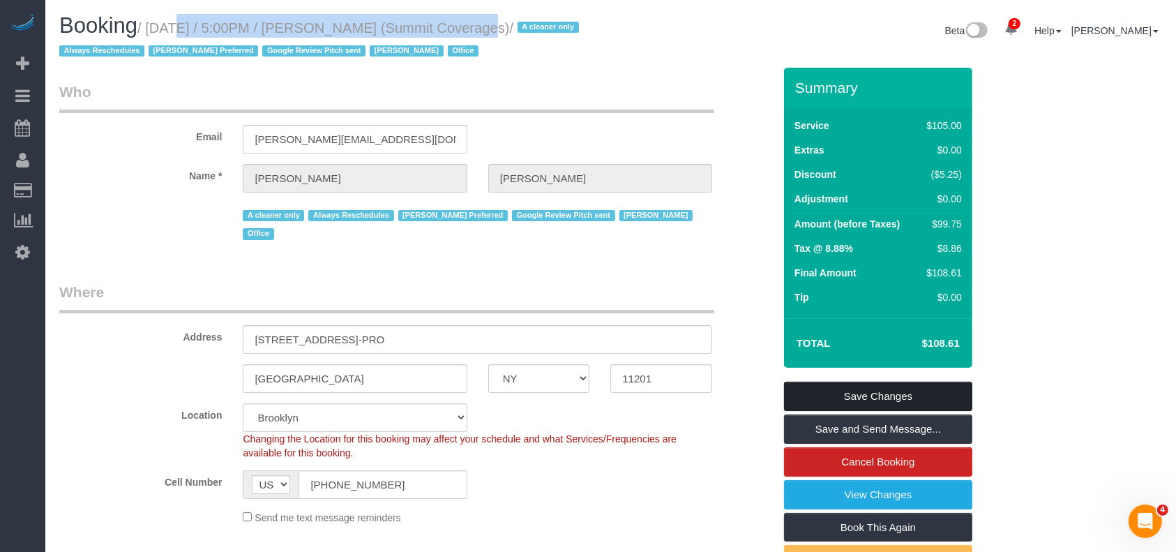
drag, startPoint x: 898, startPoint y: 388, endPoint x: 890, endPoint y: 385, distance: 8.8
click at [898, 388] on link "Save Changes" at bounding box center [878, 396] width 188 height 29
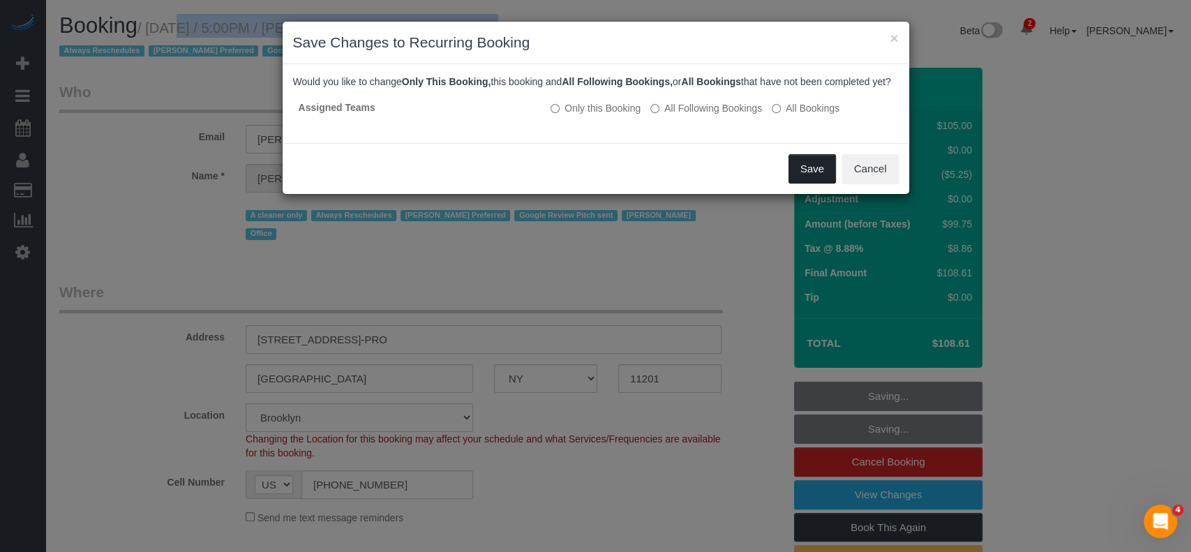
click at [810, 183] on button "Save" at bounding box center [811, 168] width 47 height 29
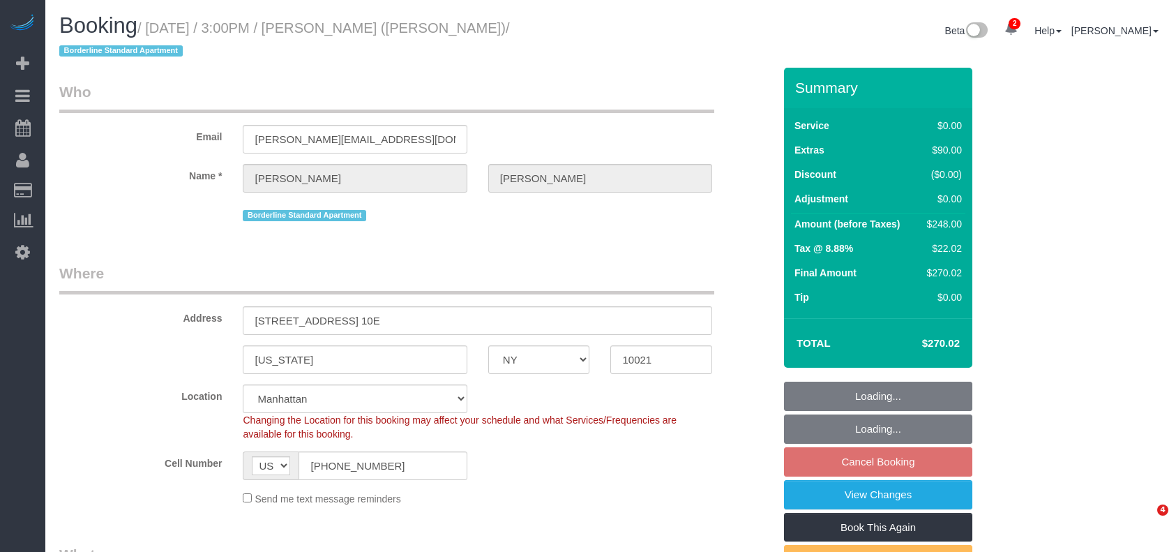
select select "NY"
select select "2"
select select "string:stripe-pm_1R58S94VGloSiKo7oTDM75CS"
select select "number:89"
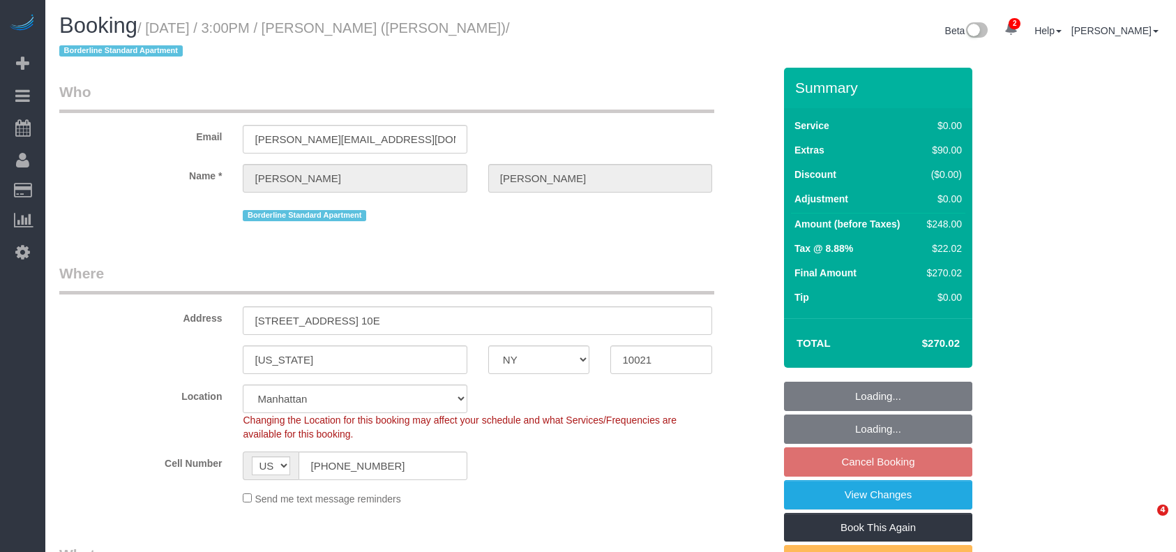
select select "number:90"
select select "number:15"
select select "number:6"
select select "spot68"
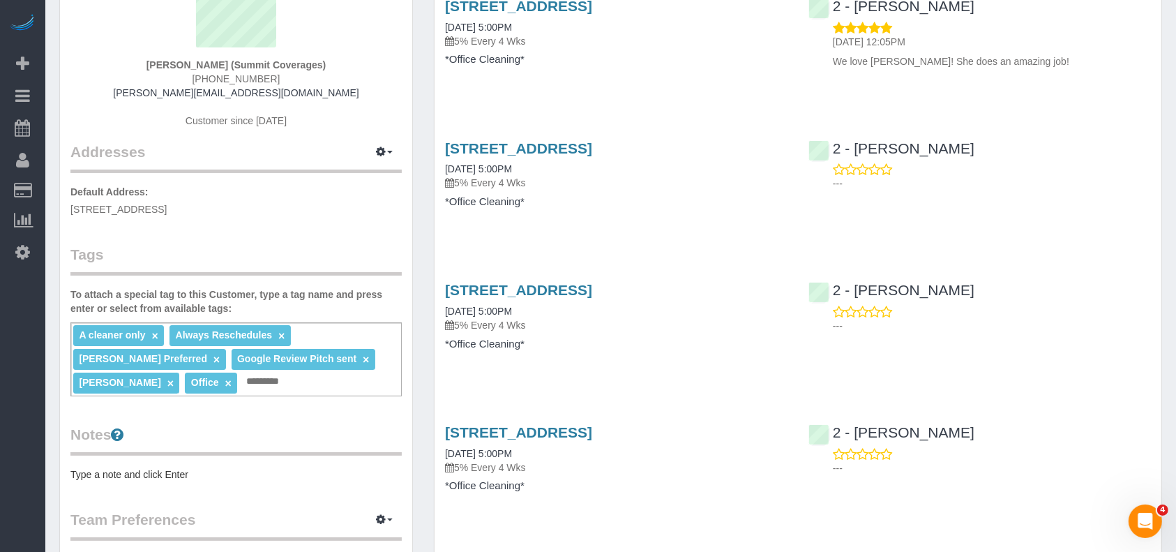
scroll to position [186, 0]
